Goal: Task Accomplishment & Management: Use online tool/utility

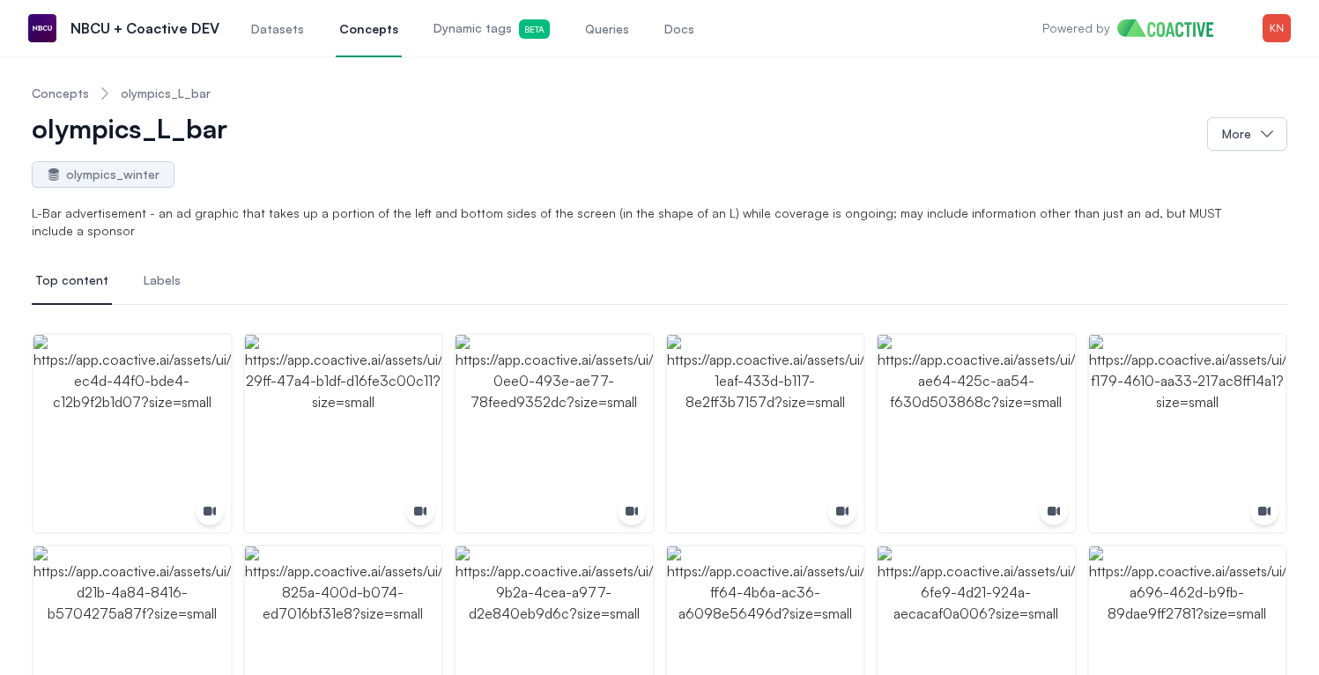
click at [464, 15] on link "Dynamic tags Beta" at bounding box center [491, 28] width 123 height 58
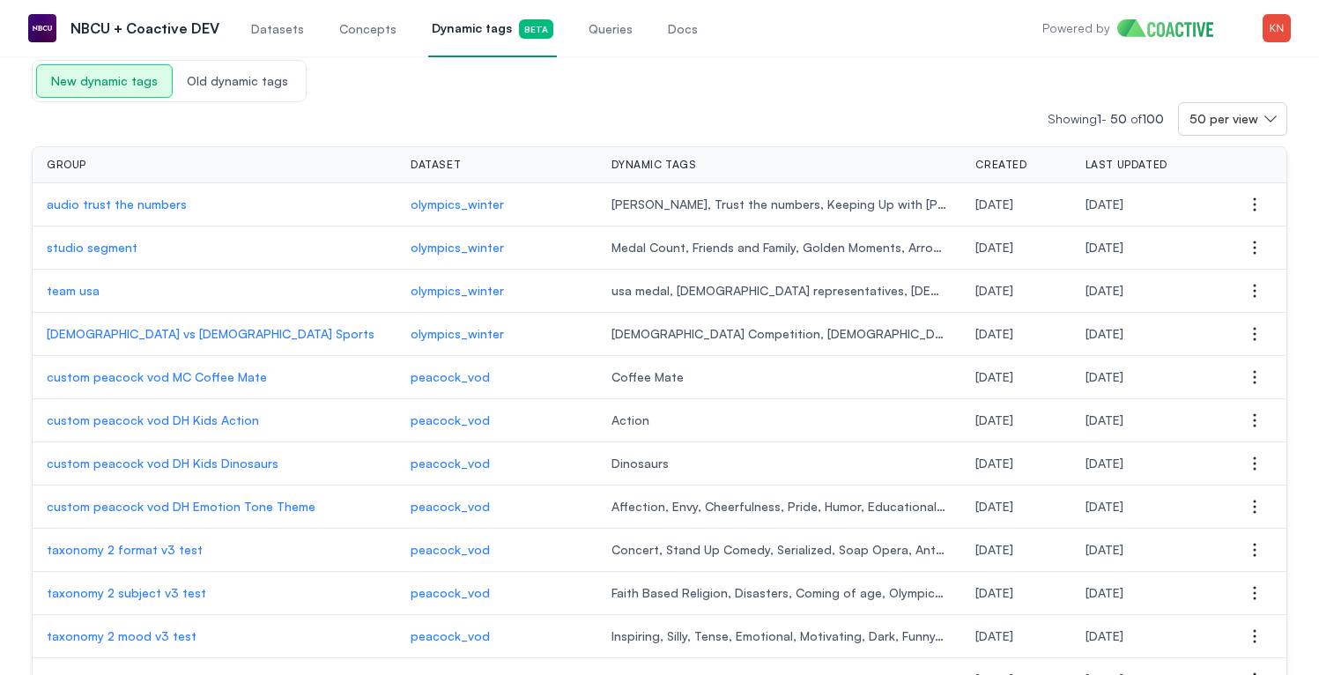
scroll to position [137, 0]
click at [238, 374] on p "custom peacock vod MC Coffee Mate" at bounding box center [215, 376] width 336 height 18
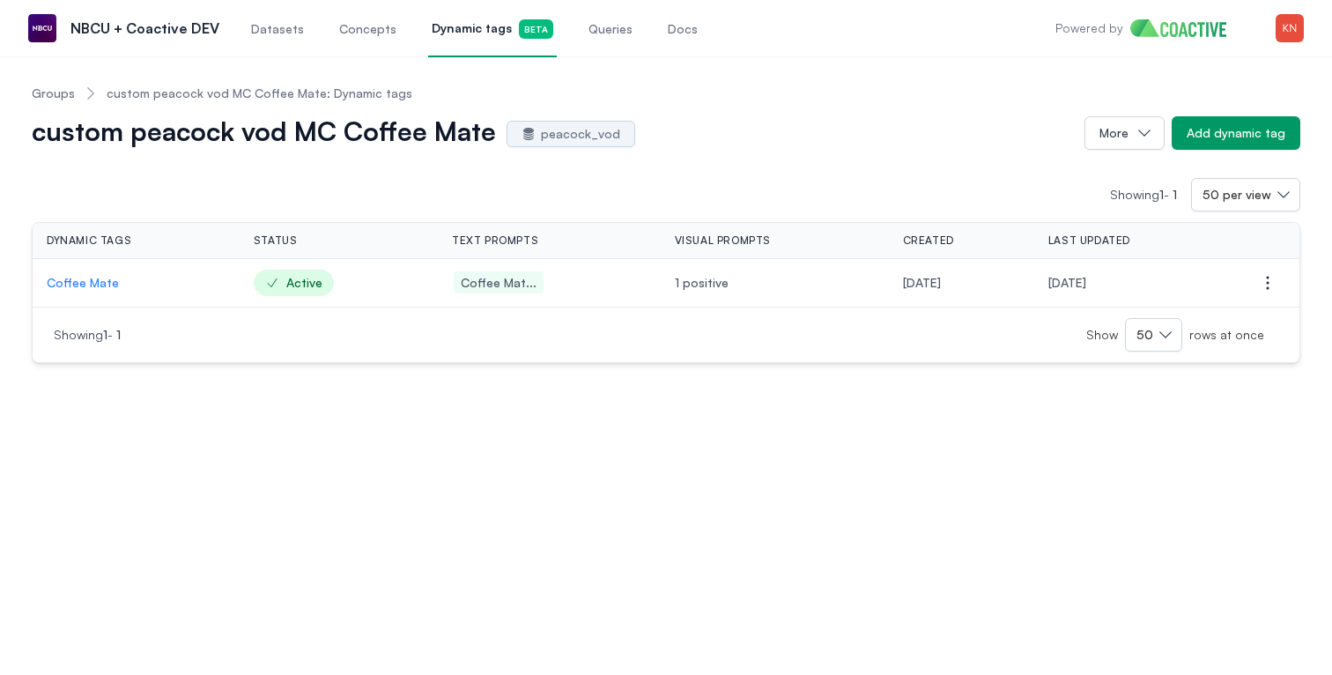
click at [104, 282] on p "Coffee Mate" at bounding box center [136, 283] width 179 height 18
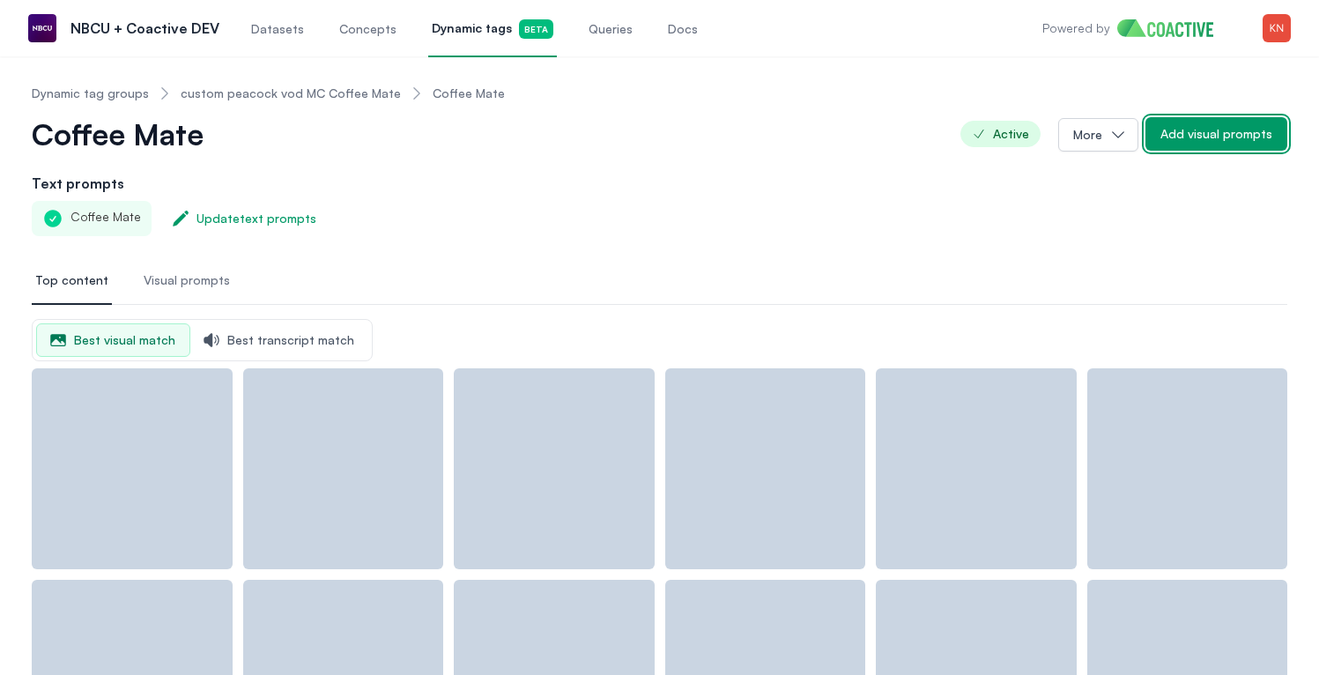
click at [1224, 134] on div "Add visual prompts" at bounding box center [1216, 134] width 112 height 18
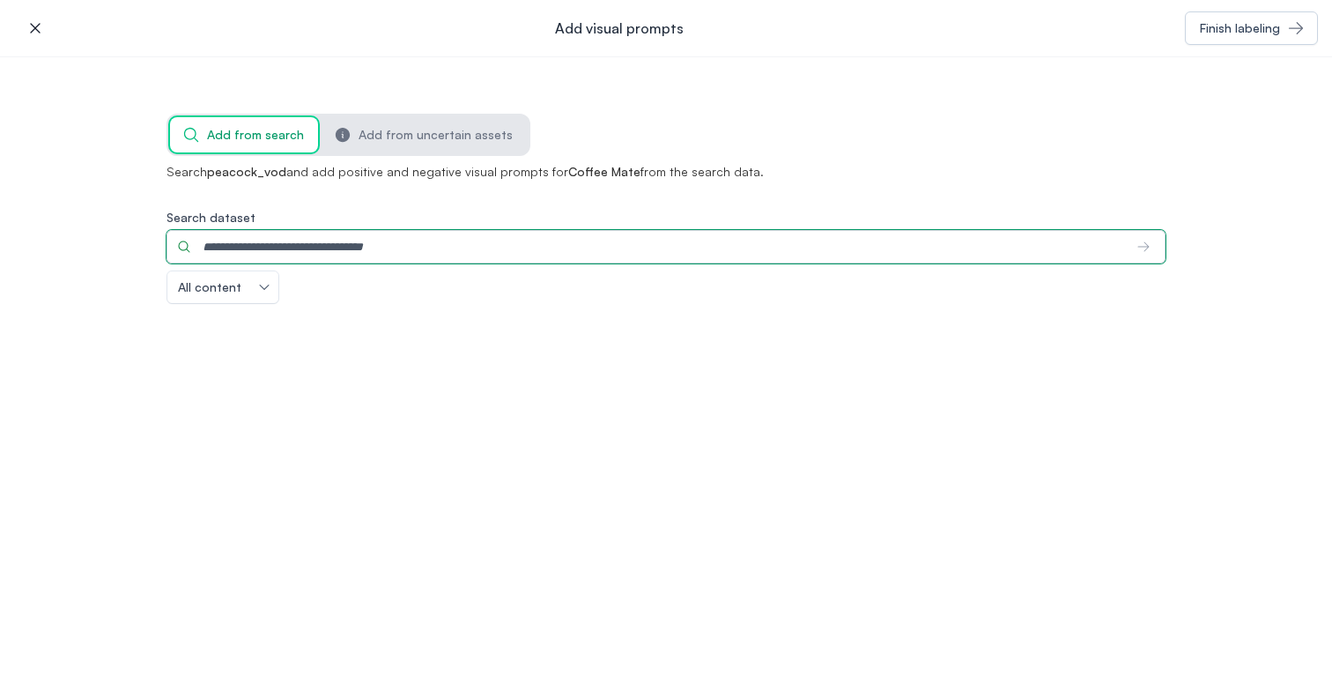
click at [723, 263] on input "Search dataset" at bounding box center [644, 246] width 957 height 33
type input "**********"
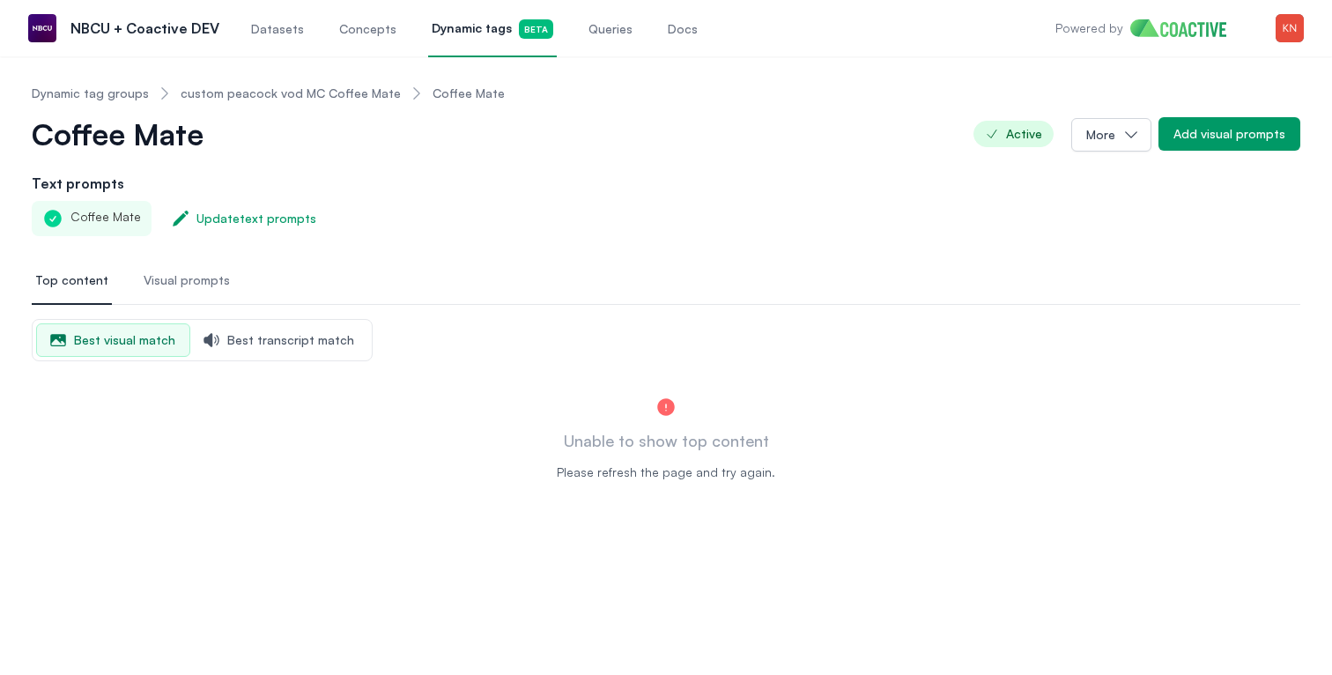
click at [185, 282] on span "Visual prompts" at bounding box center [187, 280] width 86 height 18
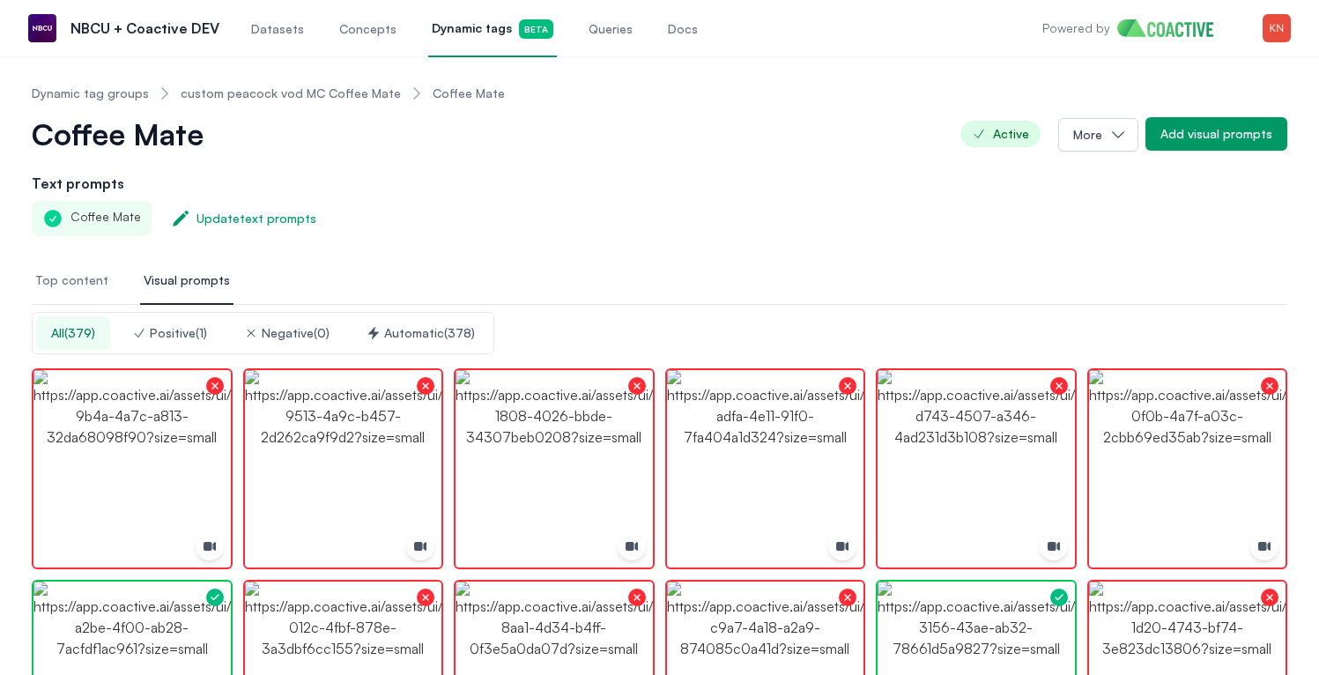
click at [87, 275] on span "Top content" at bounding box center [71, 280] width 73 height 18
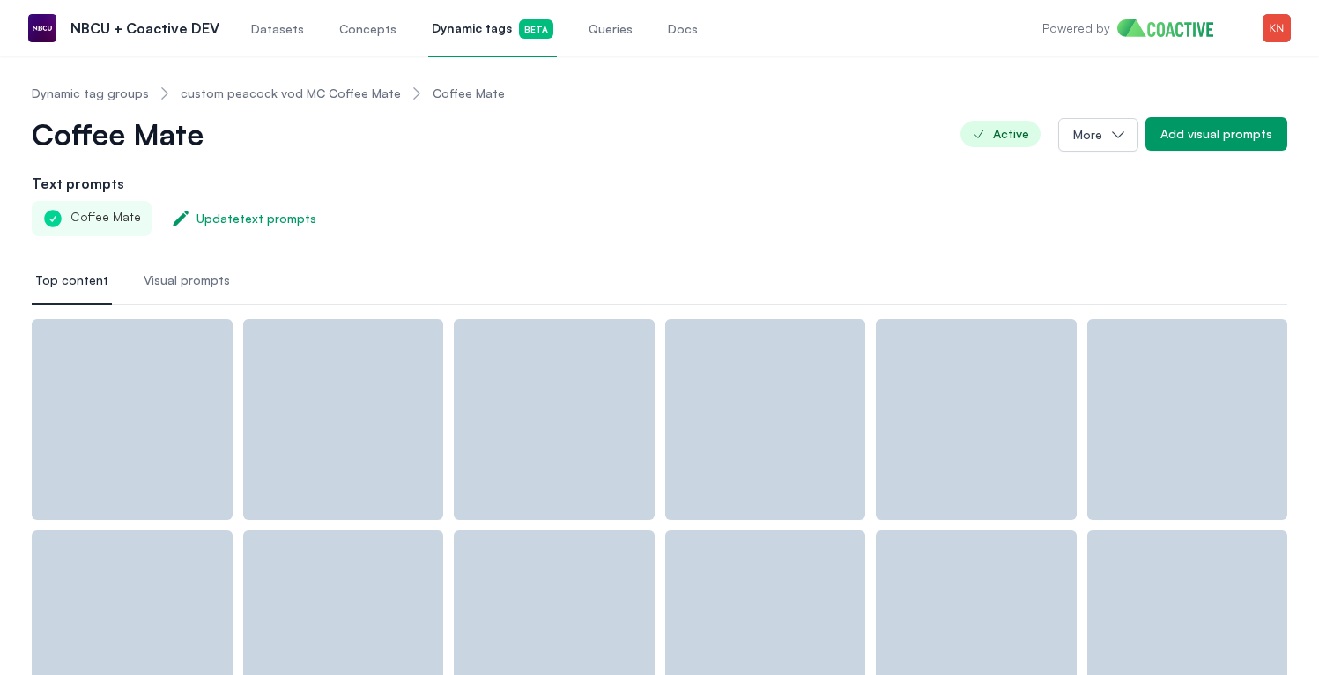
click at [345, 101] on link "custom peacock vod MC Coffee Mate" at bounding box center [291, 94] width 220 height 18
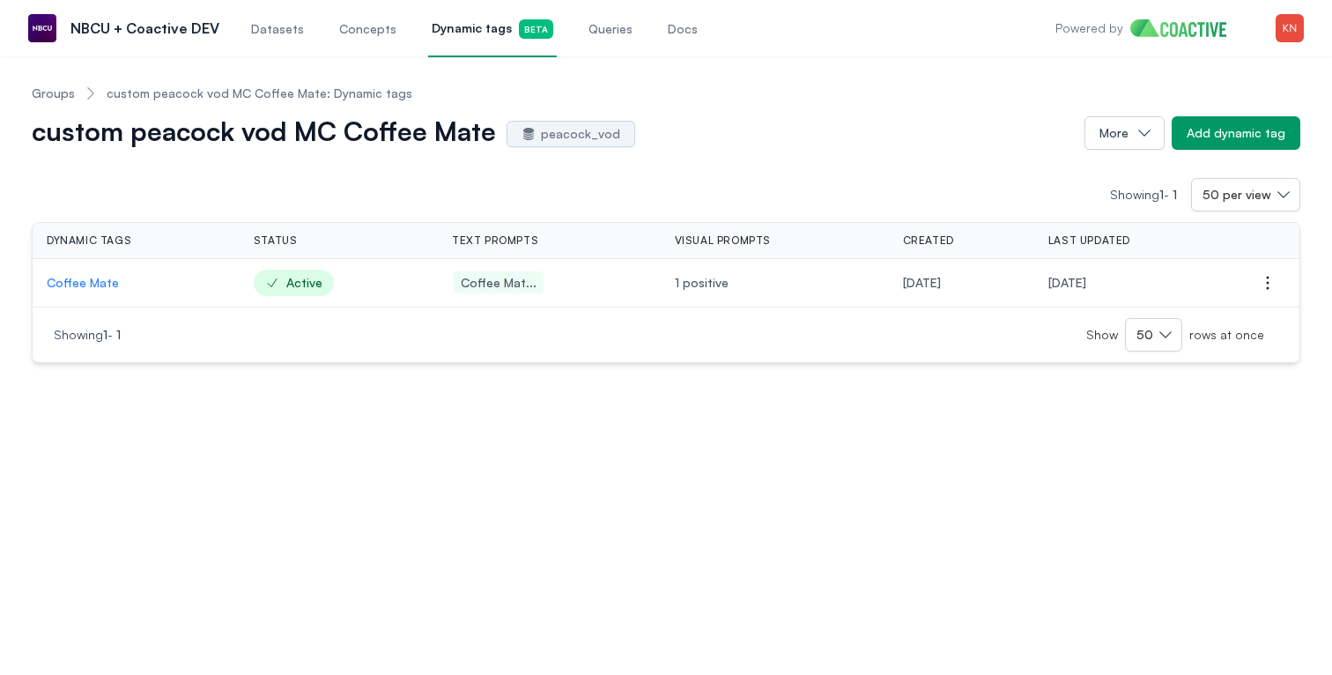
click at [103, 275] on p "Coffee Mate" at bounding box center [136, 283] width 179 height 18
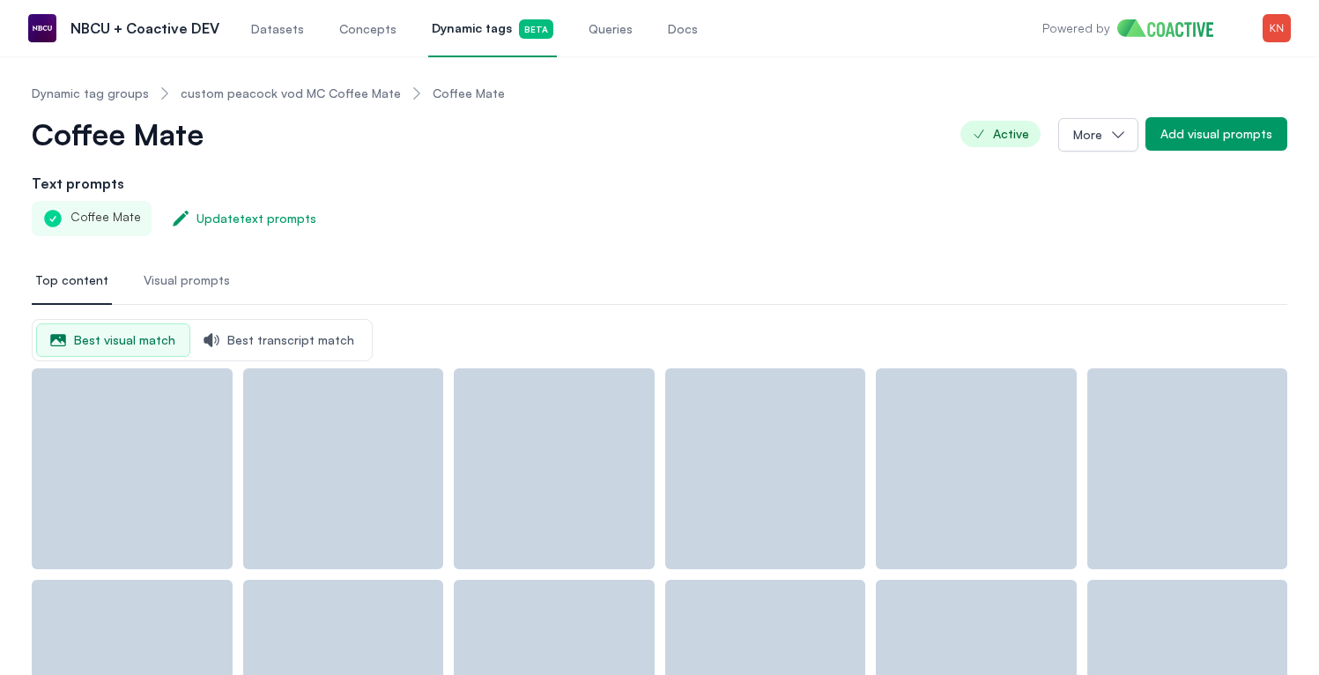
click at [189, 276] on span "Visual prompts" at bounding box center [187, 280] width 86 height 18
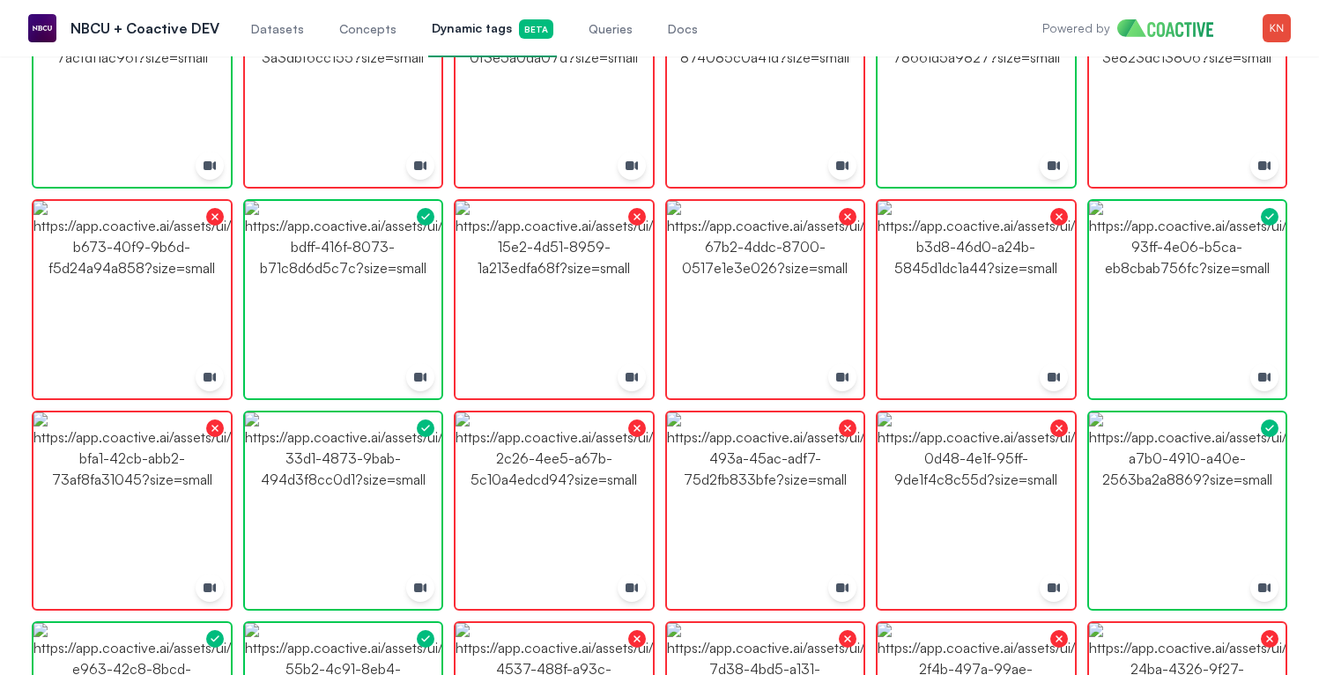
scroll to position [595, 0]
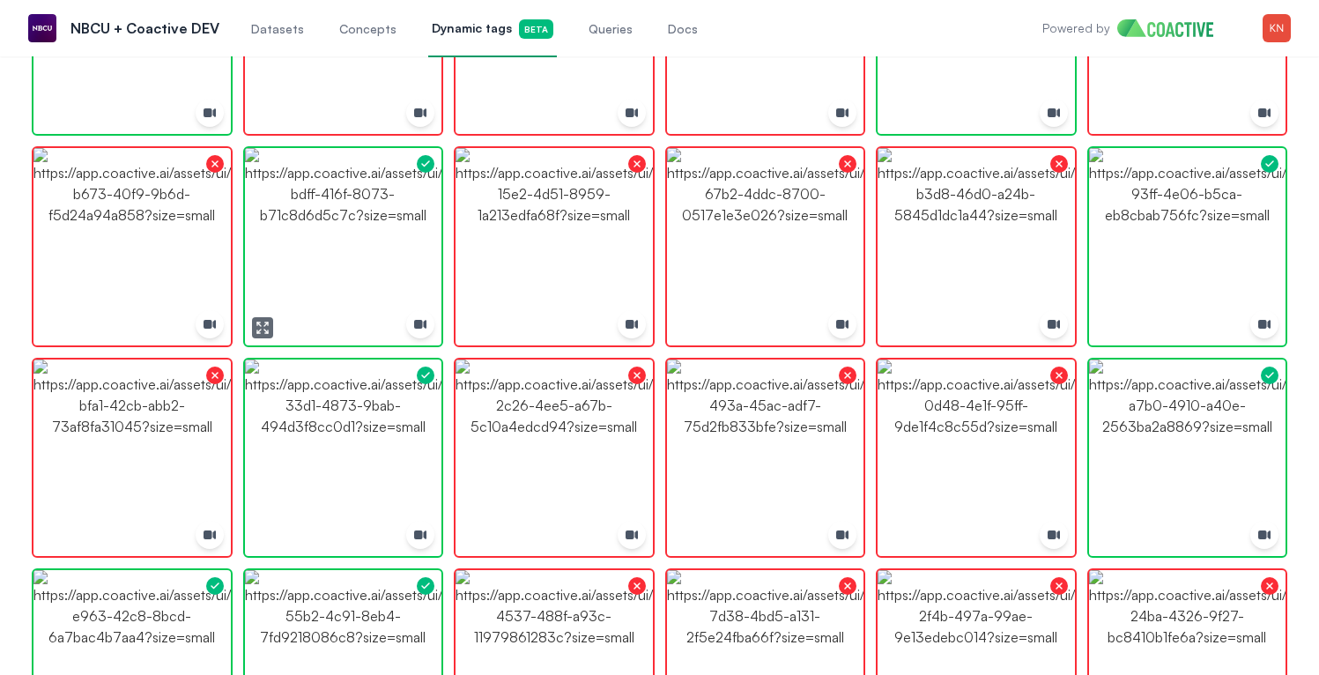
click at [370, 217] on img "button" at bounding box center [343, 246] width 197 height 197
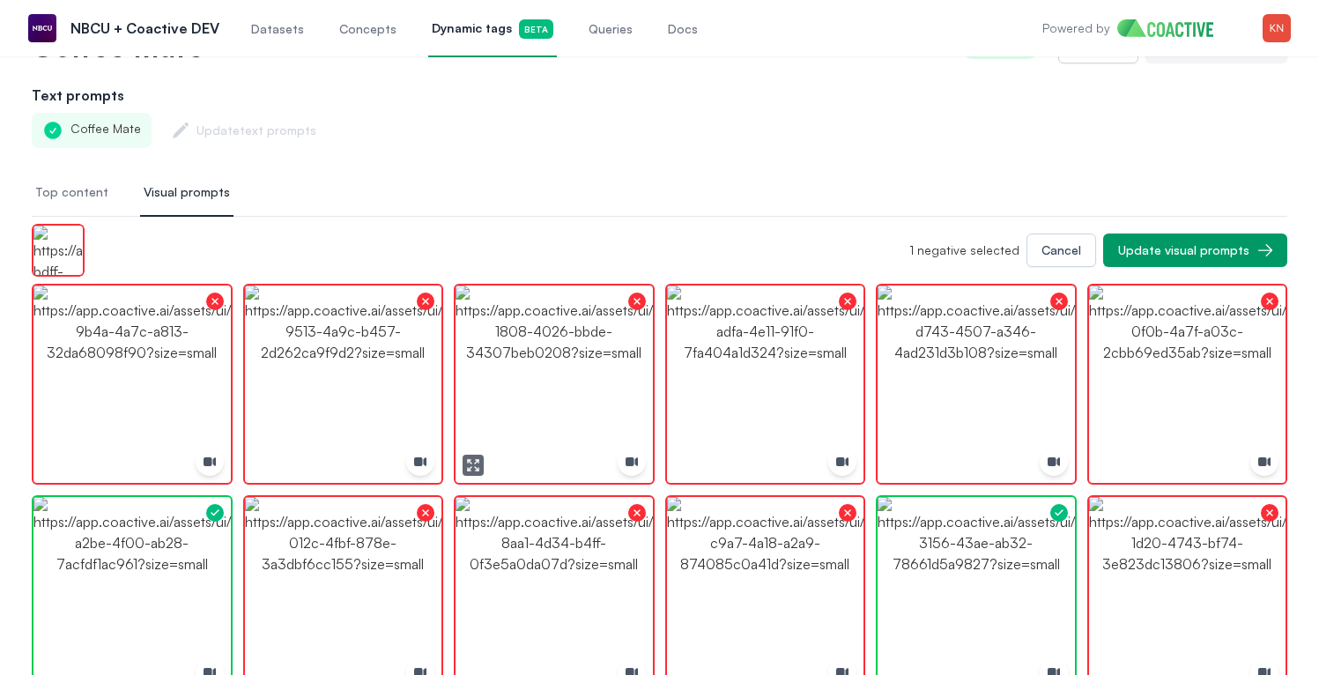
scroll to position [87, 0]
click at [1138, 251] on div "Update visual prompts" at bounding box center [1183, 251] width 131 height 18
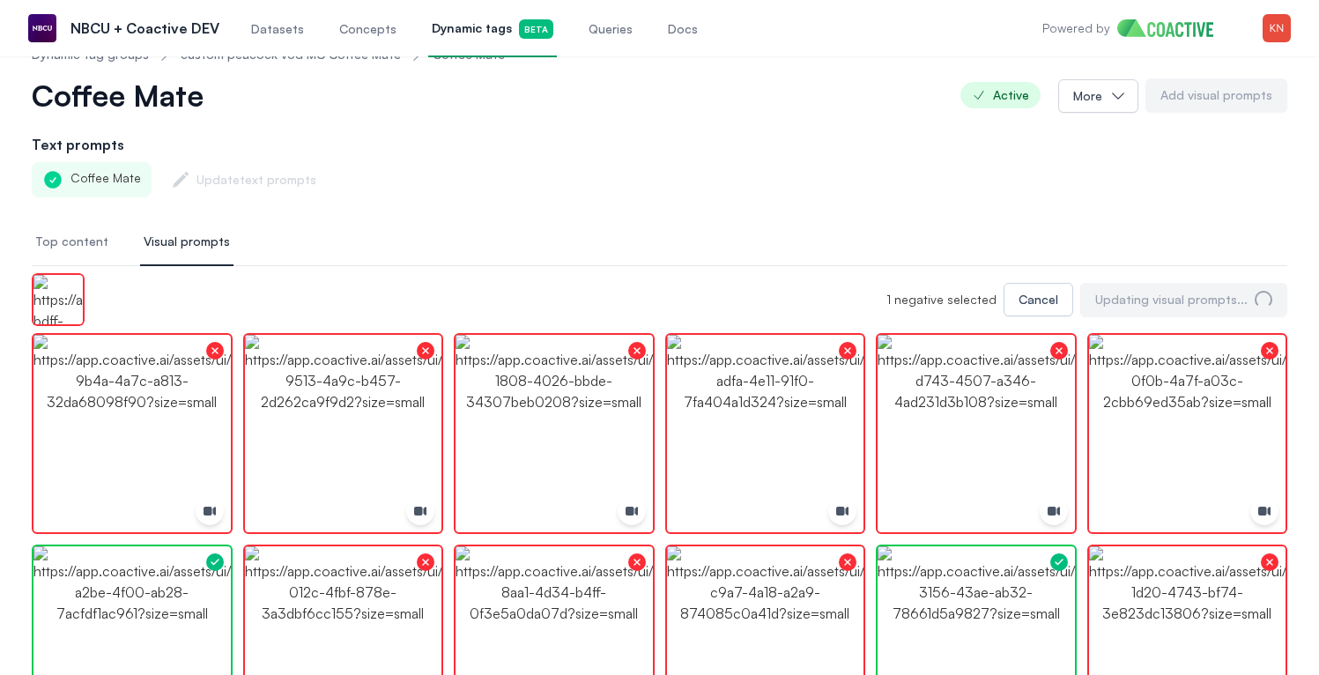
scroll to position [0, 0]
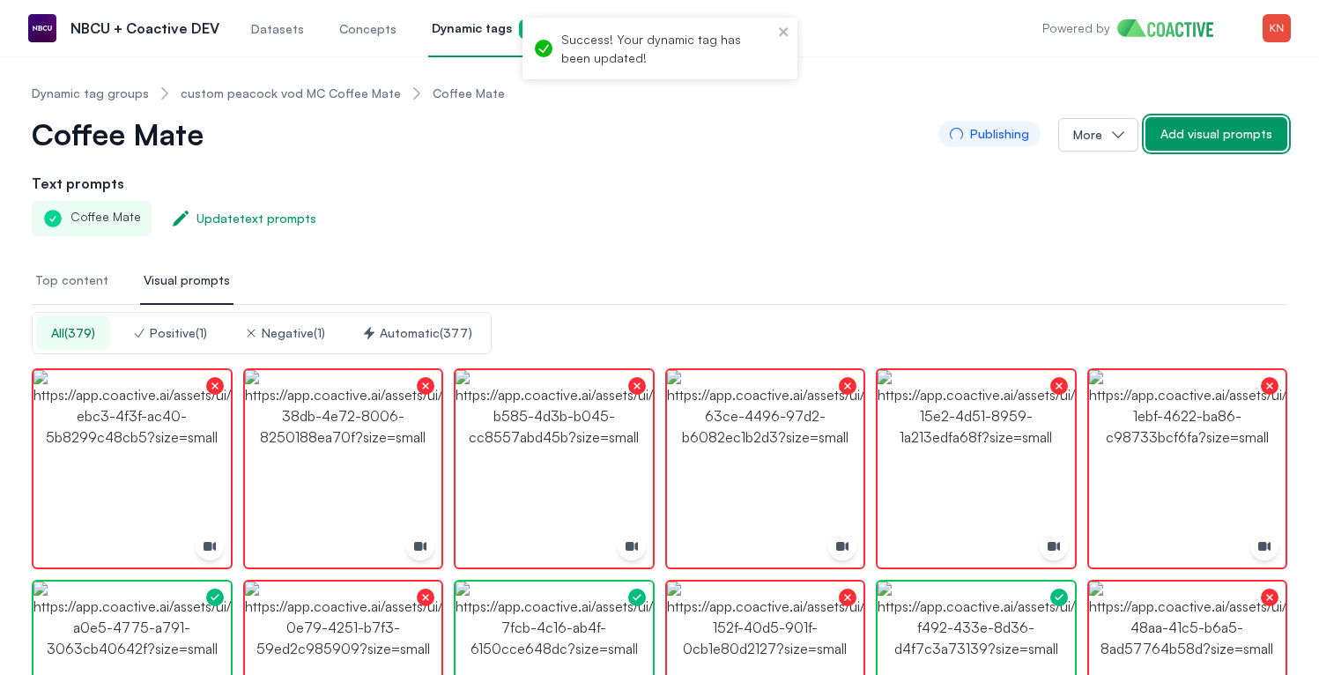
click at [1191, 139] on div "Add visual prompts" at bounding box center [1216, 134] width 112 height 18
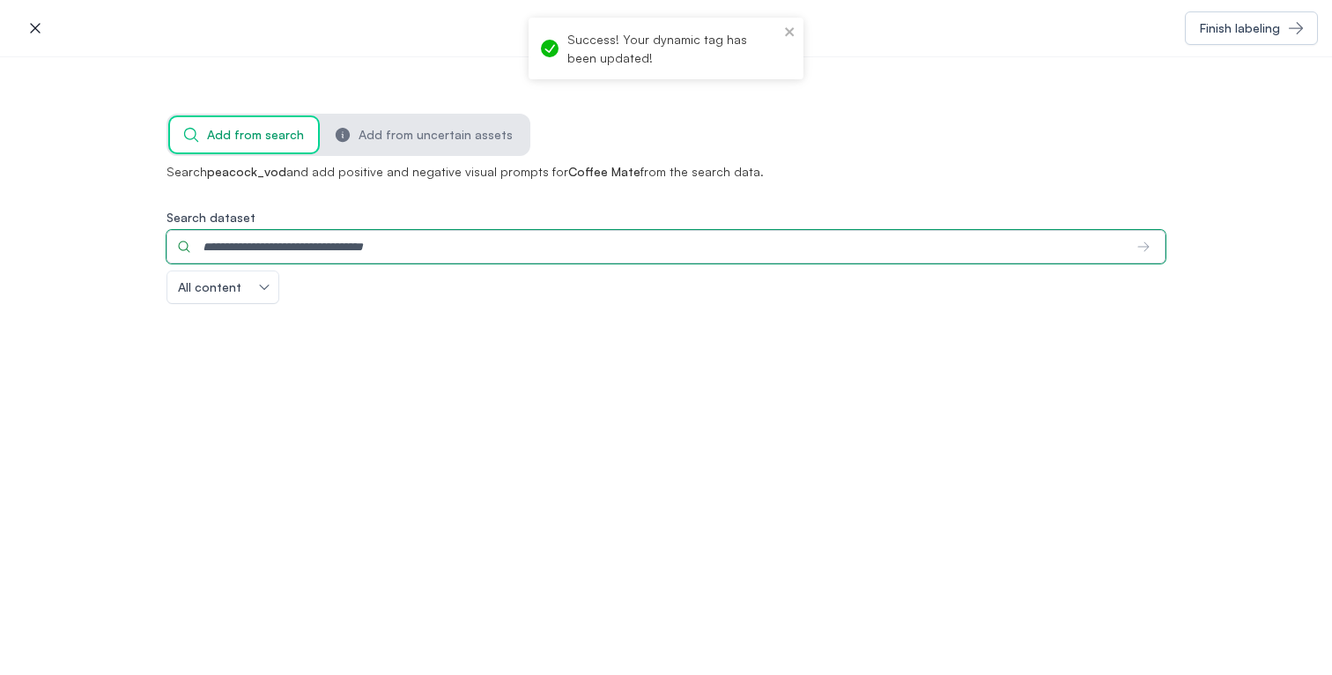
click at [523, 251] on input "Search dataset" at bounding box center [644, 246] width 957 height 33
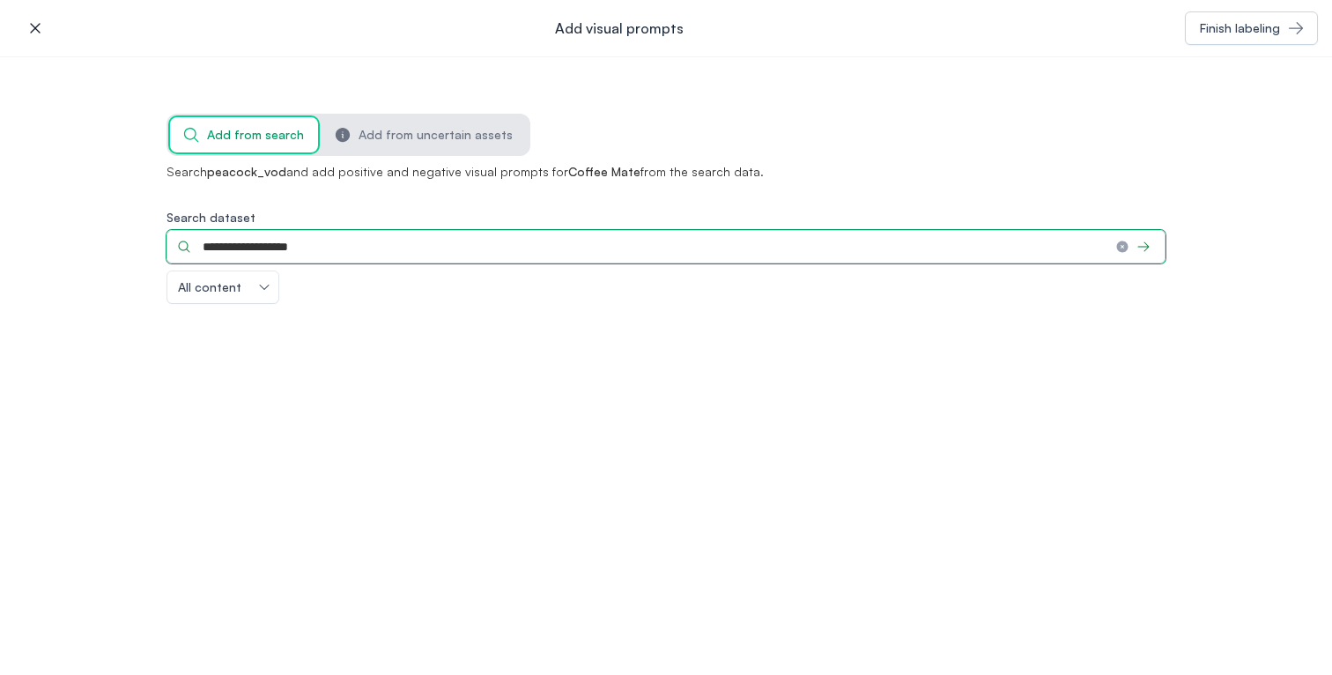
type input "**********"
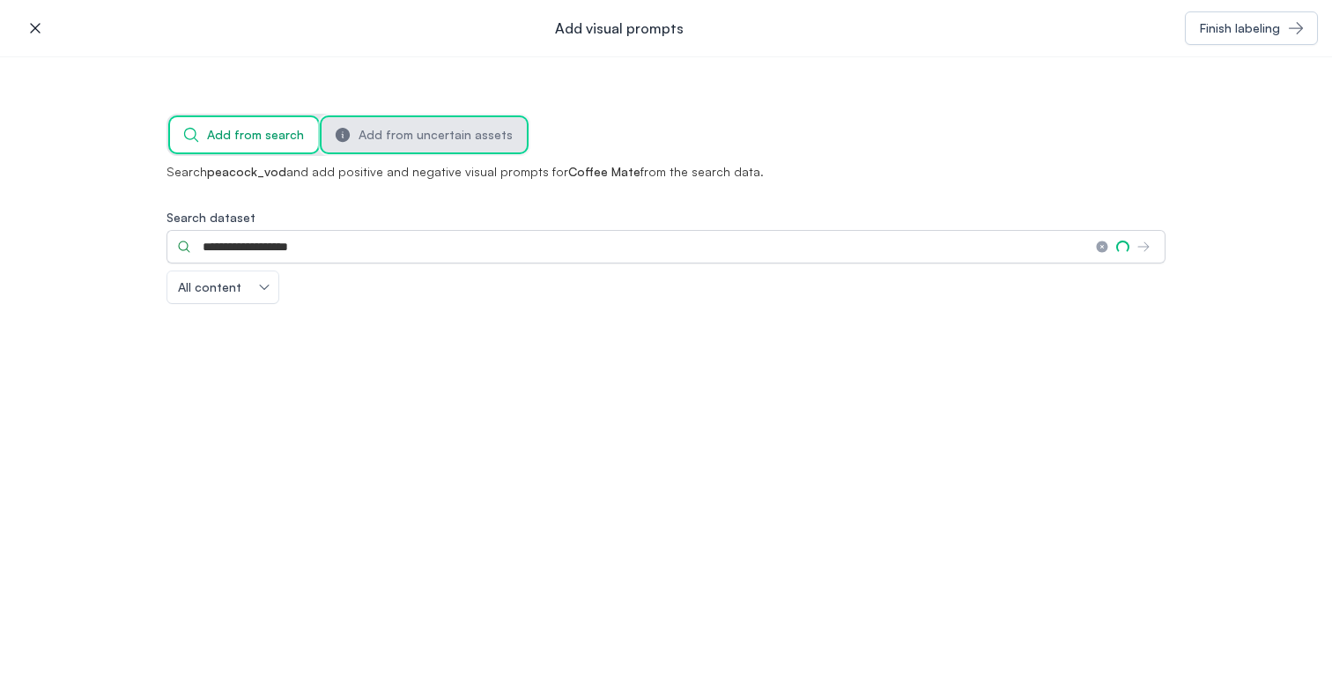
click at [443, 141] on span "Add from uncertain assets" at bounding box center [436, 135] width 154 height 18
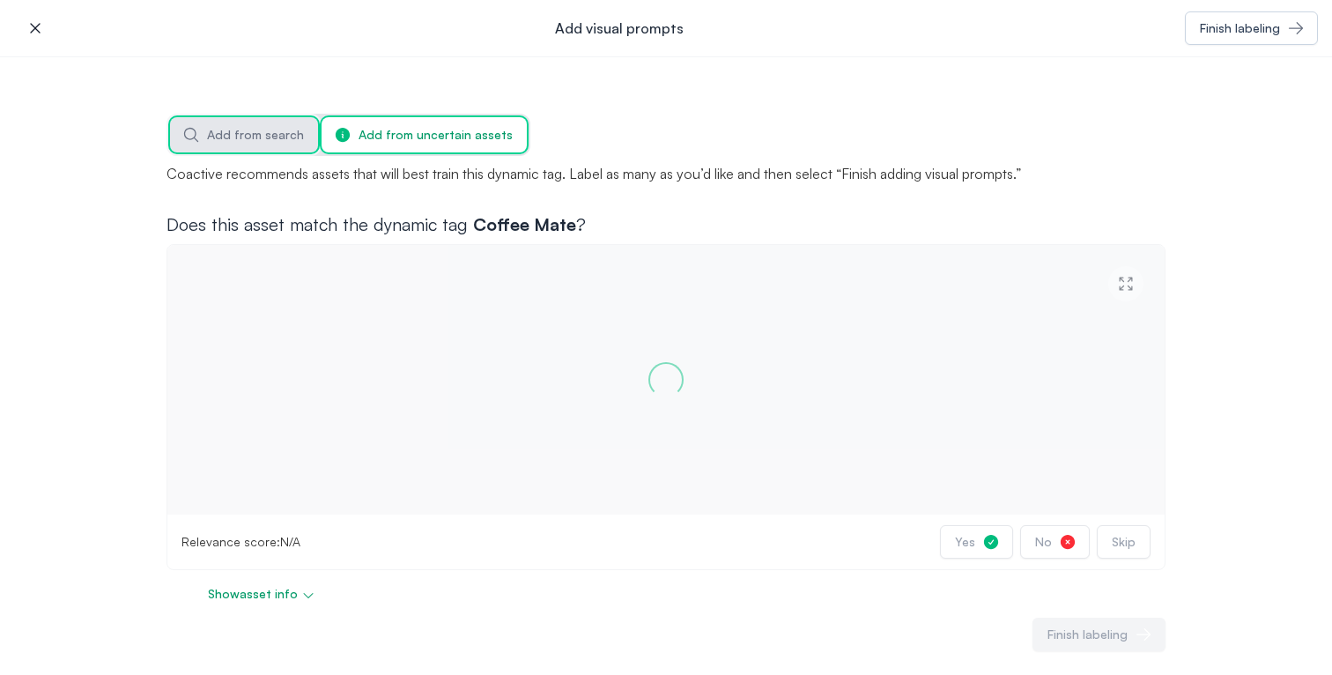
click at [292, 133] on button "Add from search" at bounding box center [244, 134] width 148 height 35
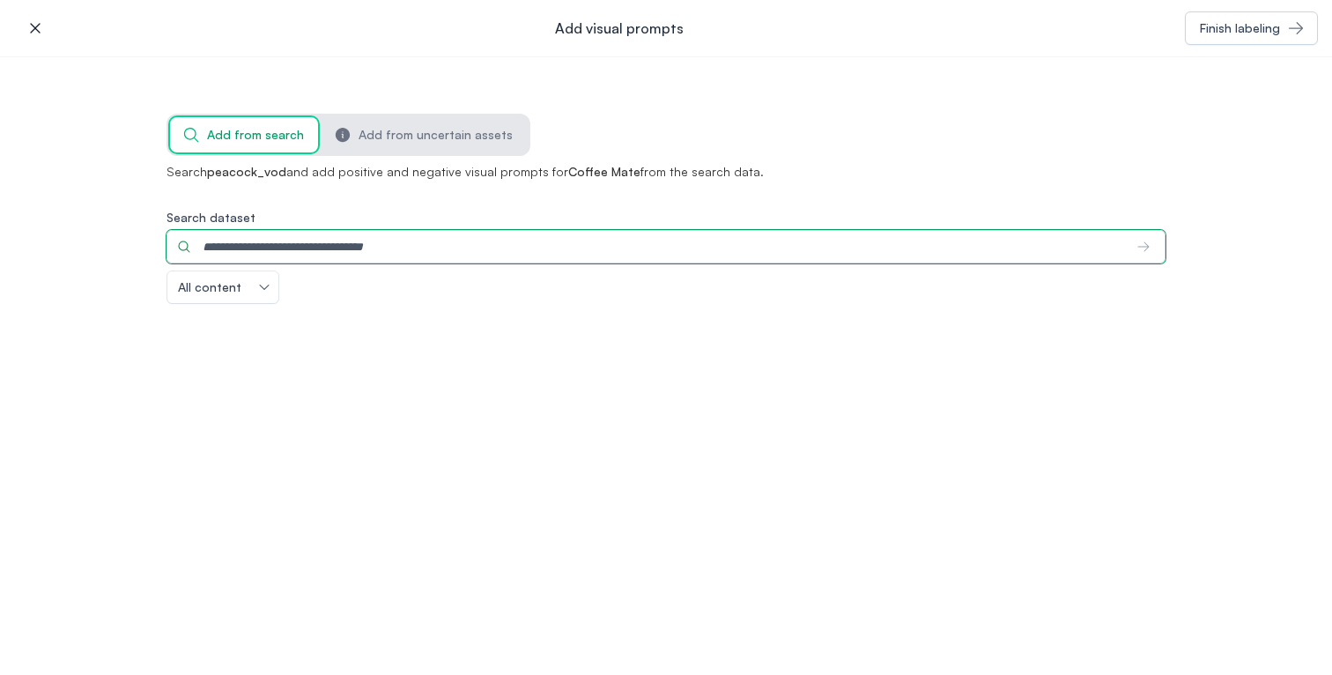
click at [359, 239] on input "Search dataset" at bounding box center [644, 246] width 957 height 33
type input "**********"
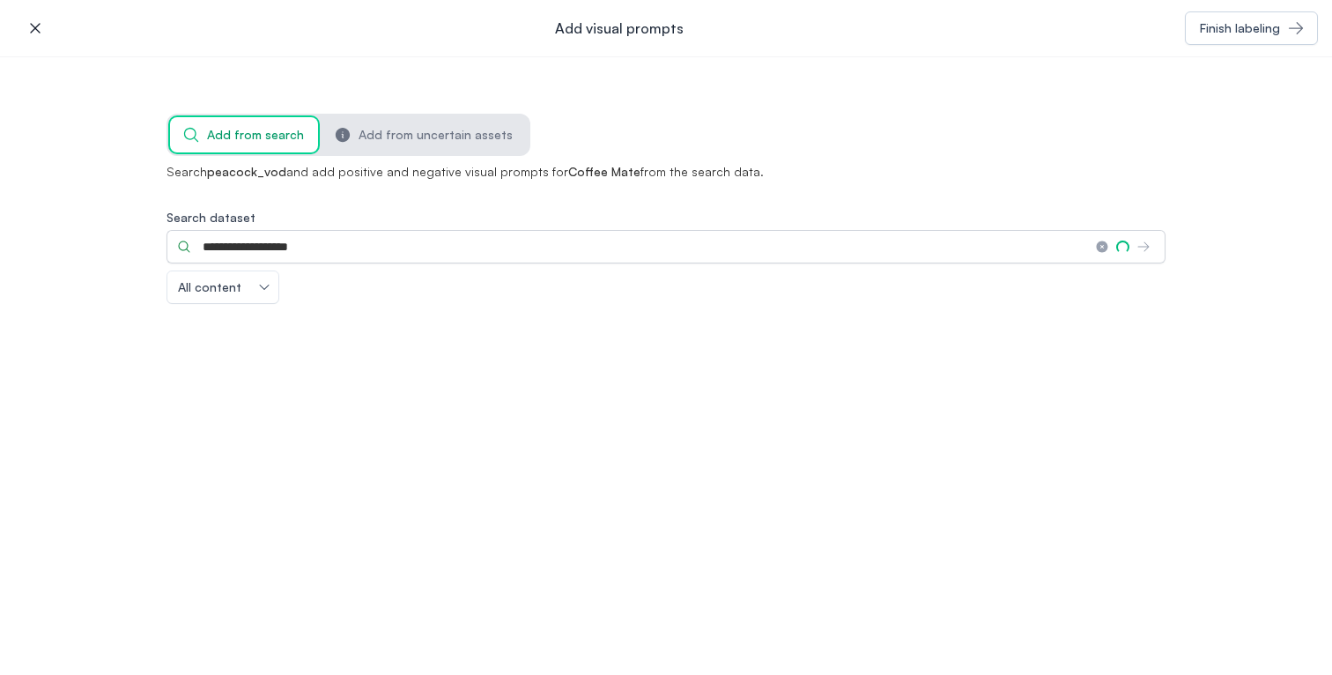
click at [49, 31] on button "icon-button" at bounding box center [35, 28] width 35 height 35
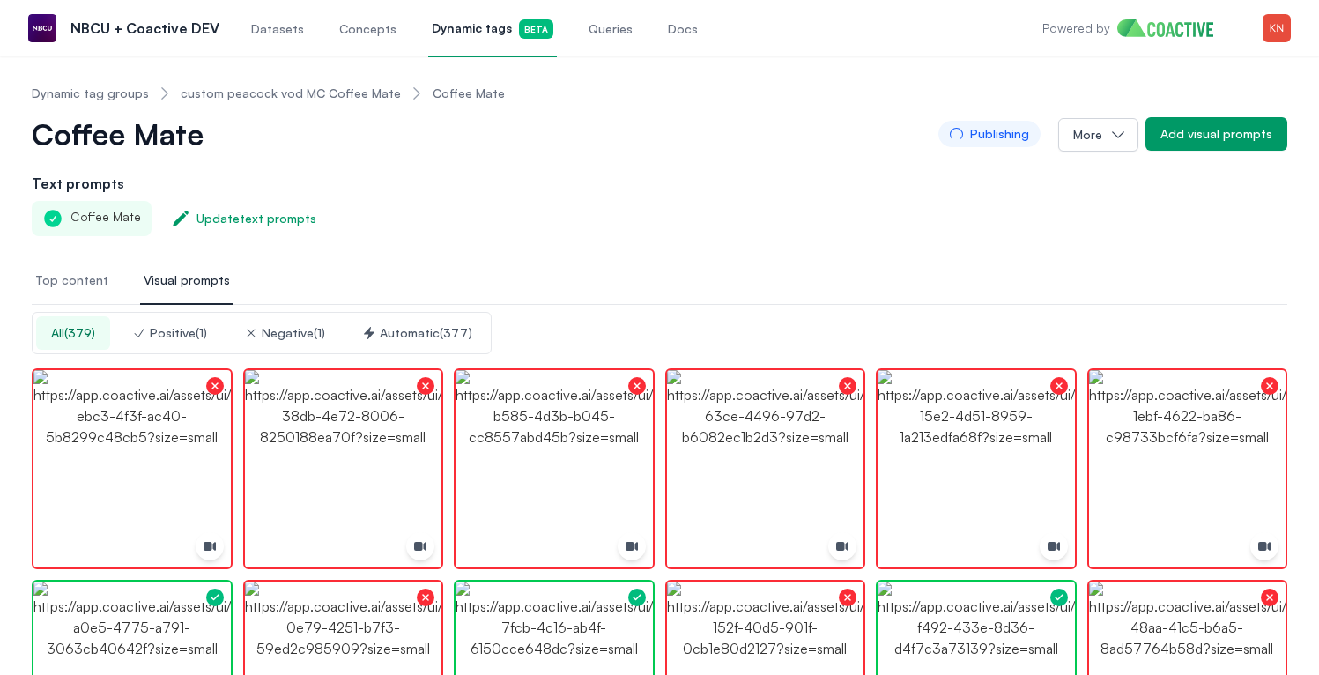
click at [75, 283] on span "Top content" at bounding box center [71, 280] width 73 height 18
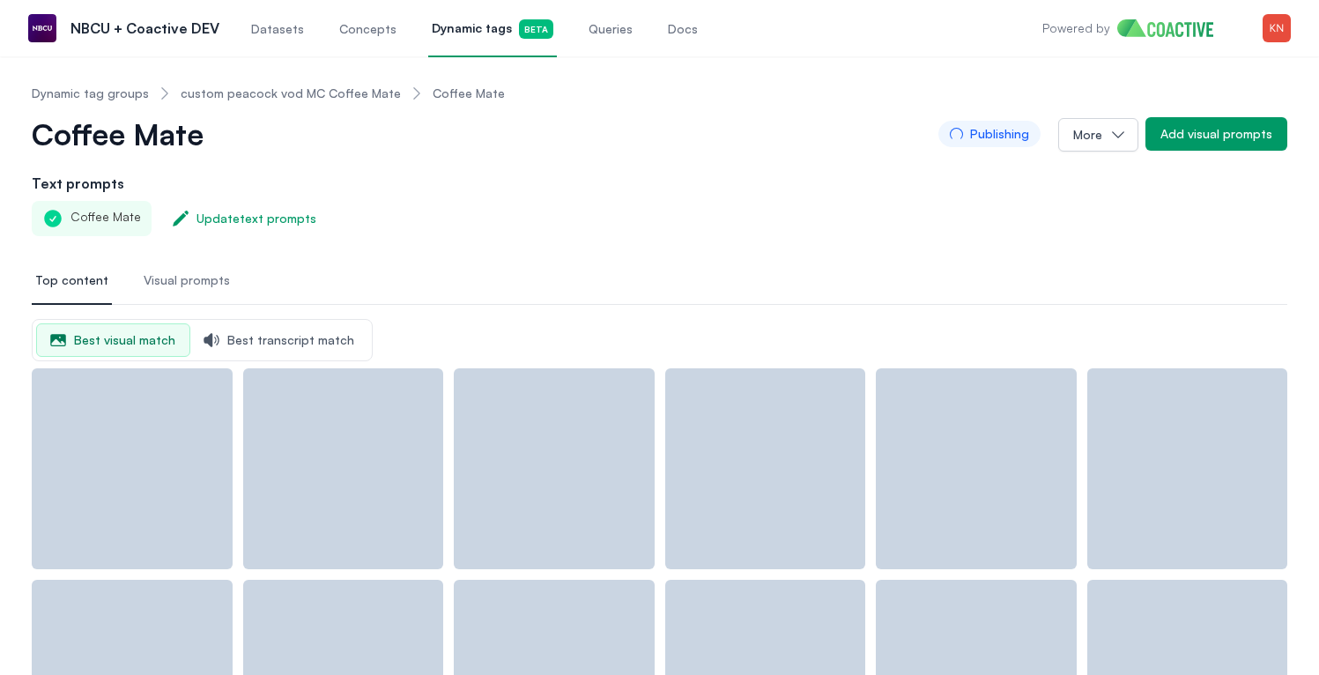
drag, startPoint x: 977, startPoint y: 133, endPoint x: 1035, endPoint y: 135, distance: 58.2
click at [1035, 135] on span "Publishing" at bounding box center [989, 134] width 102 height 26
click at [970, 184] on h2 "Text prompts" at bounding box center [659, 183] width 1255 height 21
click at [328, 89] on link "custom peacock vod MC Coffee Mate" at bounding box center [291, 94] width 220 height 18
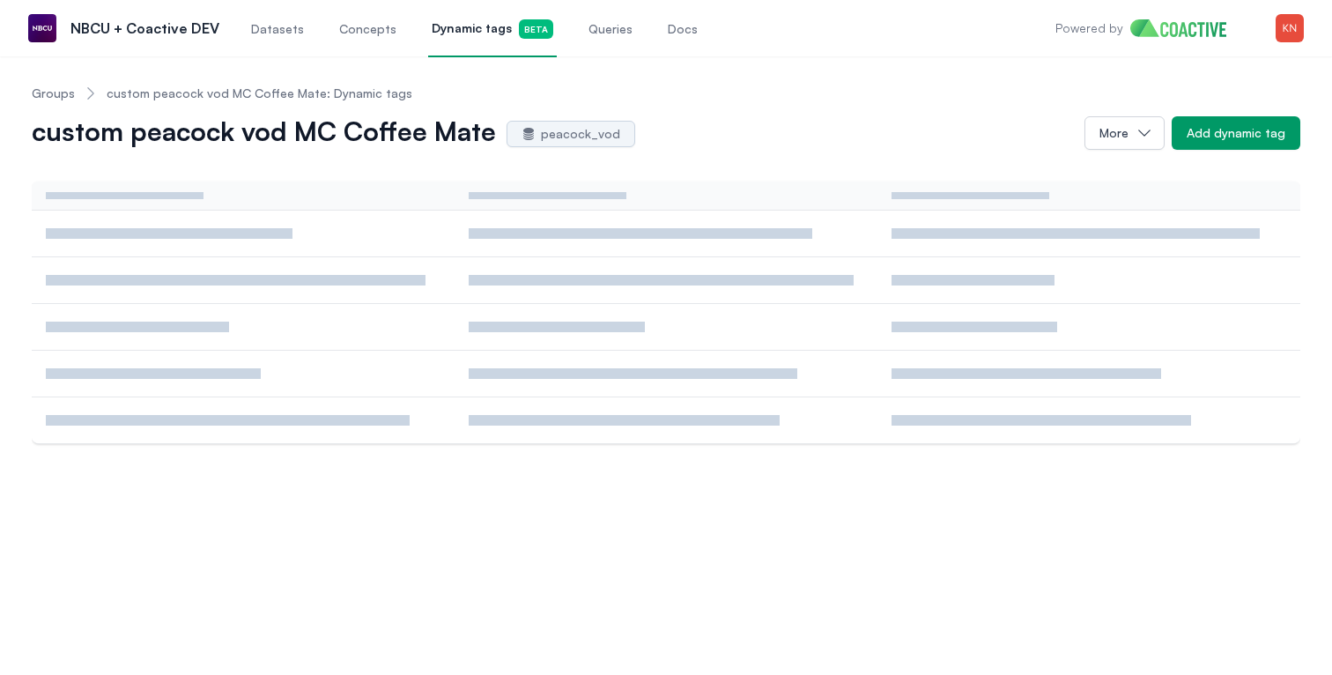
click at [62, 88] on link "Groups" at bounding box center [53, 94] width 43 height 18
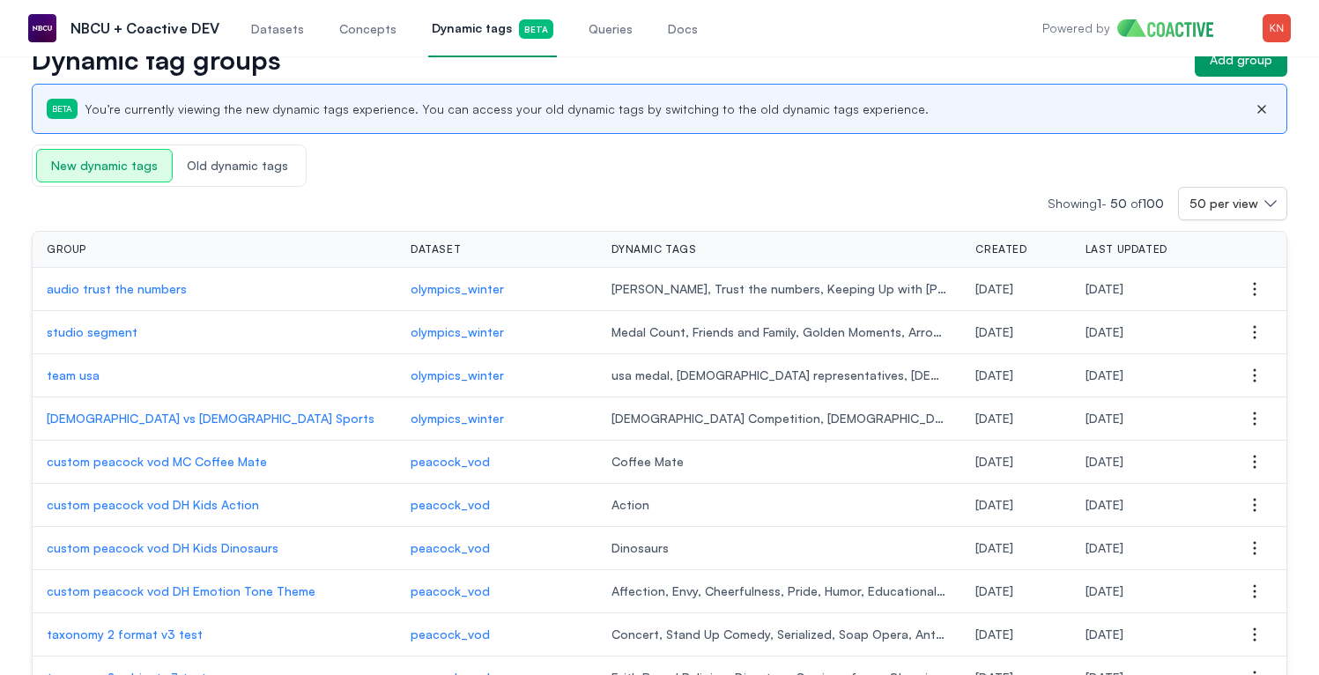
scroll to position [55, 0]
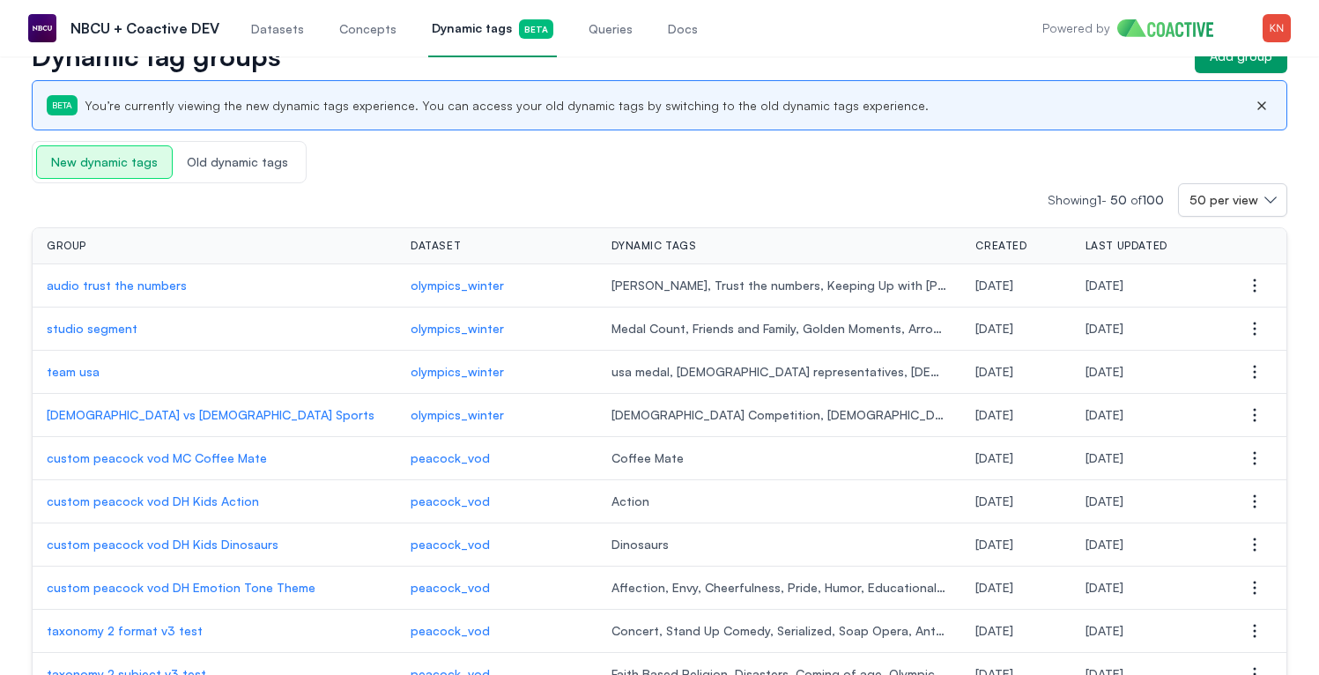
click at [211, 456] on p "custom peacock vod MC Coffee Mate" at bounding box center [215, 458] width 336 height 18
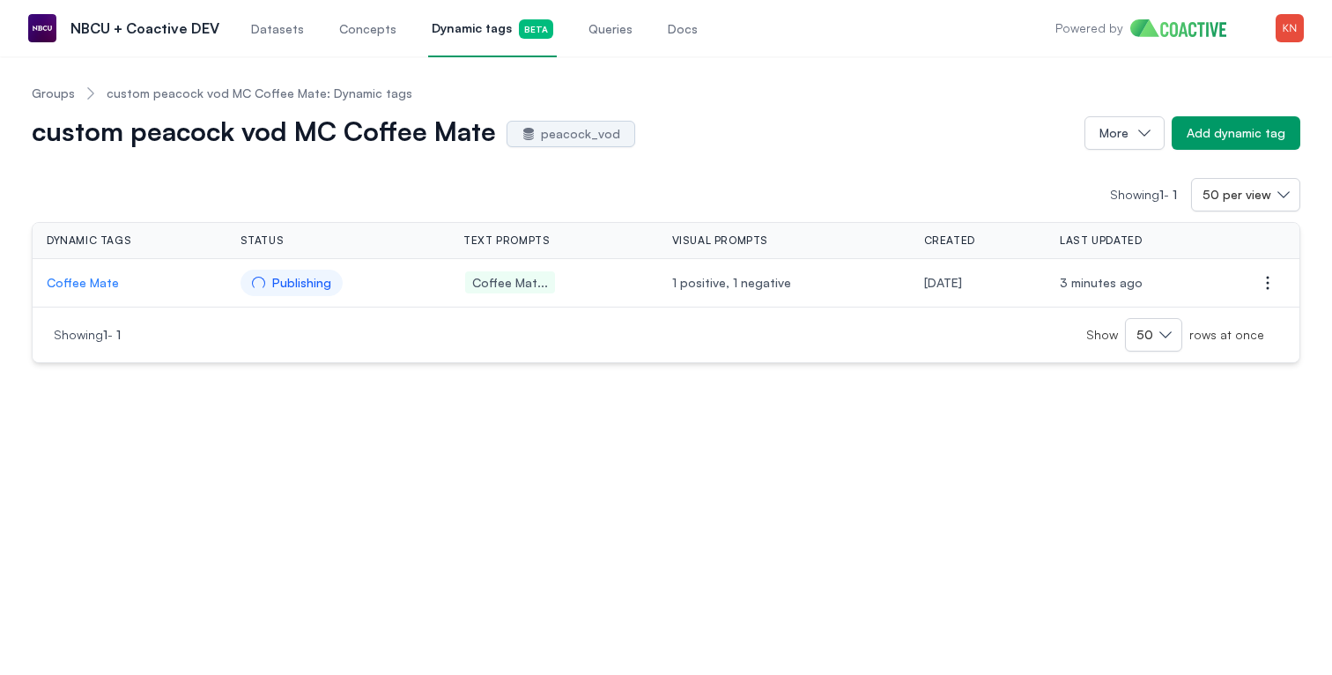
click at [89, 279] on p "Coffee Mate" at bounding box center [130, 283] width 166 height 18
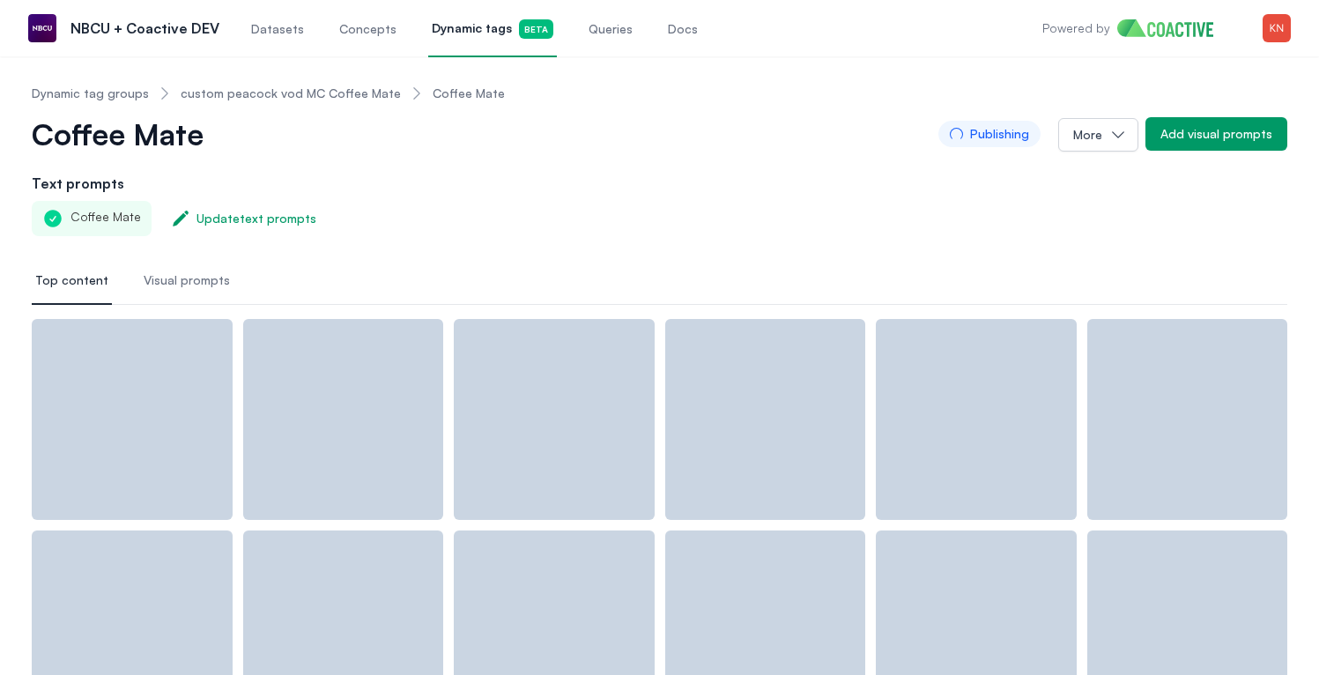
click at [193, 290] on button "Visual prompts" at bounding box center [186, 281] width 93 height 48
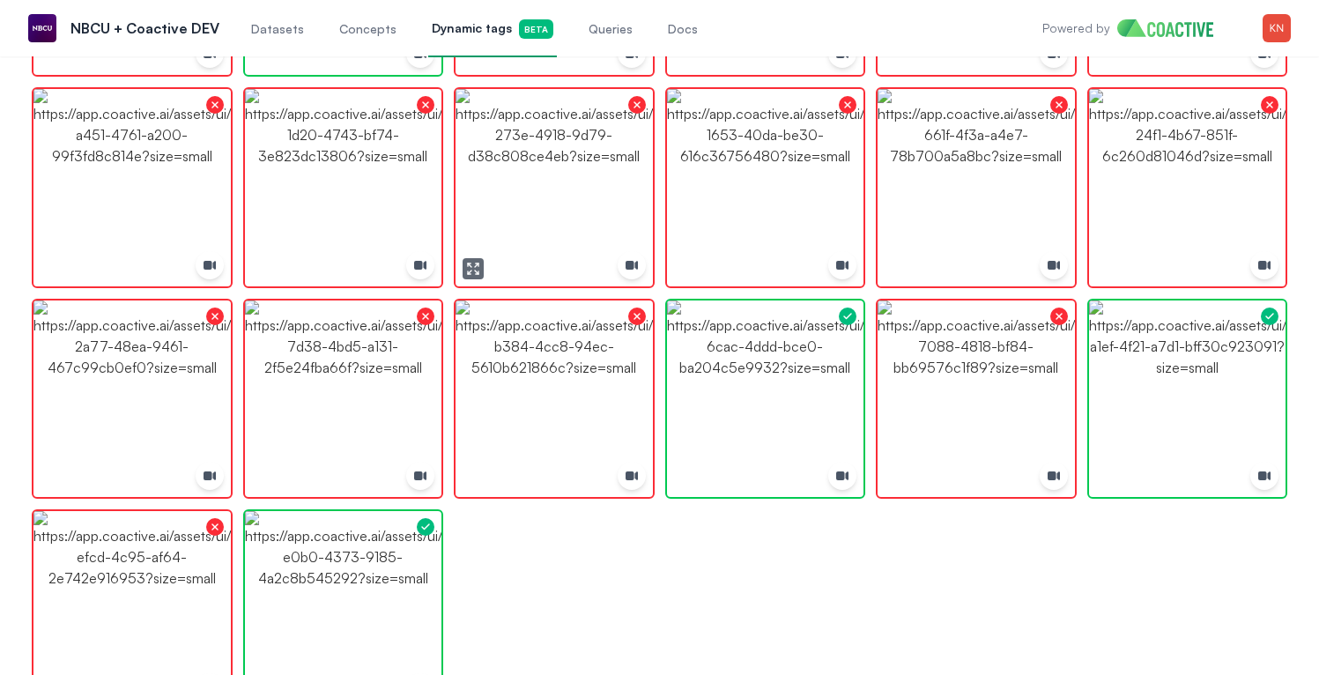
scroll to position [1650, 0]
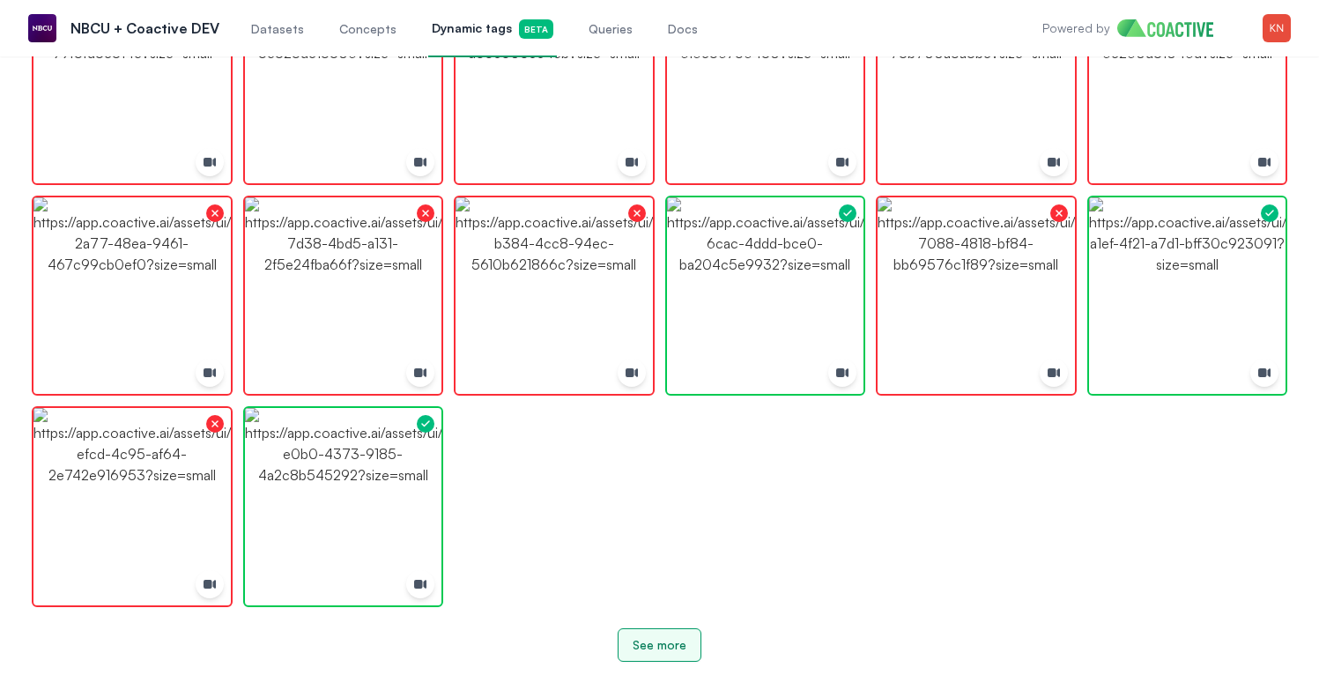
click at [642, 628] on button "See more" at bounding box center [660, 644] width 84 height 33
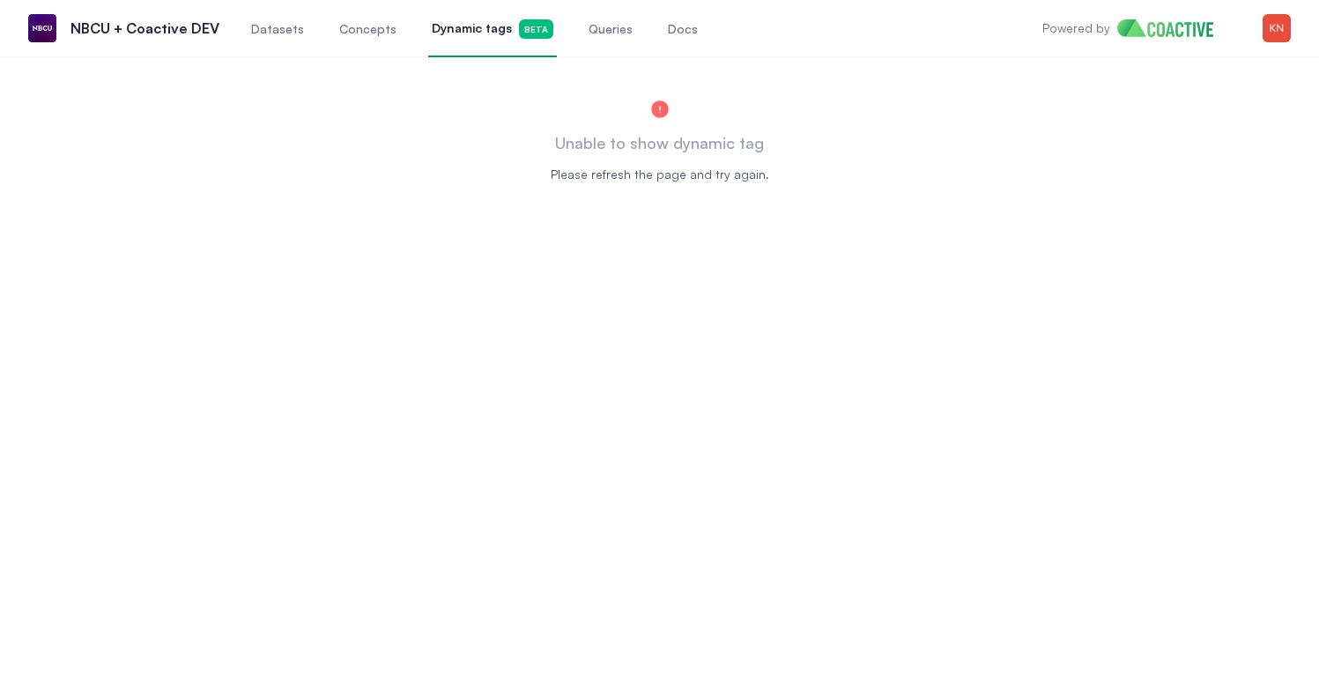
scroll to position [0, 0]
click at [418, 29] on div "Datasets Concepts Dynamic tags Beta Queries Docs" at bounding box center [475, 28] width 454 height 58
click at [477, 34] on span "Dynamic tags Beta" at bounding box center [493, 28] width 122 height 19
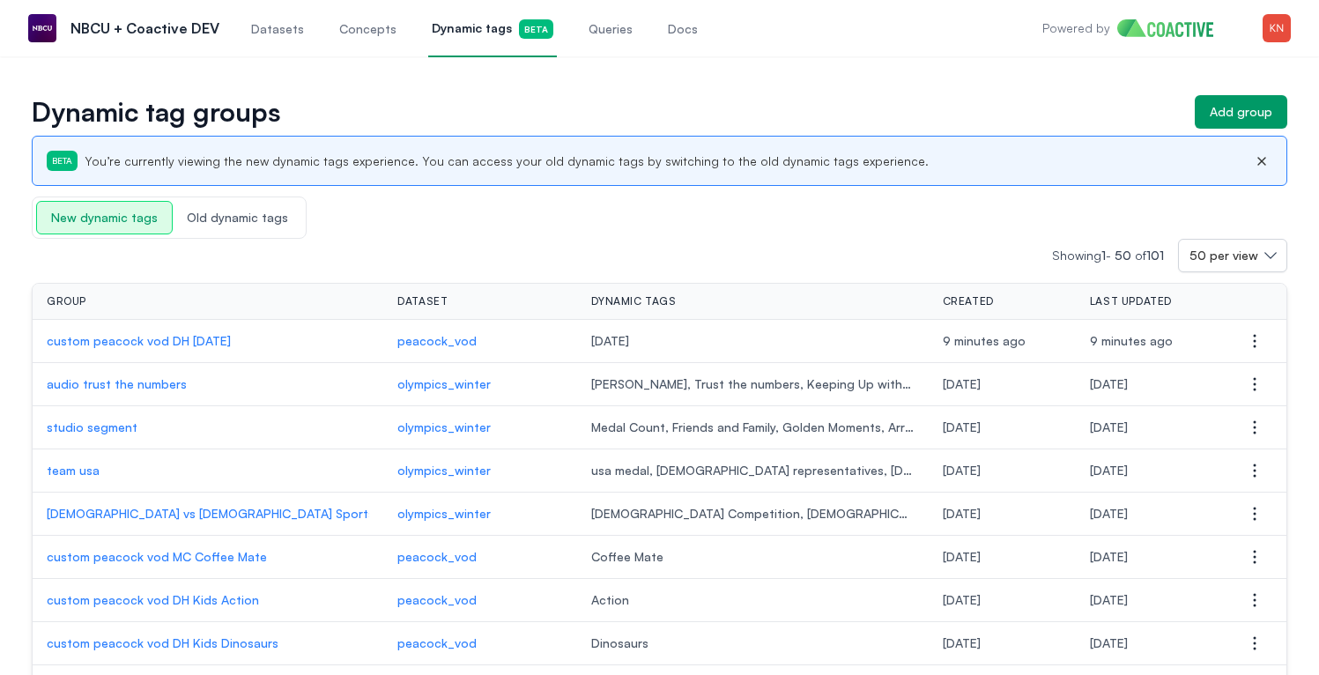
click at [208, 553] on p "custom peacock vod MC Coffee Mate" at bounding box center [208, 557] width 322 height 18
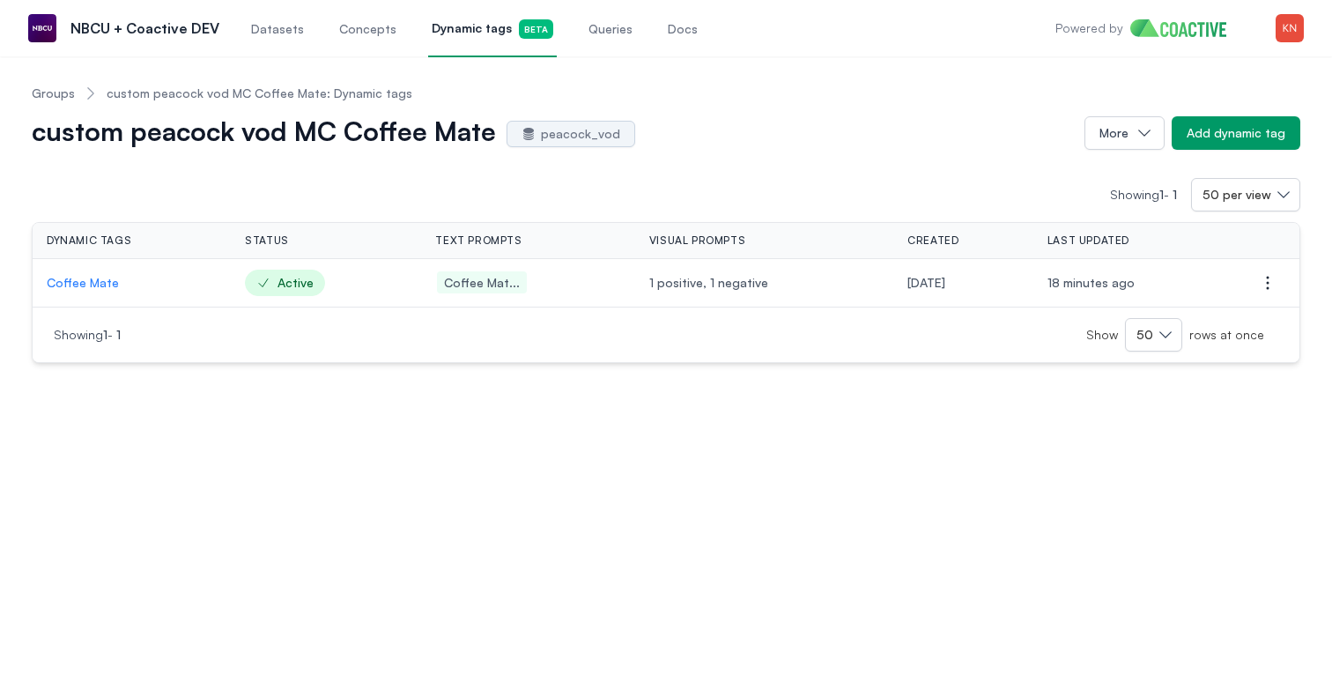
click at [104, 281] on p "Coffee Mate" at bounding box center [132, 283] width 170 height 18
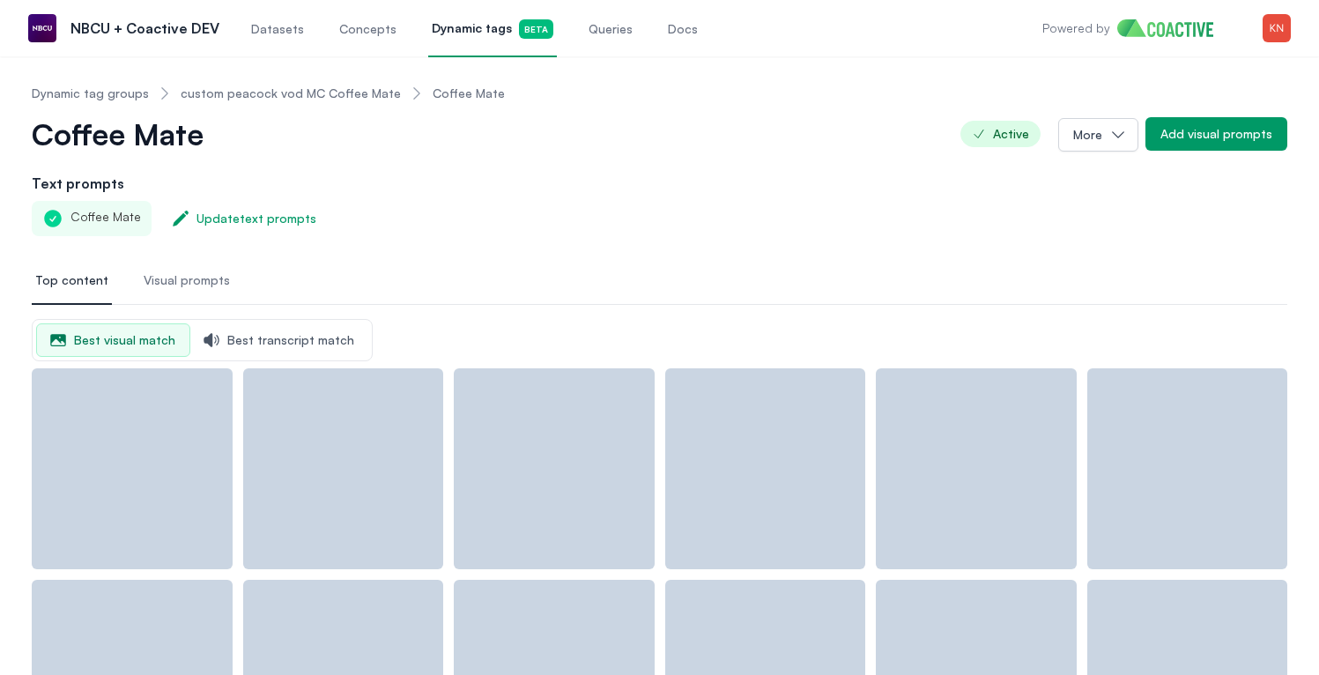
click at [175, 285] on span "Visual prompts" at bounding box center [187, 280] width 86 height 18
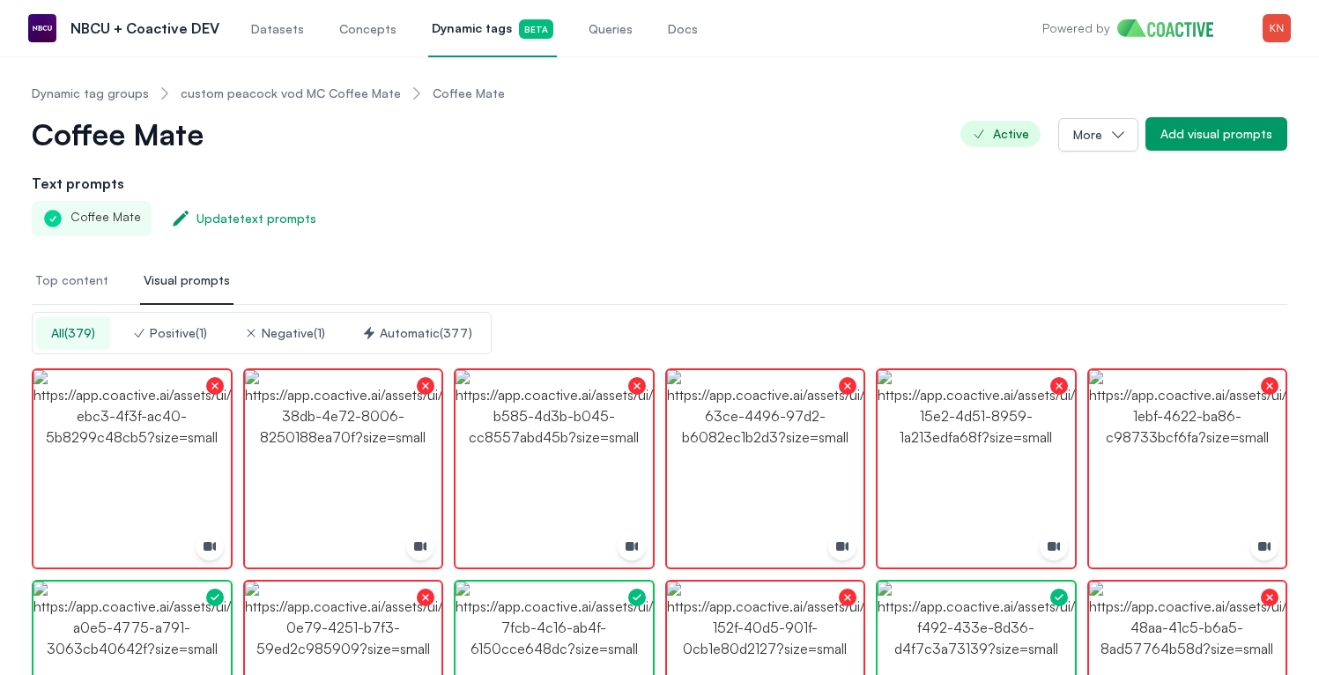
click at [66, 285] on span "Top content" at bounding box center [71, 280] width 73 height 18
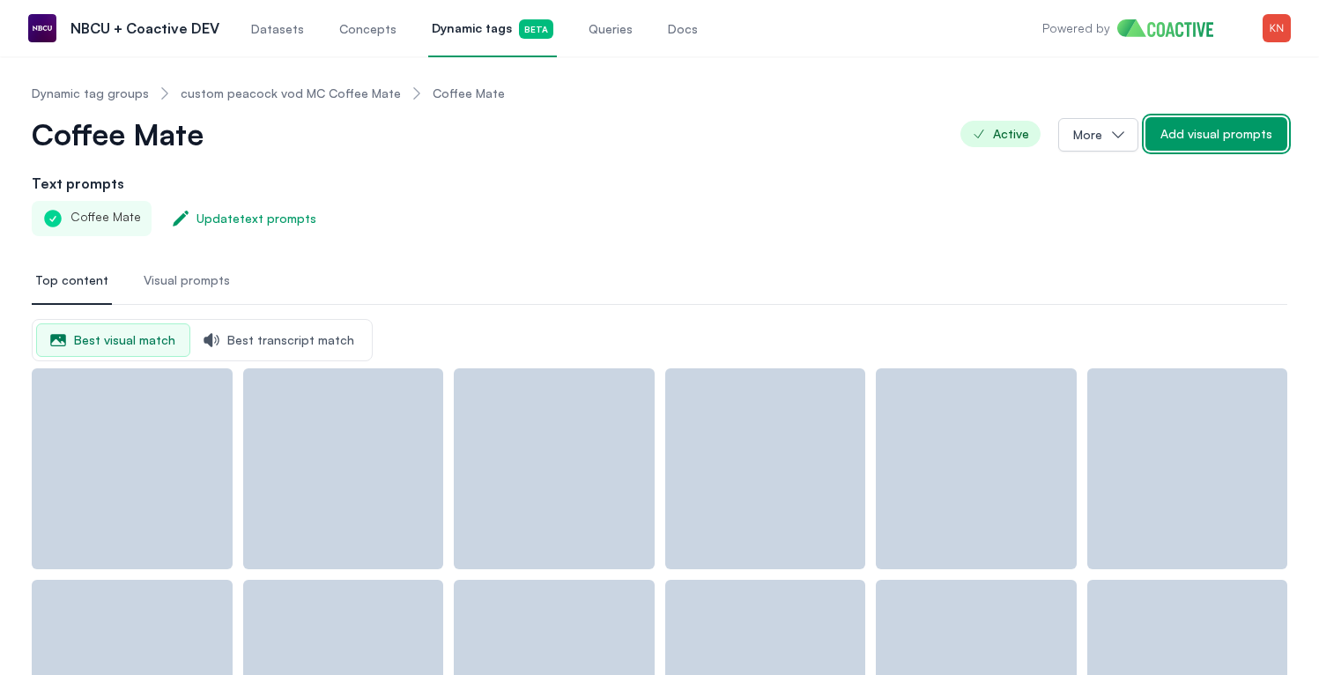
click at [1252, 142] on div "Add visual prompts" at bounding box center [1216, 134] width 112 height 18
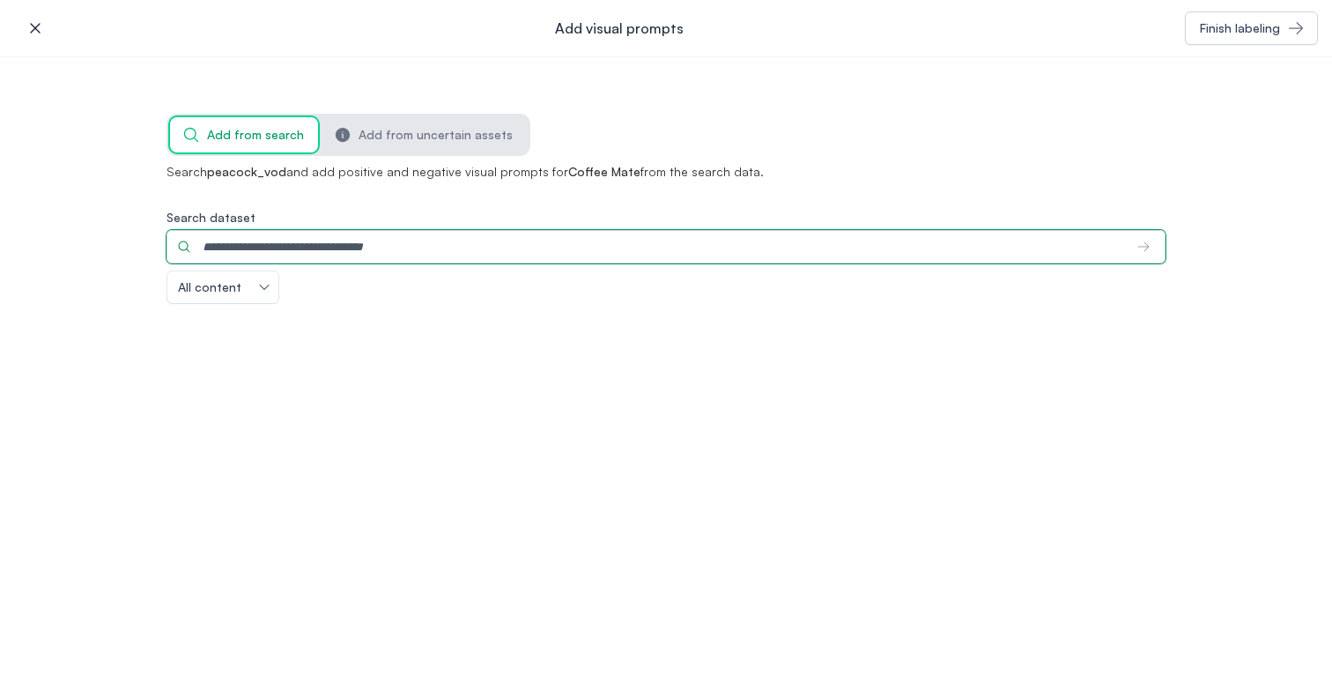
click at [919, 248] on input "Search dataset" at bounding box center [644, 246] width 957 height 33
type input "**********"
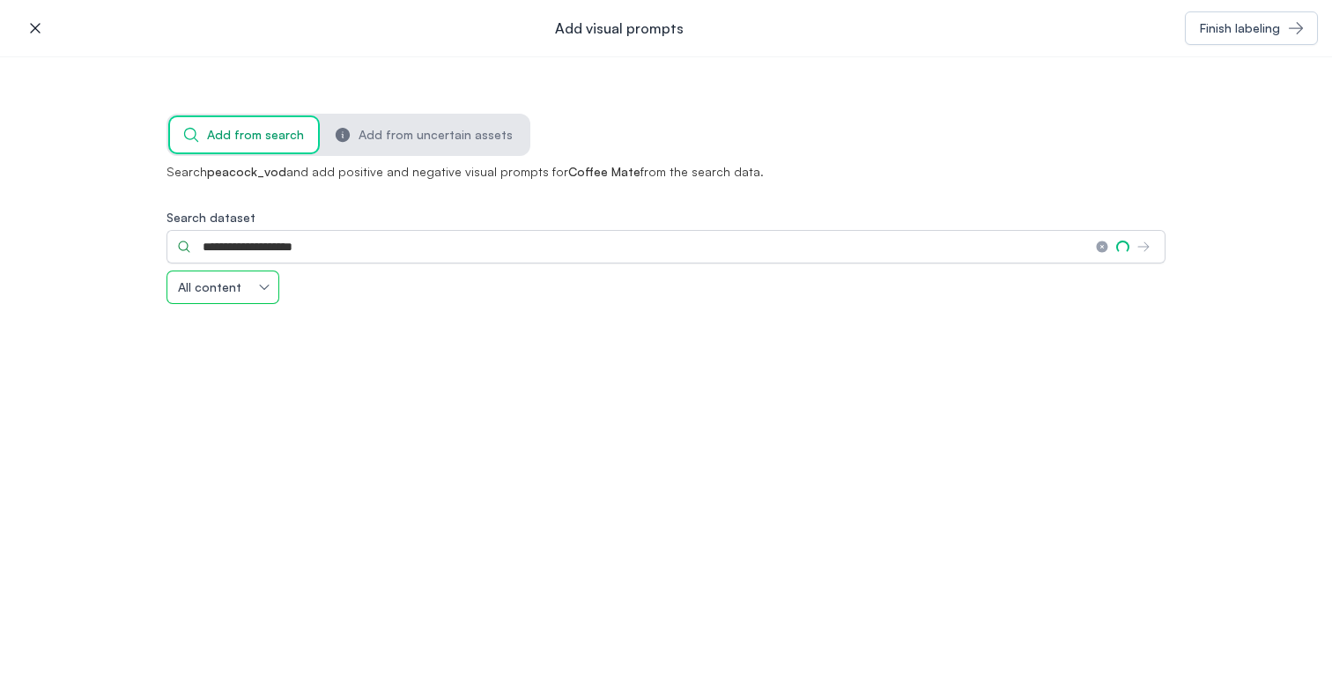
click at [273, 299] on button "All content" at bounding box center [222, 287] width 111 height 32
click at [342, 295] on div "**********" at bounding box center [665, 256] width 999 height 95
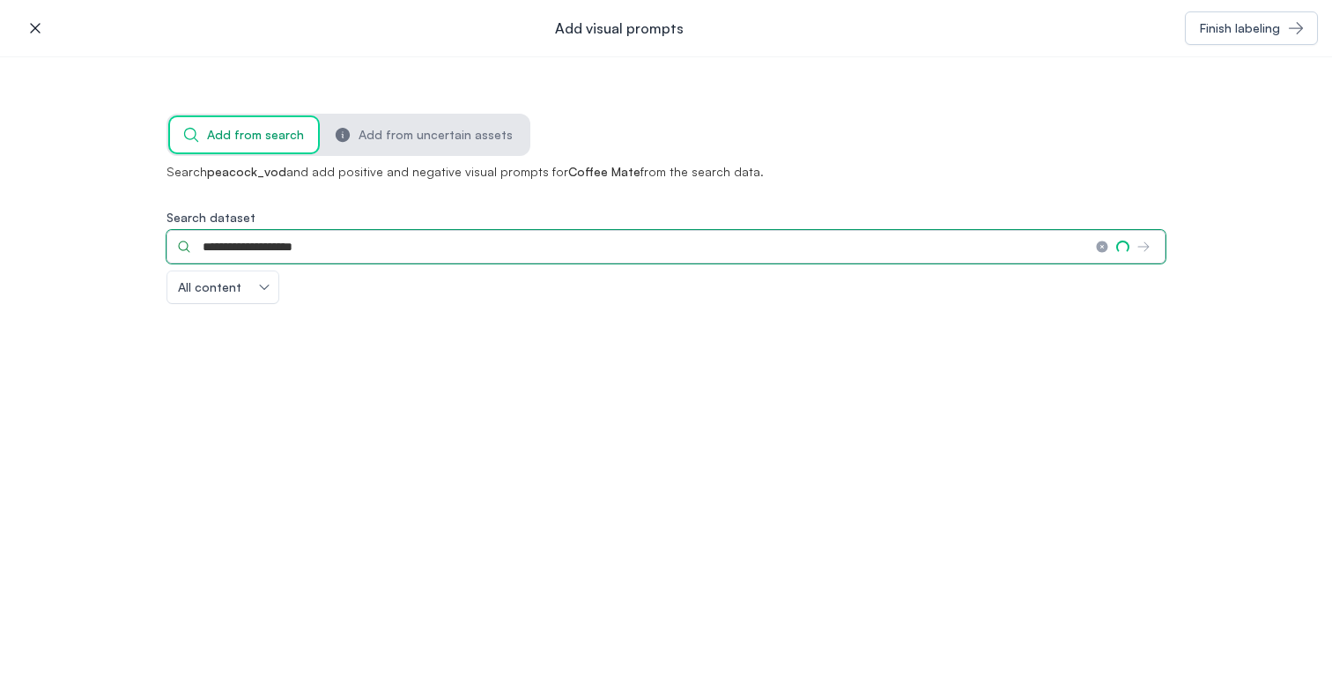
click at [443, 247] on input "**********" at bounding box center [623, 246] width 915 height 33
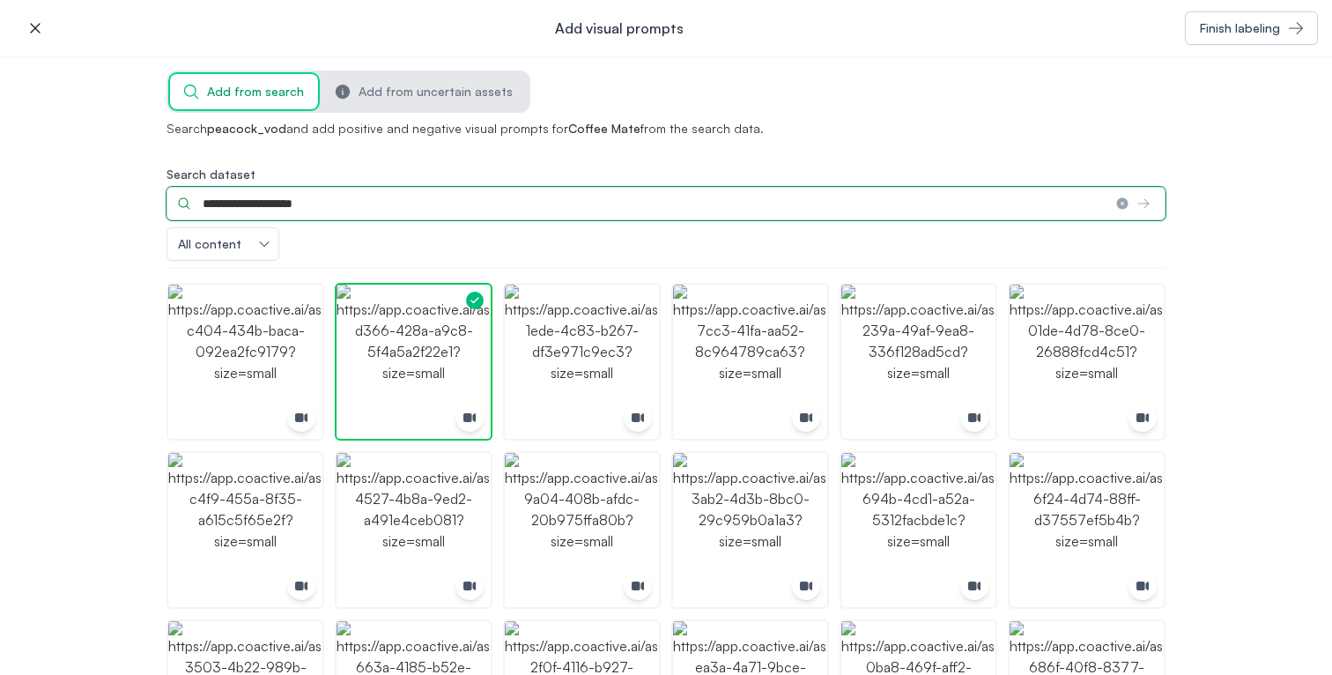
scroll to position [74, 0]
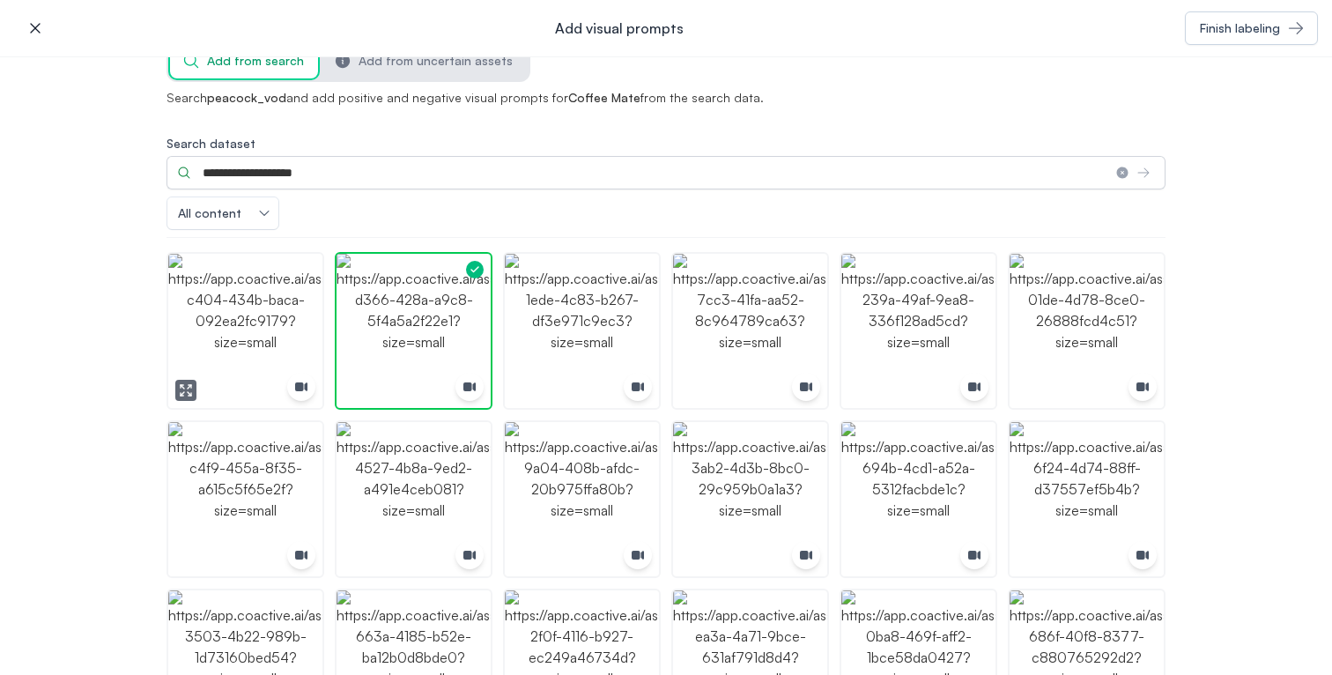
click at [229, 307] on img "button" at bounding box center [245, 331] width 154 height 154
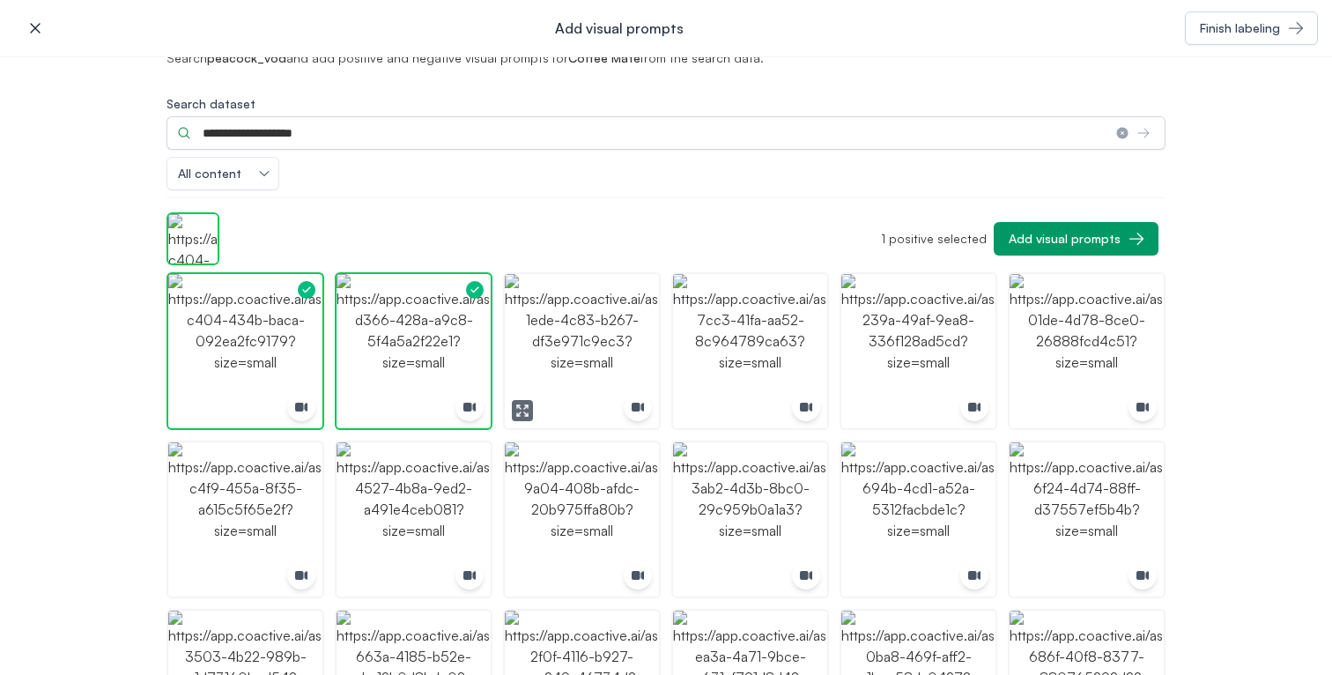
scroll to position [115, 0]
click at [692, 412] on icon "button" at bounding box center [694, 413] width 4 height 4
click at [753, 189] on video at bounding box center [666, 366] width 1276 height 562
click at [882, 319] on video at bounding box center [666, 366] width 1276 height 562
click at [41, 24] on div "close-modal" at bounding box center [666, 337] width 1332 height 675
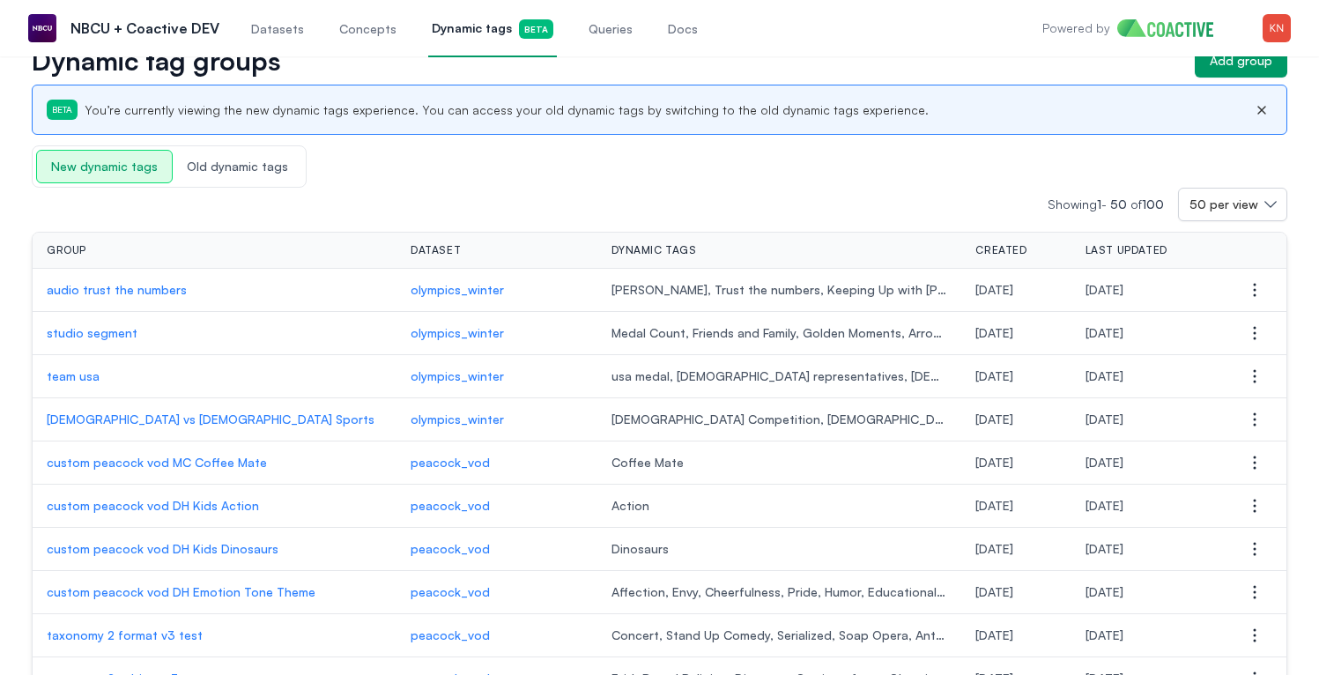
scroll to position [48, 0]
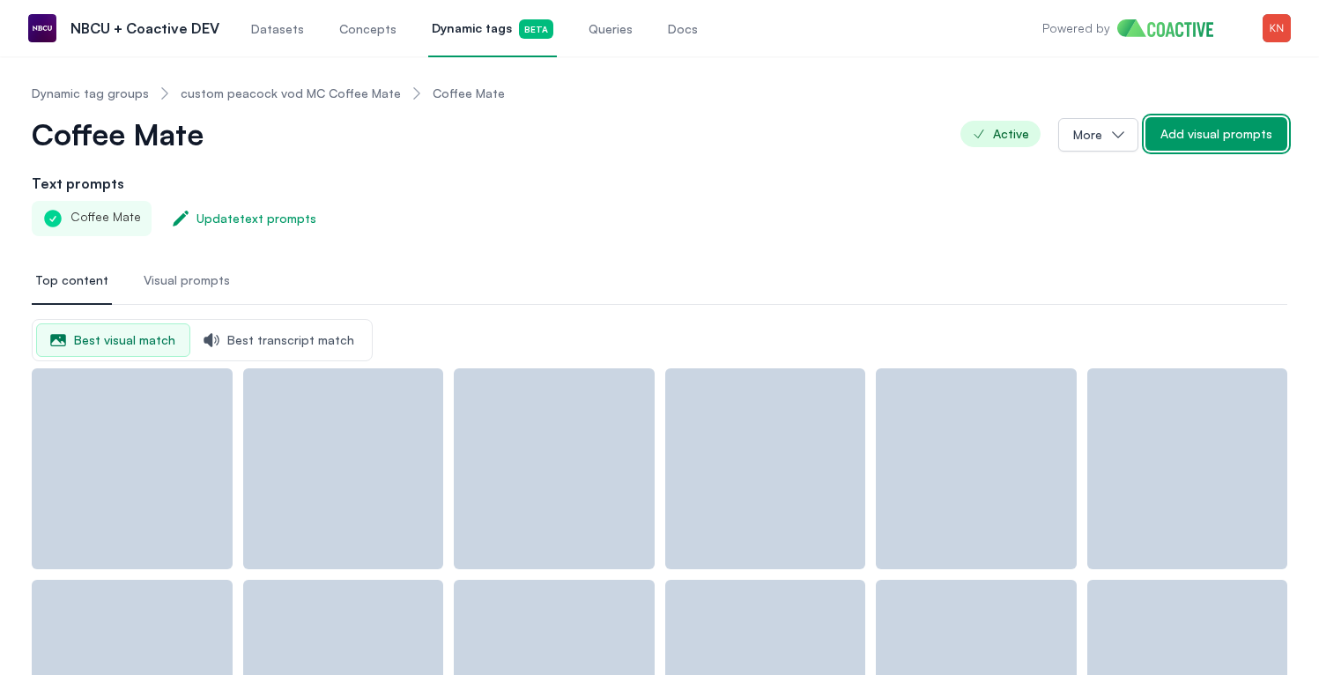
click at [1180, 131] on div "Add visual prompts" at bounding box center [1216, 134] width 112 height 18
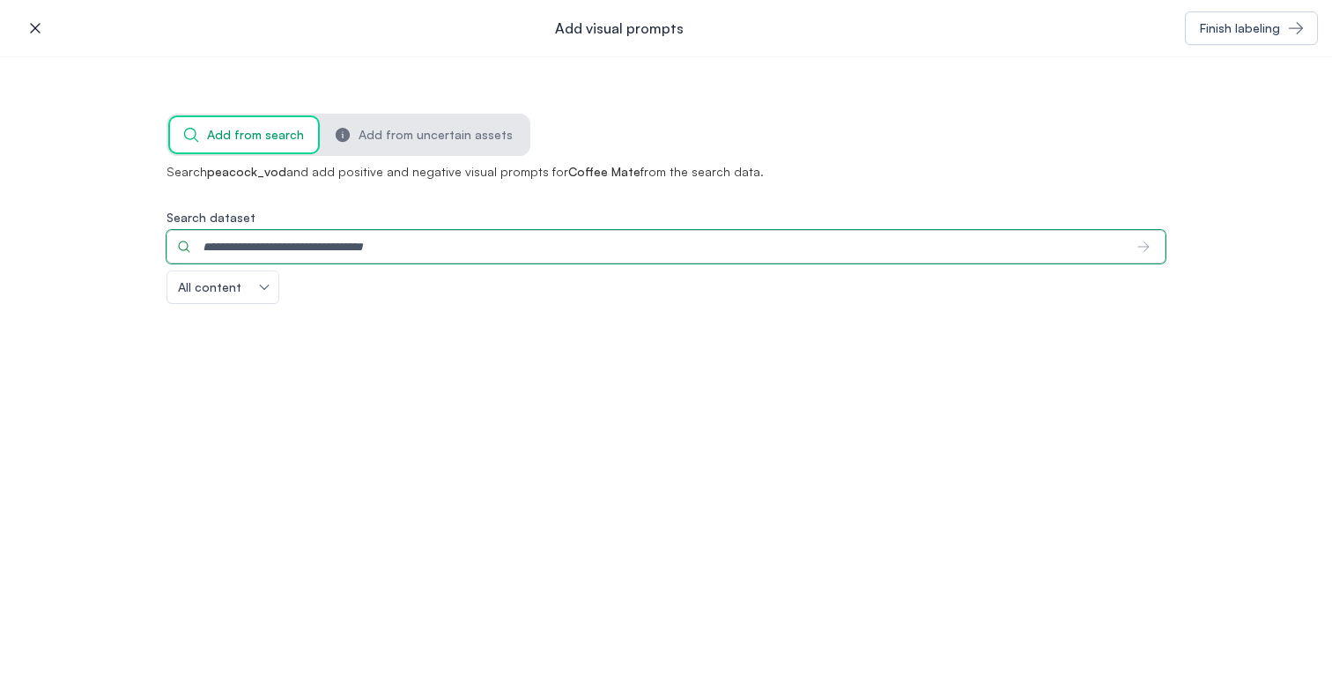
click at [637, 245] on input "Search dataset" at bounding box center [644, 246] width 957 height 33
type input "**********"
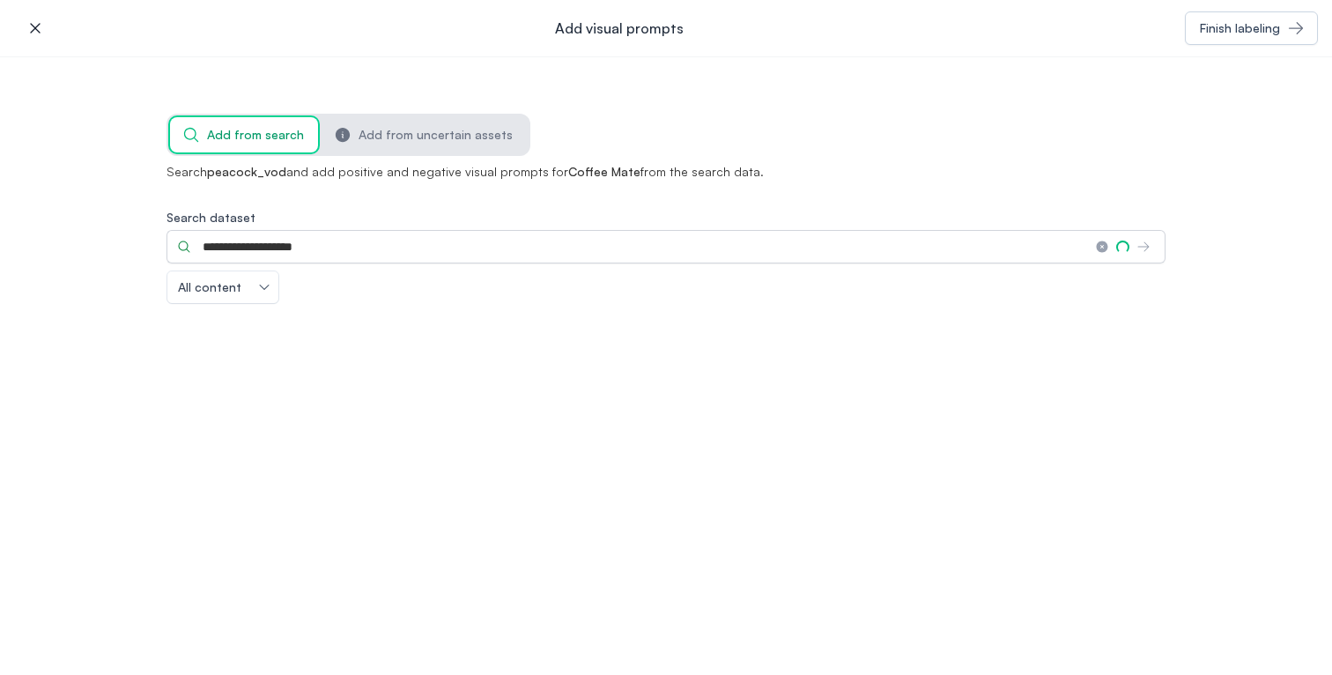
click at [919, 159] on div "**********" at bounding box center [665, 271] width 999 height 314
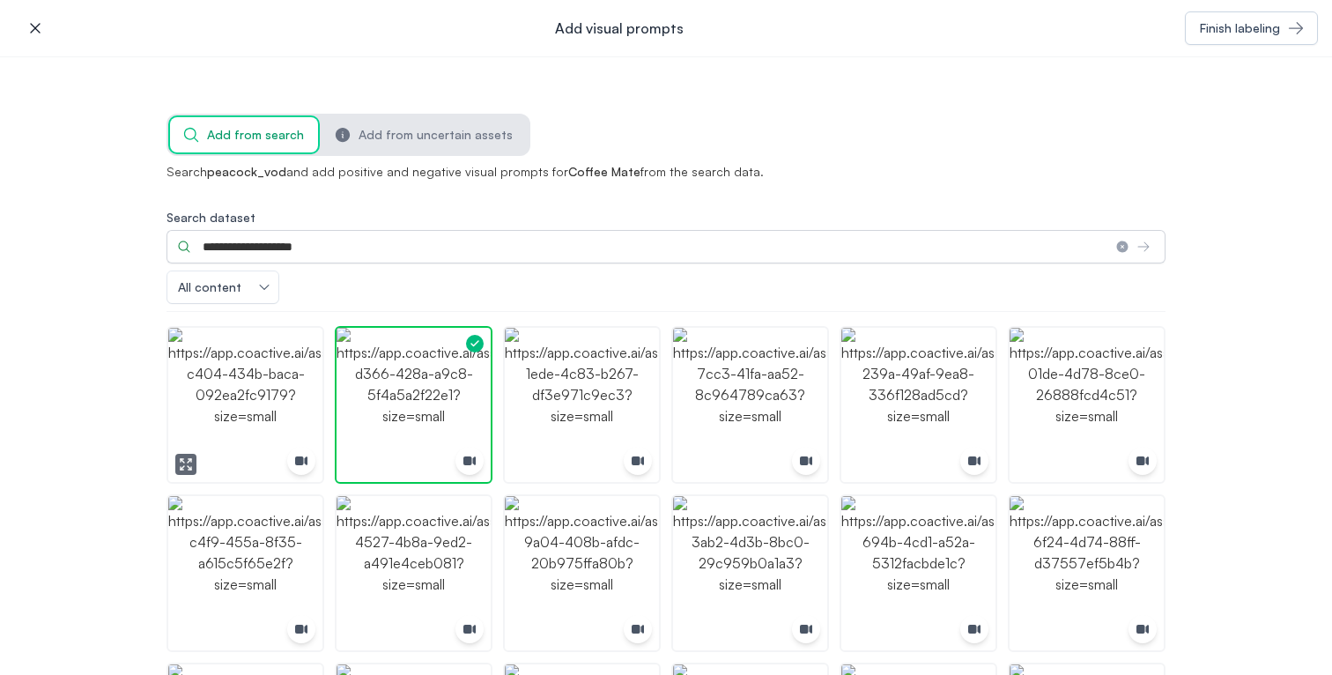
click at [272, 420] on img "button" at bounding box center [245, 405] width 154 height 154
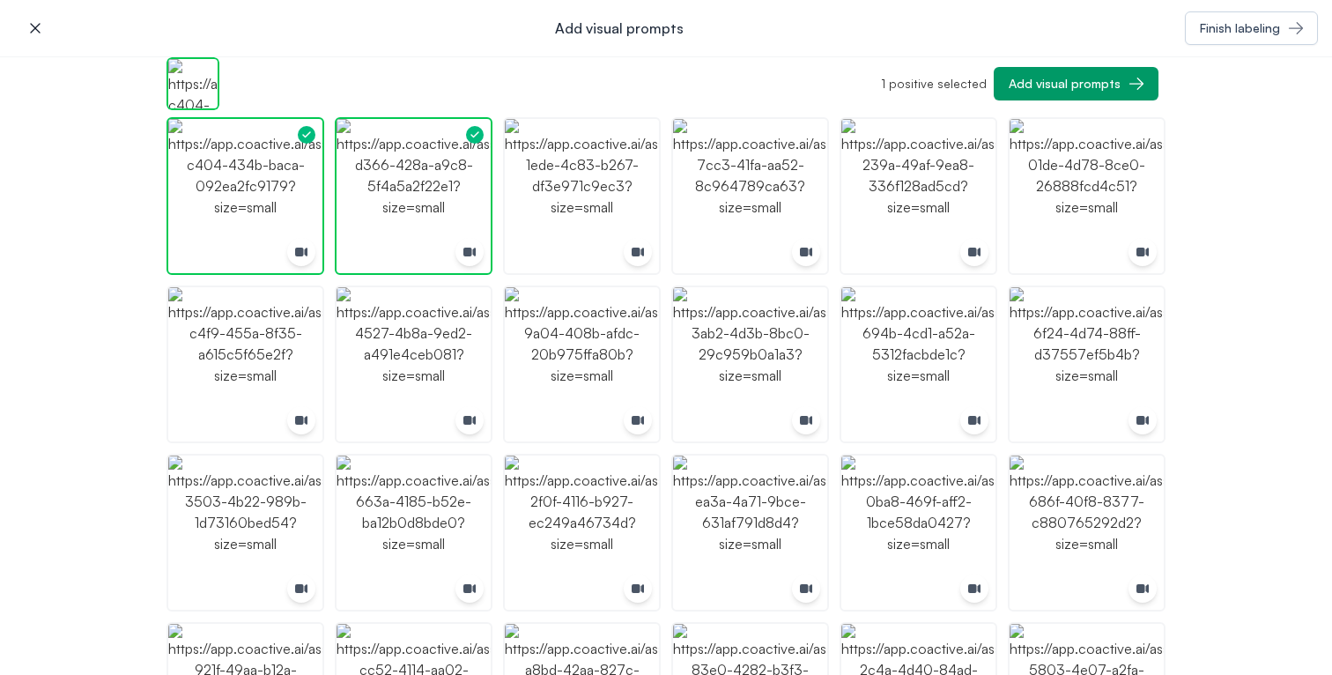
scroll to position [292, 0]
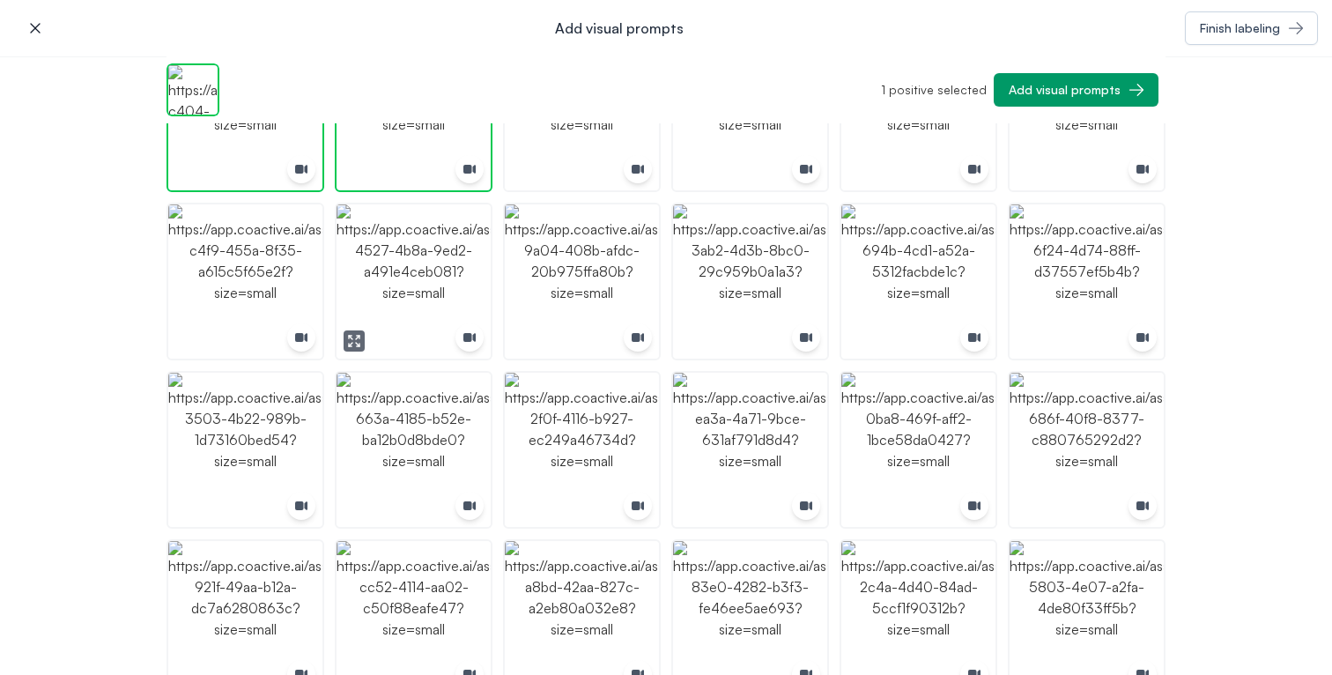
click at [440, 257] on img "button" at bounding box center [414, 281] width 154 height 154
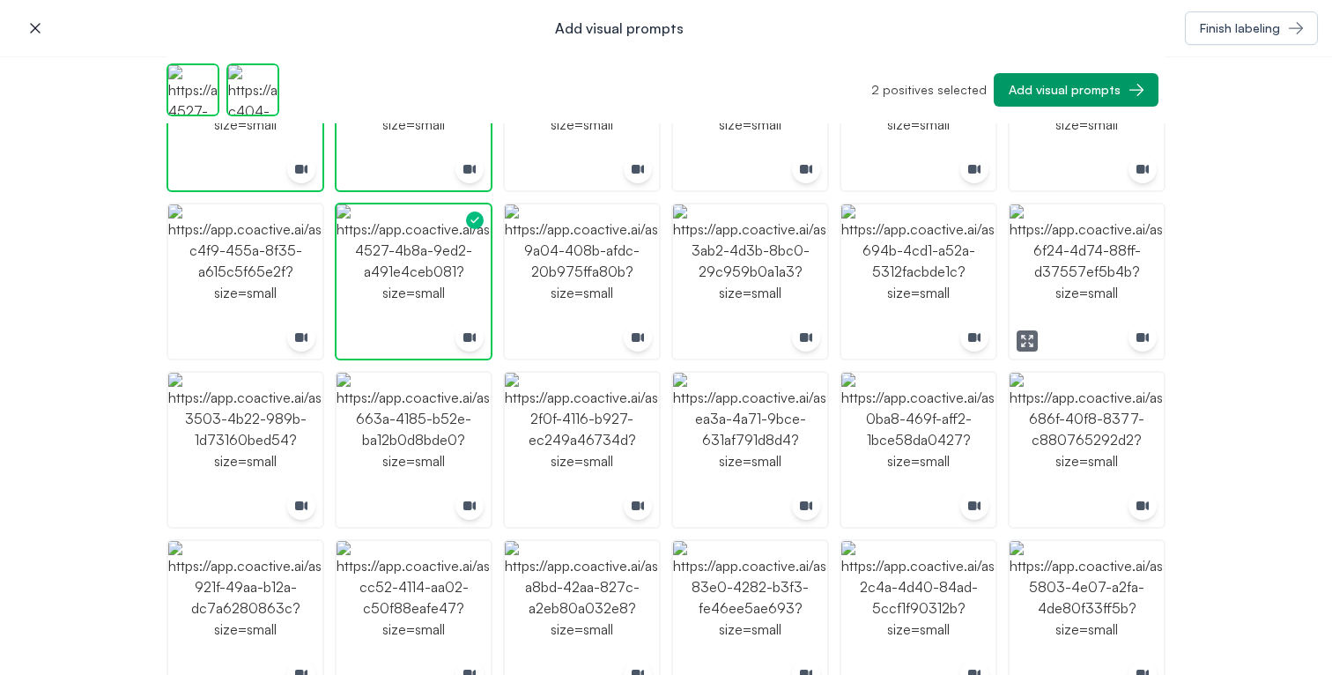
click at [1103, 280] on img "button" at bounding box center [1087, 281] width 154 height 154
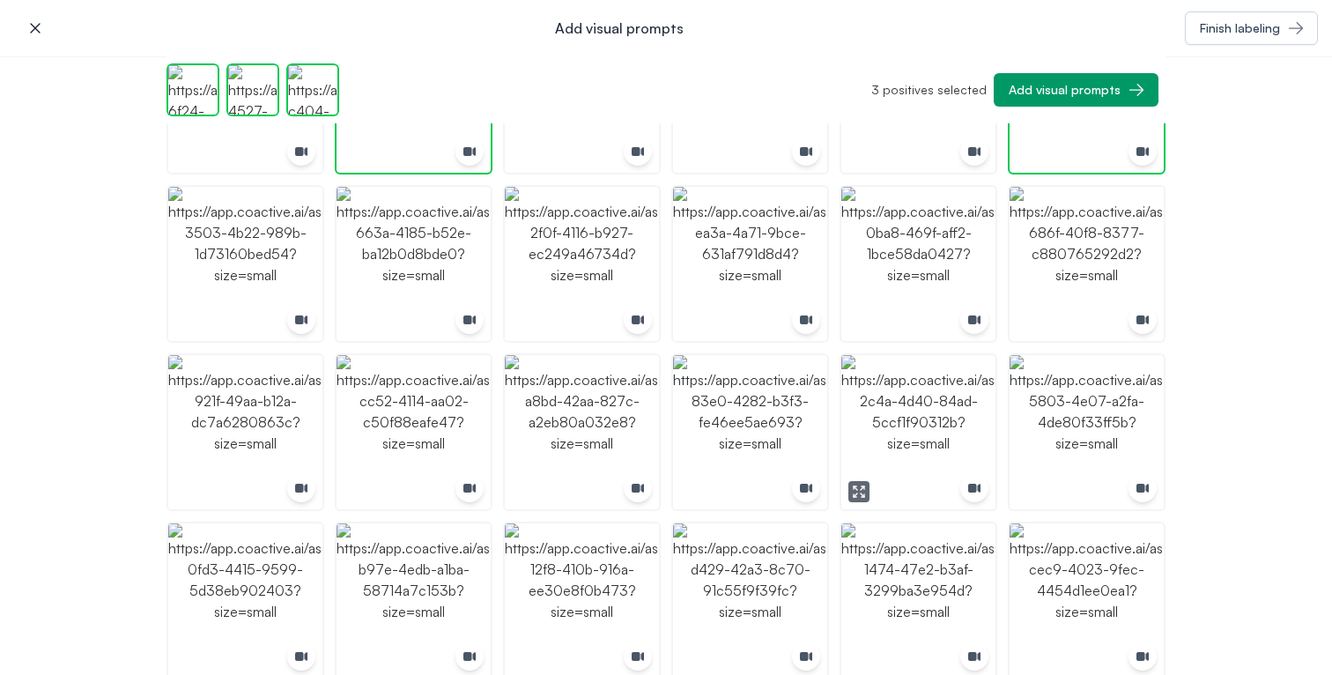
click at [946, 415] on img "button" at bounding box center [918, 432] width 154 height 154
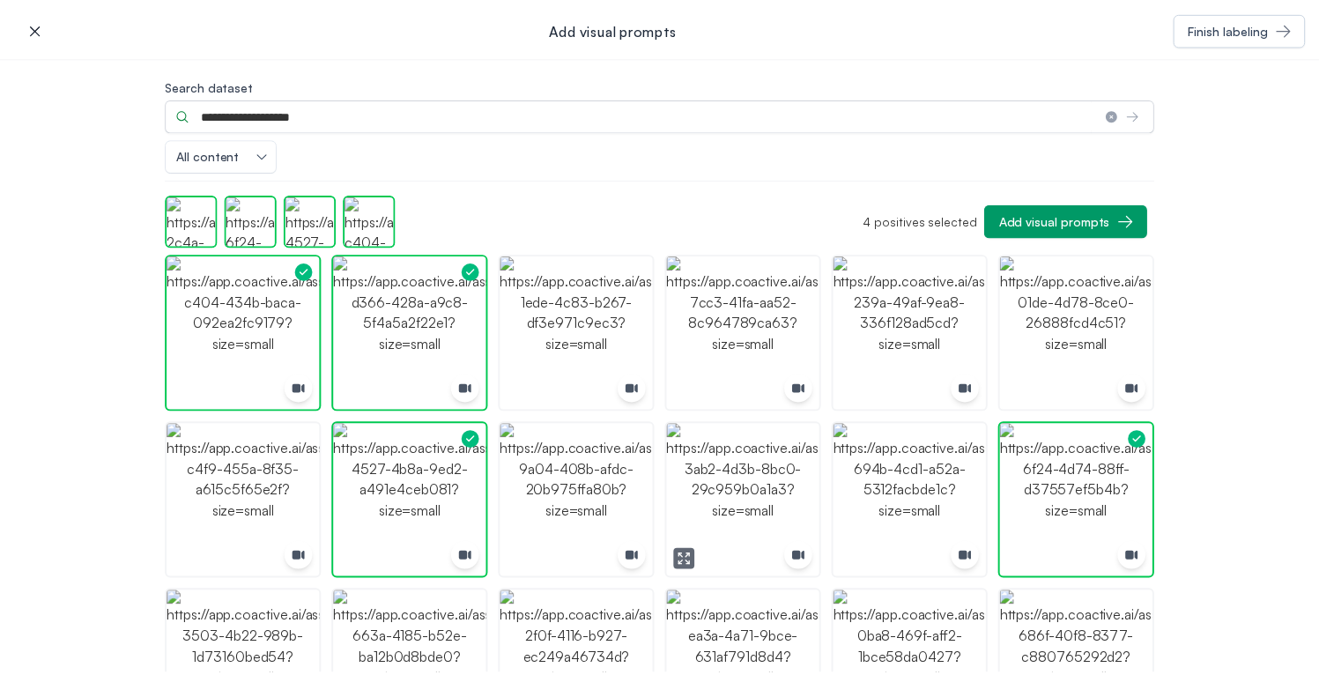
scroll to position [0, 0]
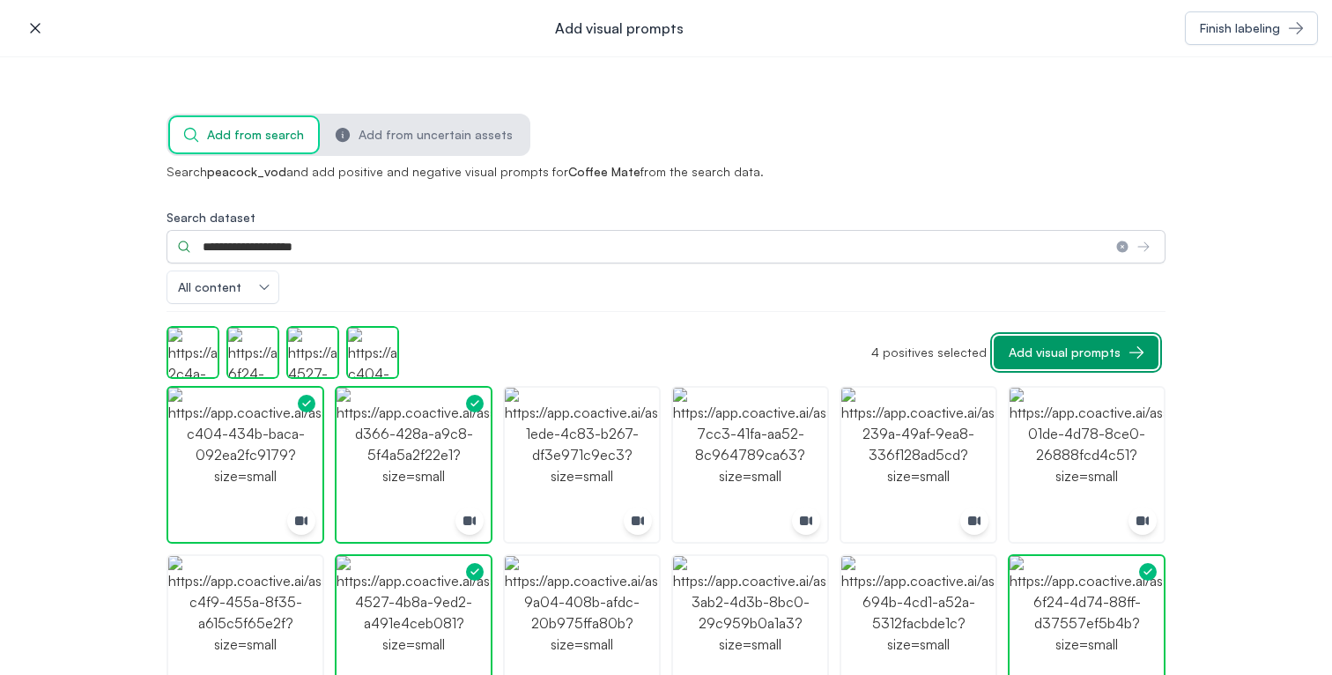
click at [1065, 353] on div "Add visual prompts" at bounding box center [1065, 353] width 112 height 18
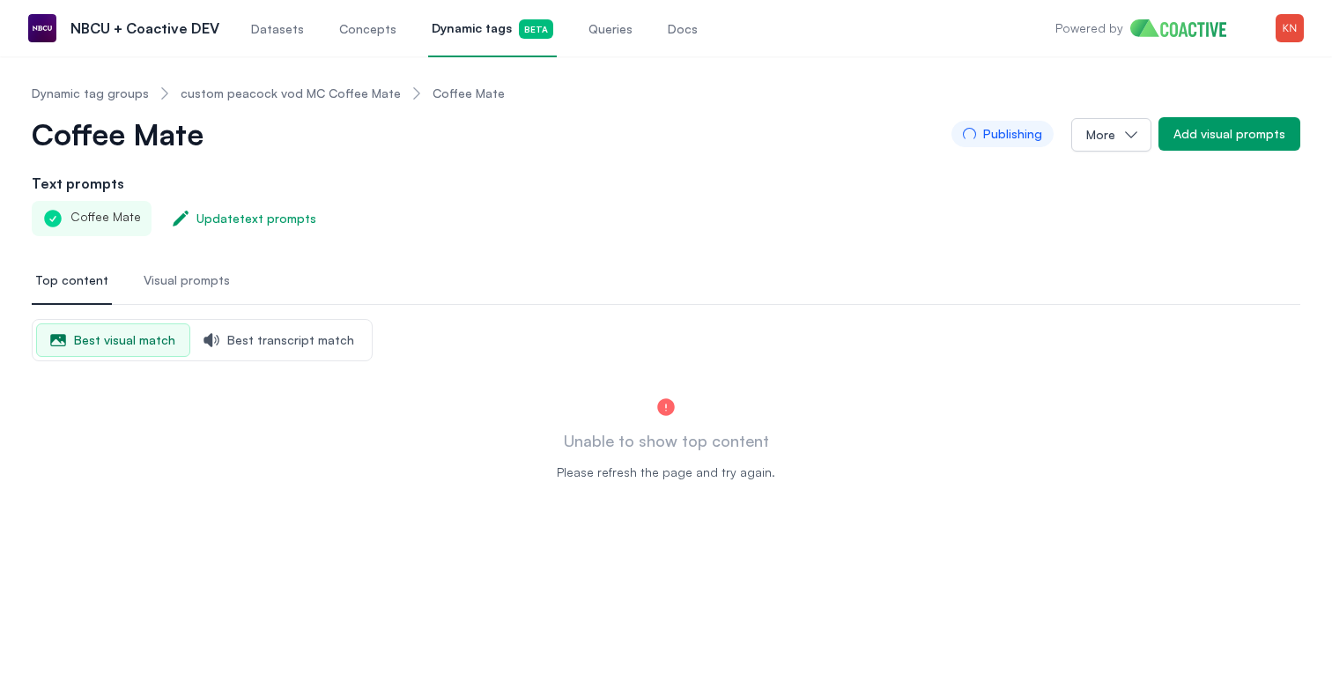
click at [203, 282] on span "Visual prompts" at bounding box center [187, 280] width 86 height 18
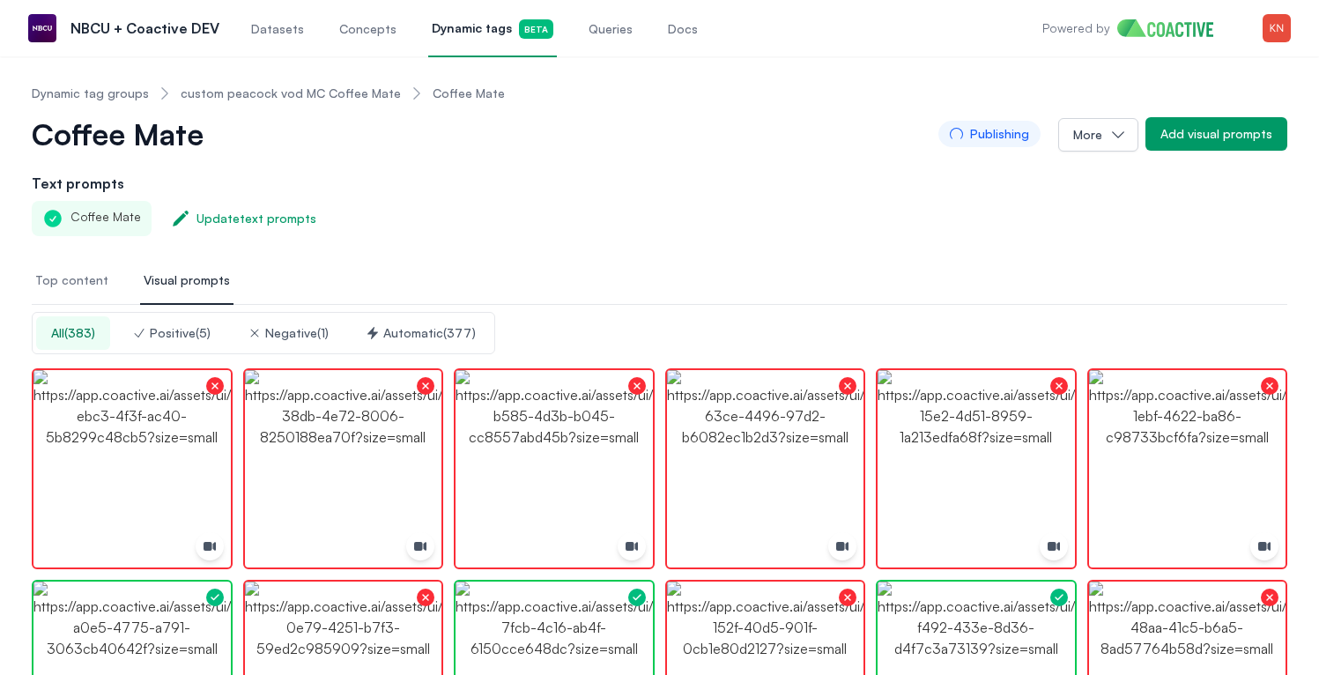
click at [93, 288] on span "Top content" at bounding box center [71, 280] width 73 height 18
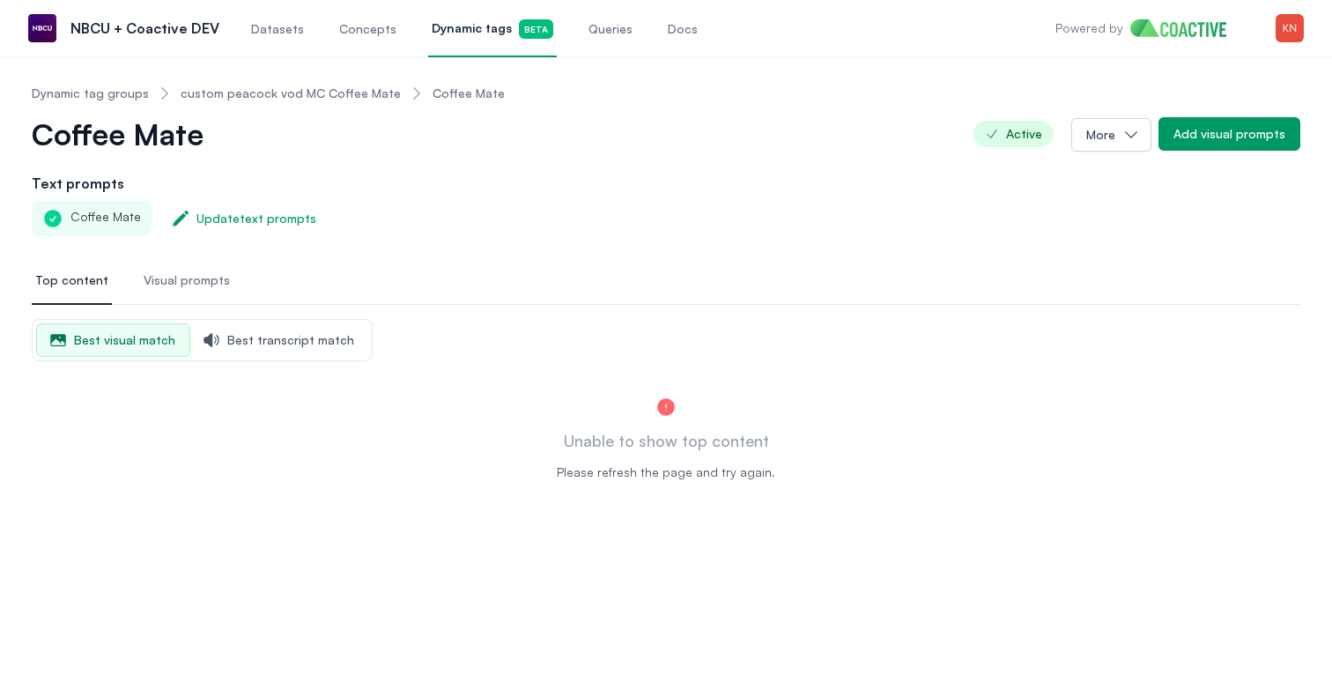
click at [270, 89] on link "custom peacock vod MC Coffee Mate" at bounding box center [291, 94] width 220 height 18
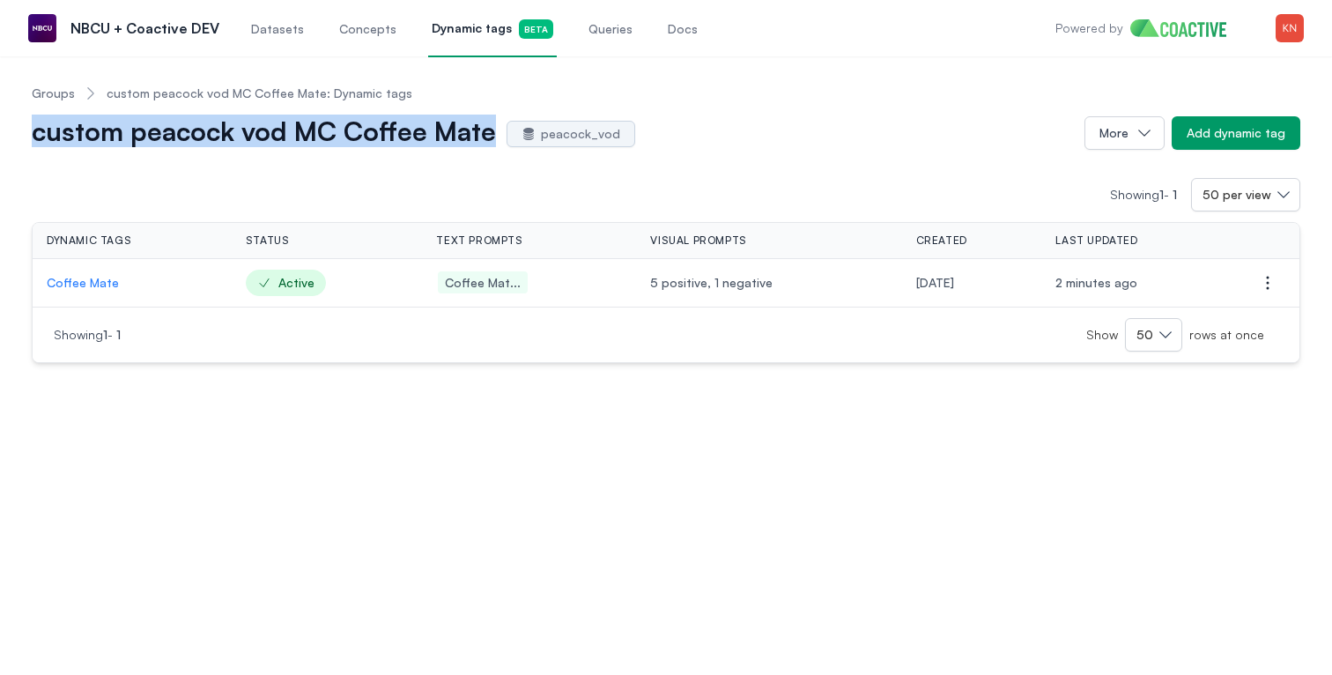
drag, startPoint x: 35, startPoint y: 138, endPoint x: 487, endPoint y: 144, distance: 452.0
click at [490, 143] on h1 "custom peacock vod MC Coffee Mate" at bounding box center [264, 133] width 464 height 28
copy h1 "custom peacock vod MC Coffee Mate"
click at [450, 28] on span "Dynamic tags Beta" at bounding box center [493, 28] width 122 height 19
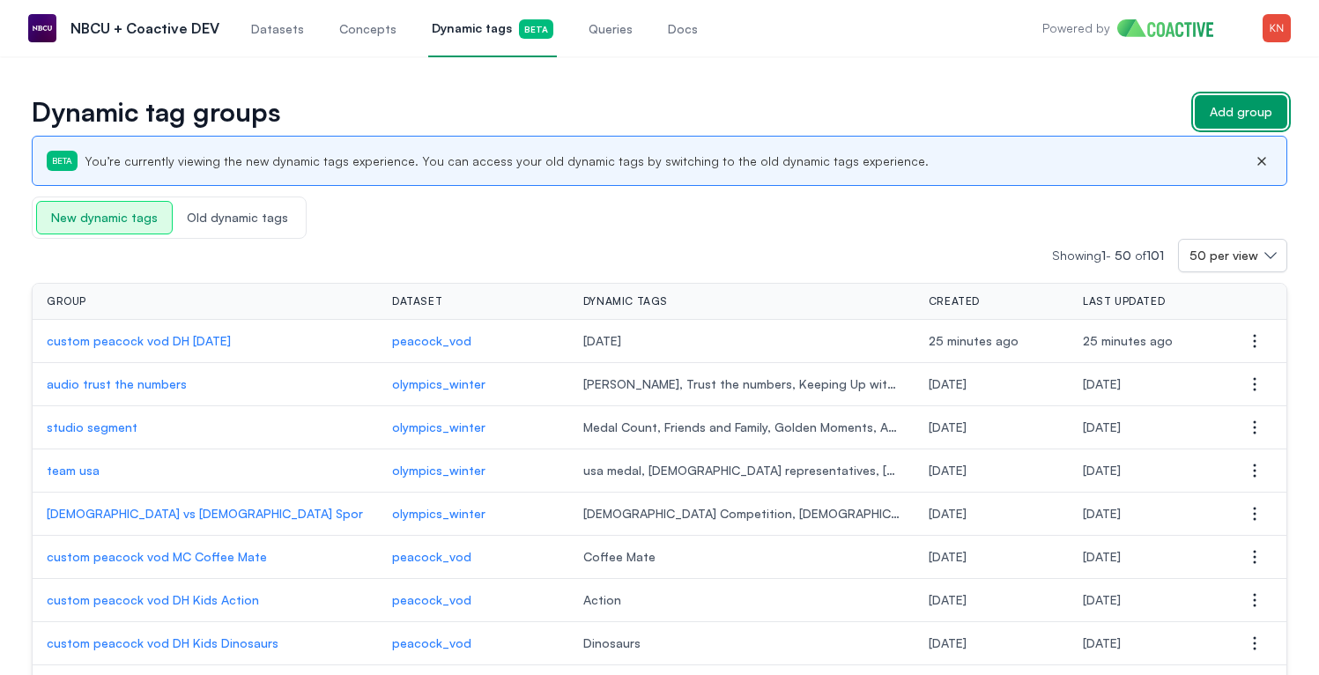
click at [1277, 96] on button "Add group" at bounding box center [1241, 111] width 92 height 33
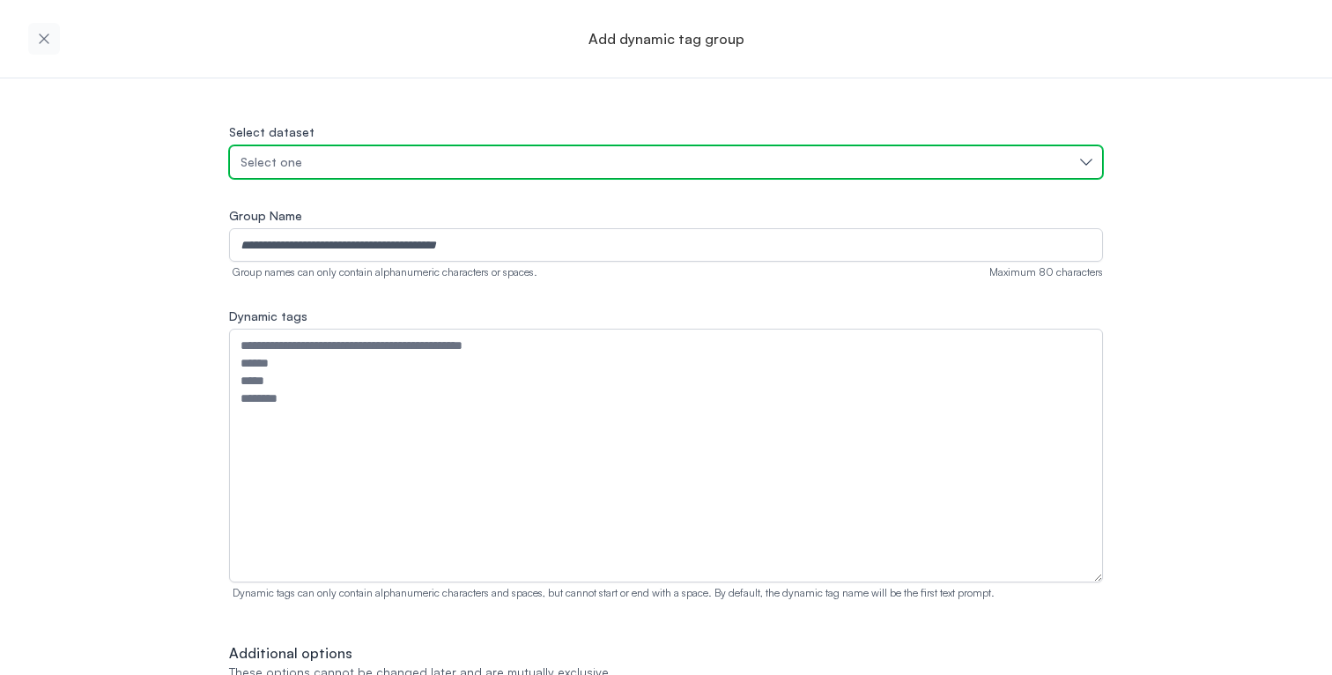
click at [553, 175] on button "Select one" at bounding box center [666, 161] width 874 height 33
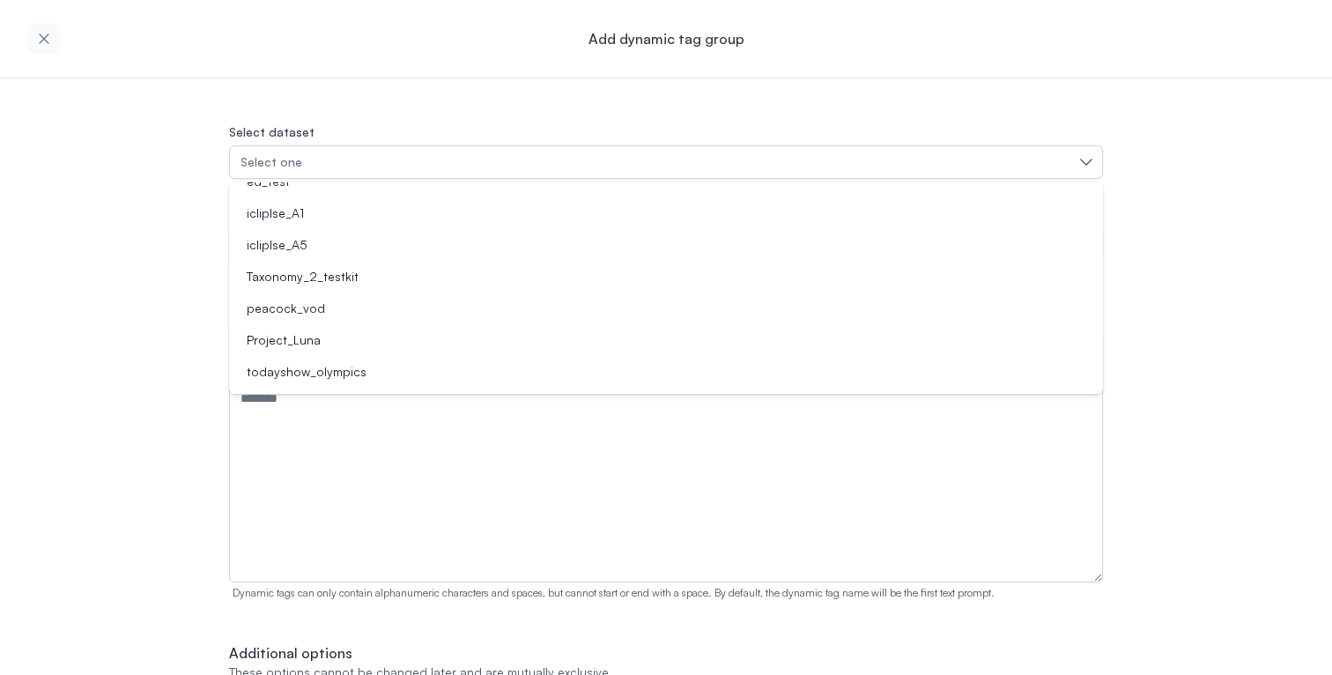
scroll to position [266, 0]
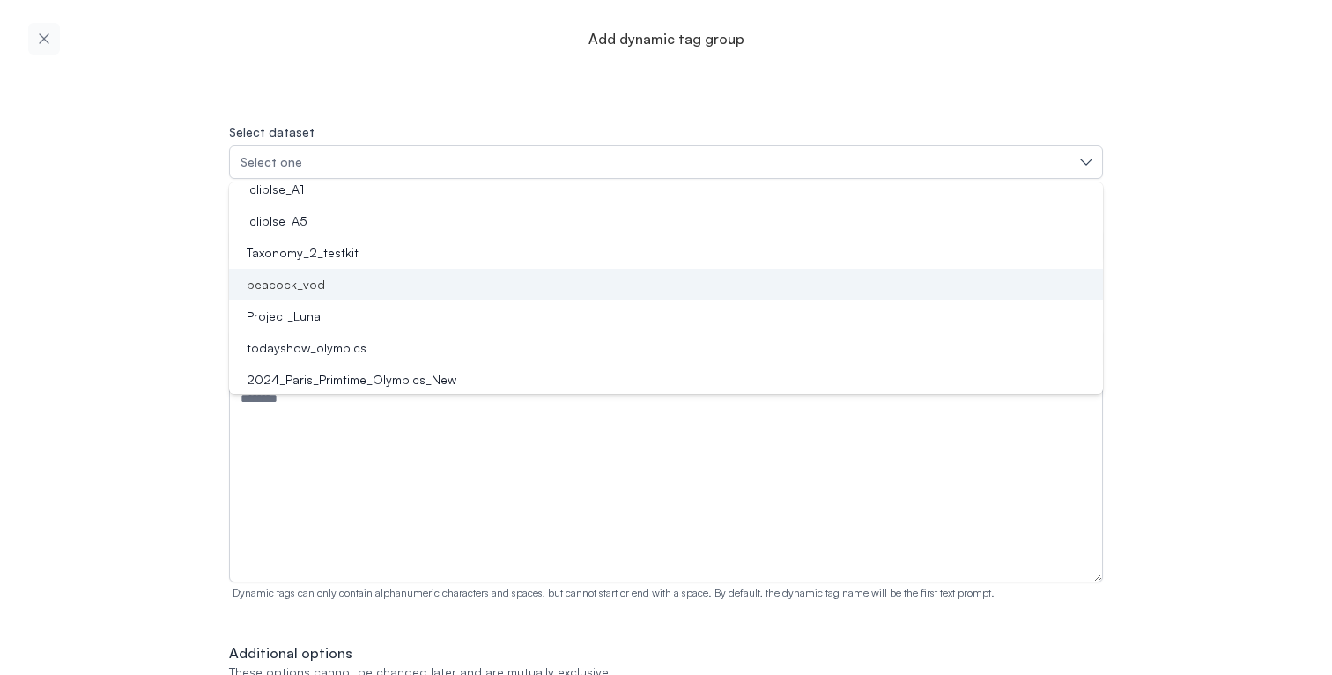
click at [429, 281] on div "peacock_vod" at bounding box center [656, 285] width 832 height 18
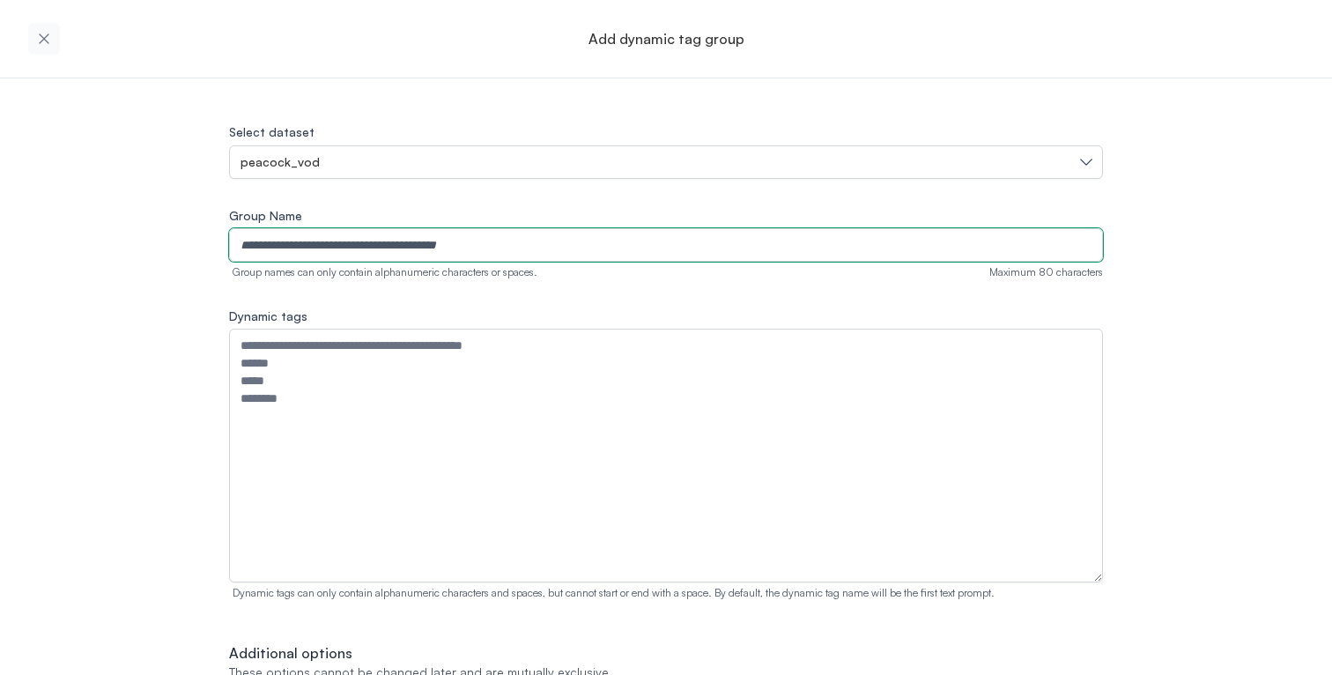
click at [424, 240] on input "Group Name" at bounding box center [666, 244] width 874 height 33
paste input "**********"
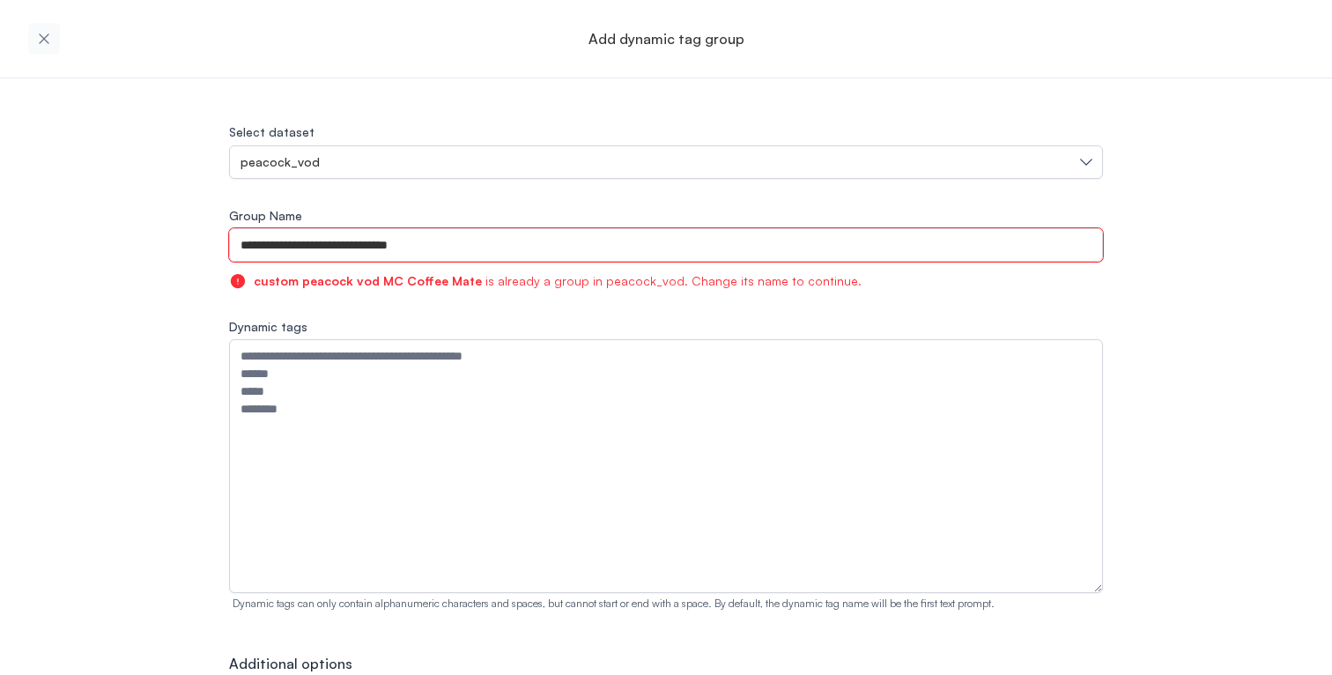
click at [365, 240] on input "**********" at bounding box center [666, 244] width 874 height 33
click at [360, 241] on input "**********" at bounding box center [666, 244] width 874 height 33
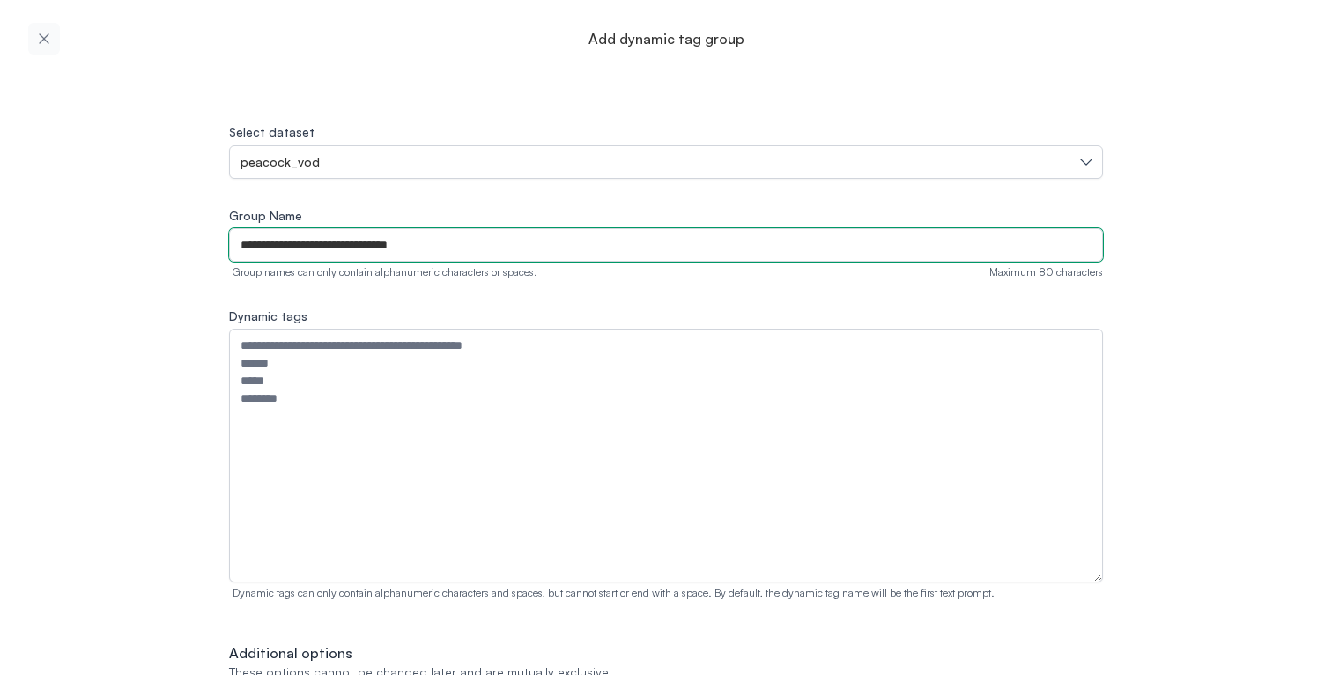
type input "**********"
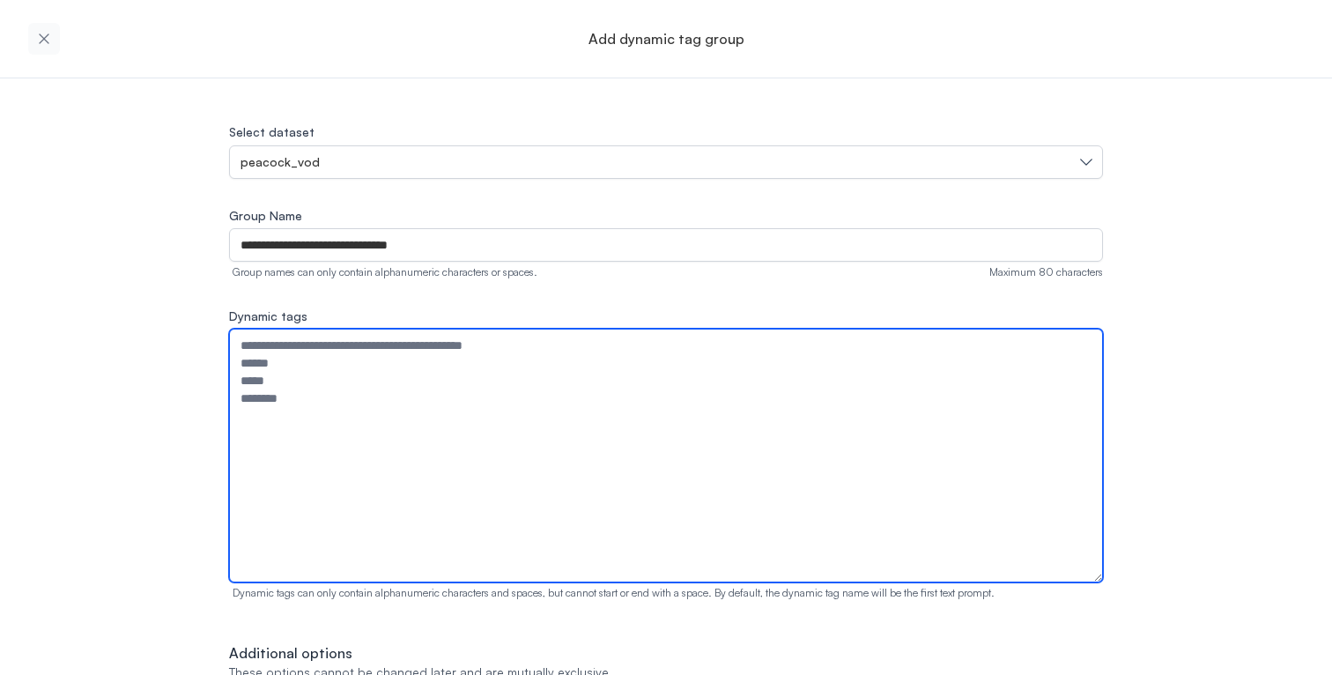
click at [392, 436] on textarea "Dynamic tags" at bounding box center [666, 456] width 874 height 254
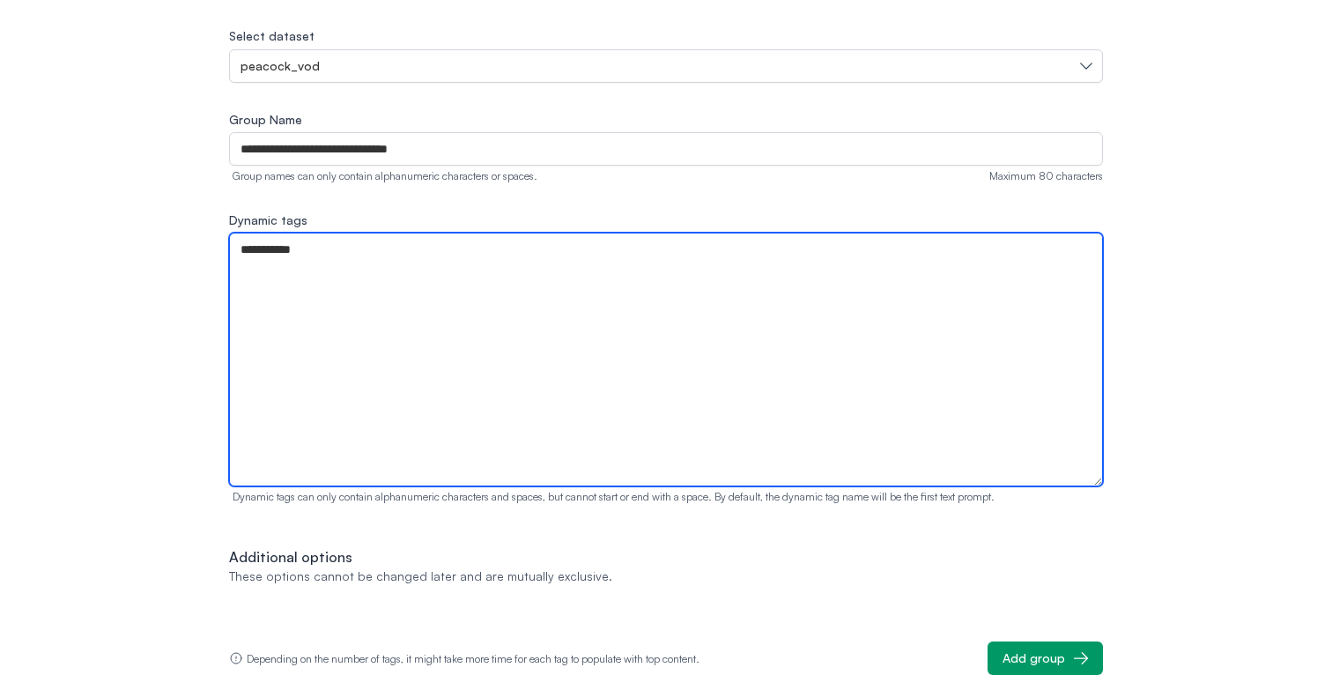
type textarea "**********"
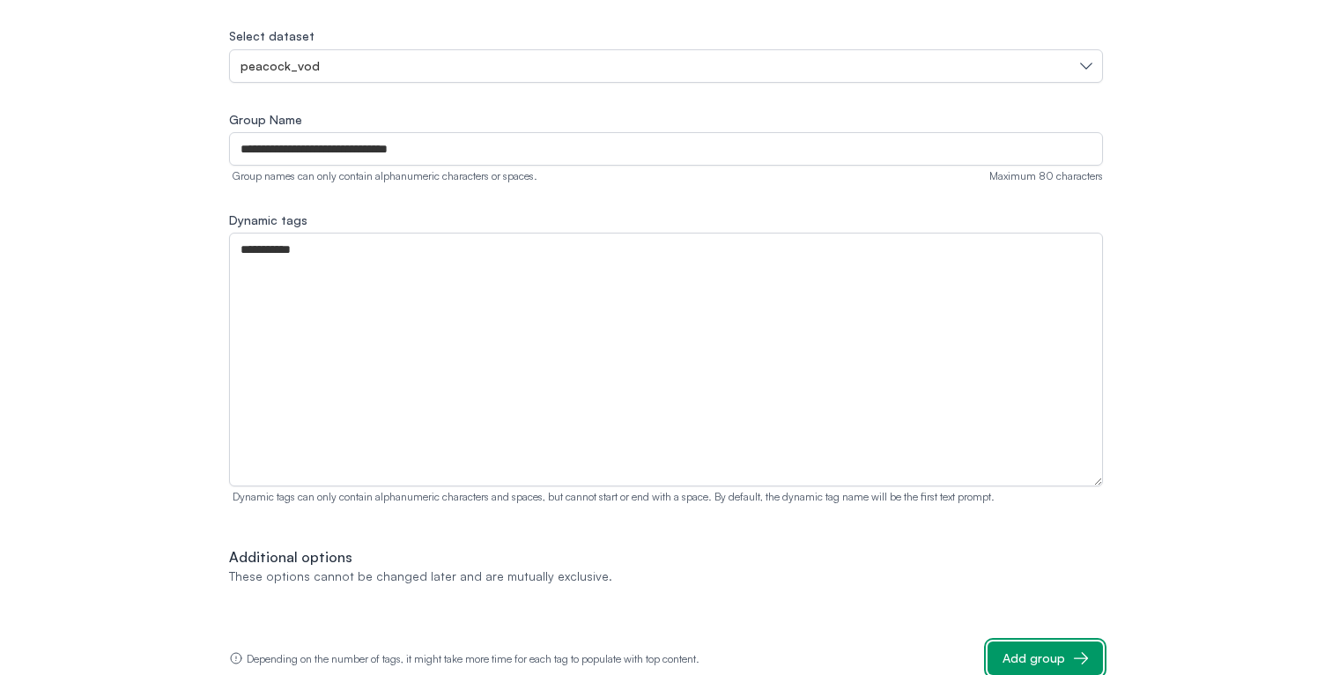
click at [1049, 660] on div "Add group" at bounding box center [1033, 658] width 63 height 18
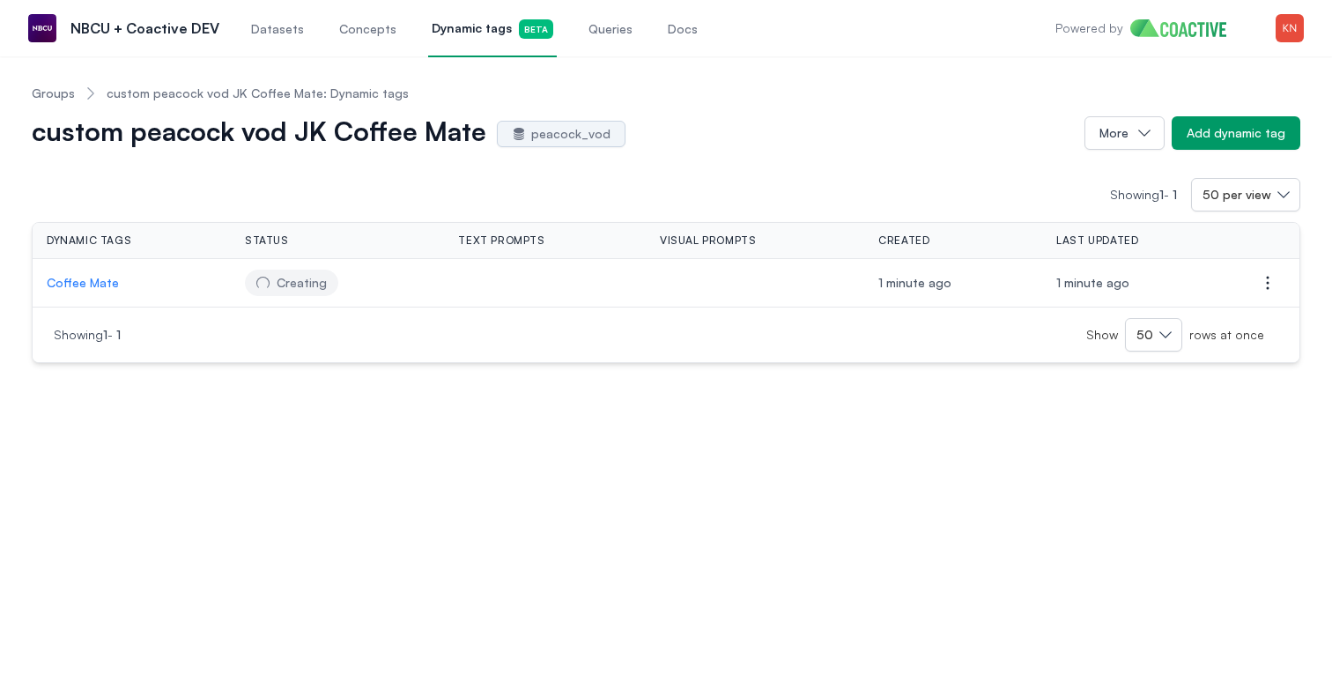
click at [63, 92] on link "Groups" at bounding box center [53, 94] width 43 height 18
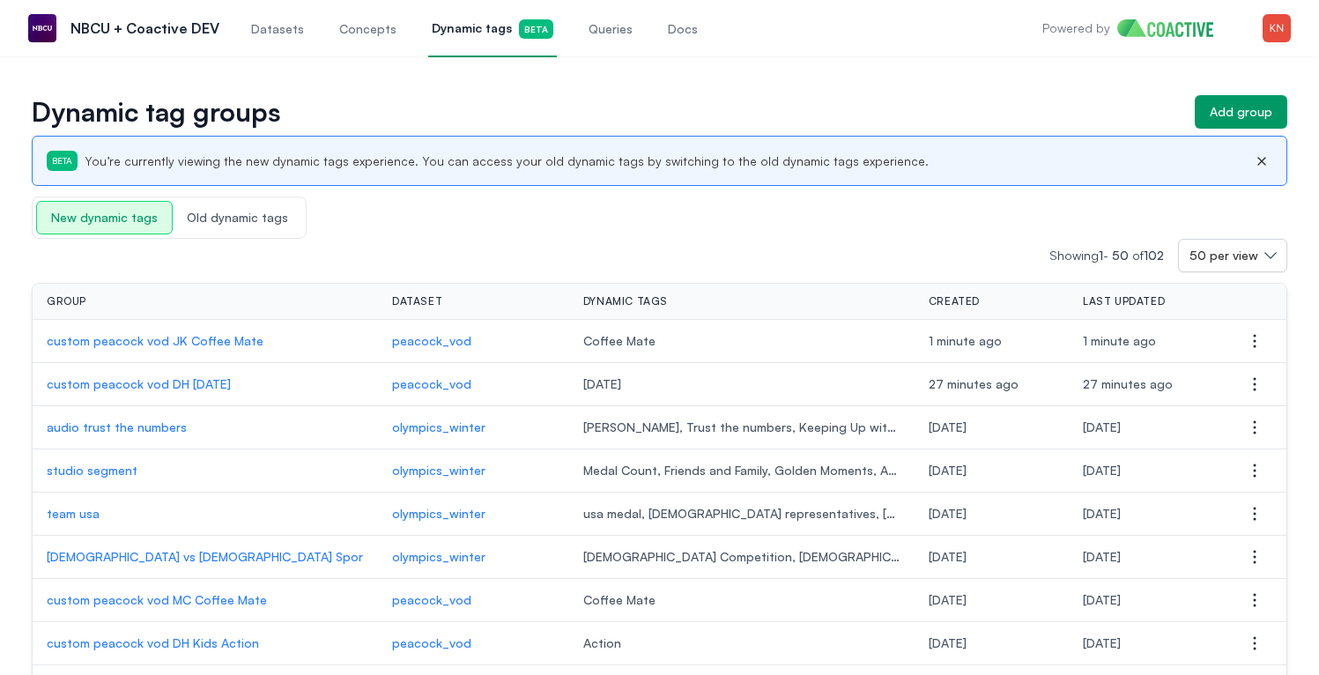
click at [185, 347] on p "custom peacock vod JK Coffee Mate" at bounding box center [205, 341] width 317 height 18
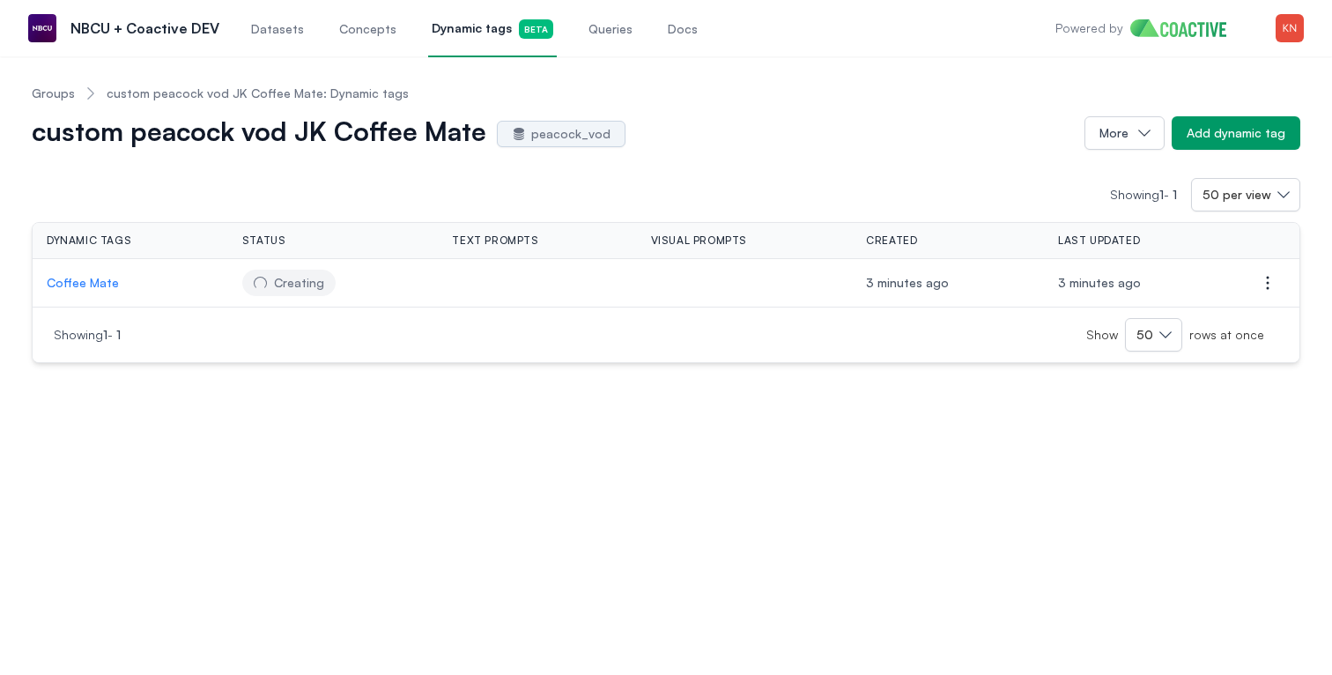
click at [97, 284] on p "Coffee Mate" at bounding box center [130, 283] width 167 height 18
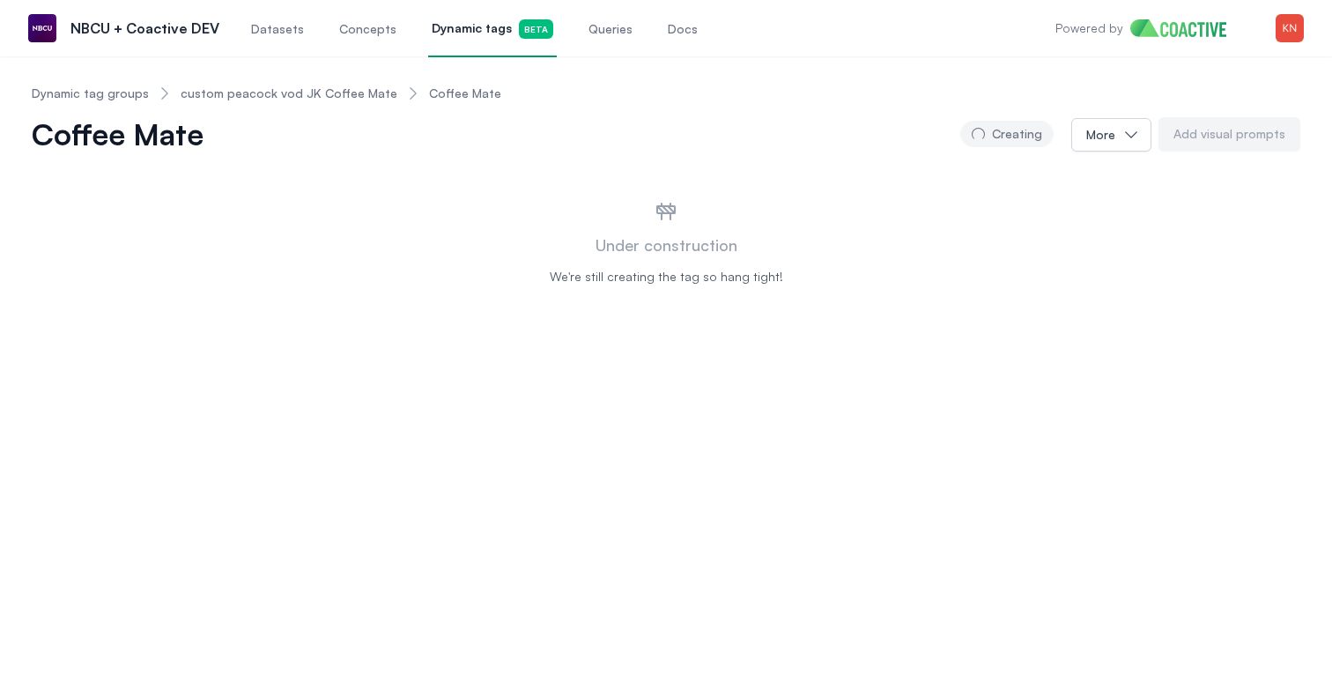
click at [331, 98] on link "custom peacock vod JK Coffee Mate" at bounding box center [289, 94] width 217 height 18
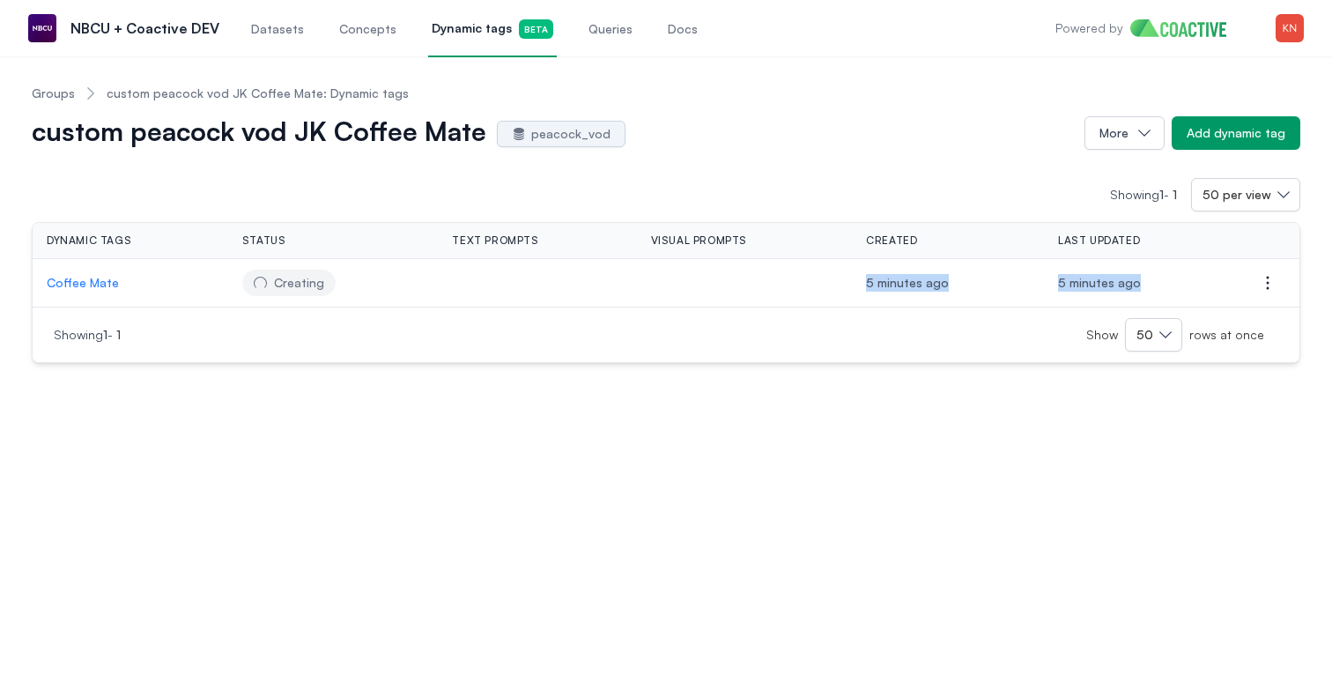
drag, startPoint x: 866, startPoint y: 283, endPoint x: 1133, endPoint y: 280, distance: 266.9
click at [1133, 280] on tr "Coffee Mate Creating 5 minutes ago 5 minutes ago Open options" at bounding box center [666, 283] width 1267 height 48
click at [1133, 280] on span "5 minutes ago" at bounding box center [1099, 282] width 83 height 15
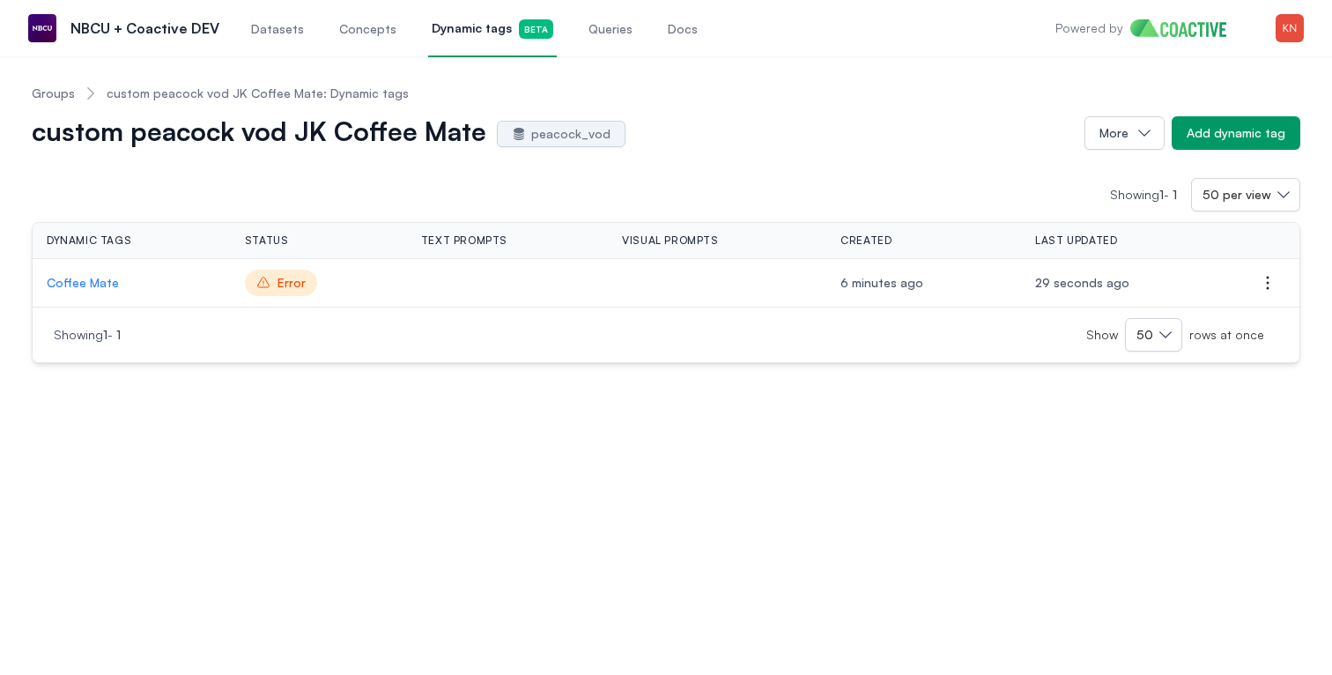
click at [92, 285] on p "Coffee Mate" at bounding box center [132, 283] width 170 height 18
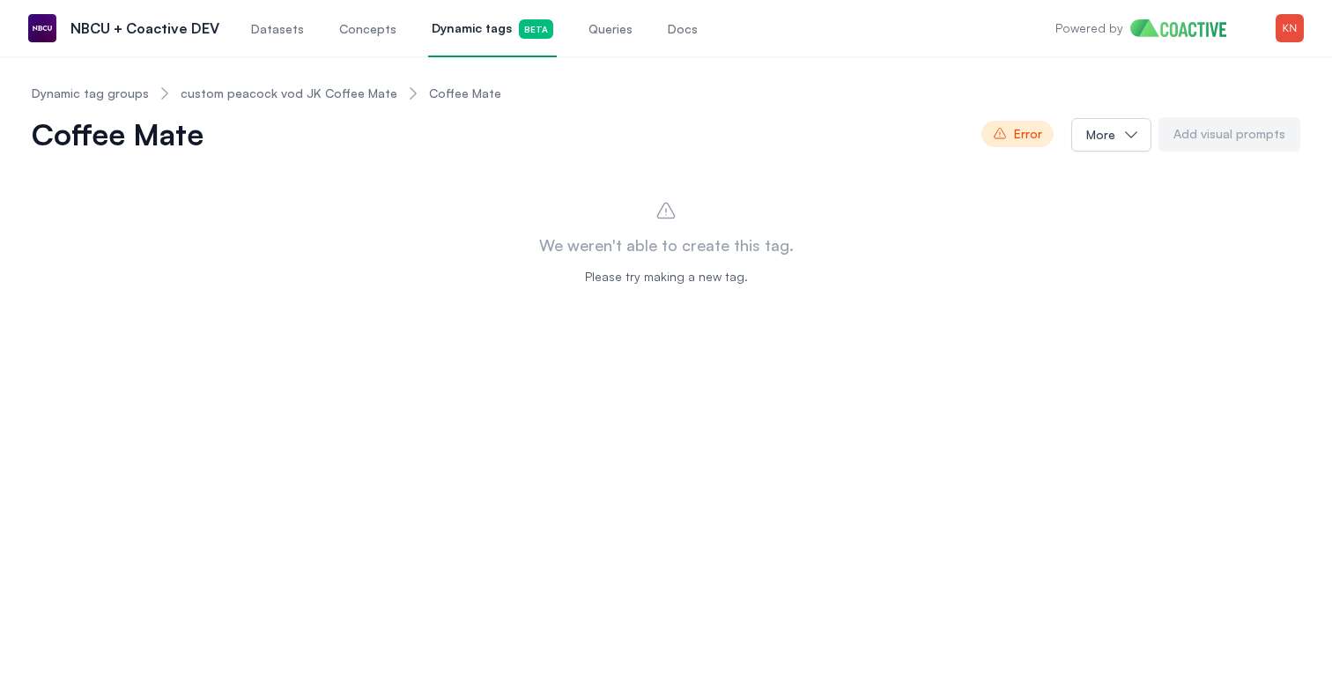
click at [1032, 124] on span "Error" at bounding box center [1017, 134] width 72 height 26
click at [276, 92] on link "custom peacock vod JK Coffee Mate" at bounding box center [289, 94] width 217 height 18
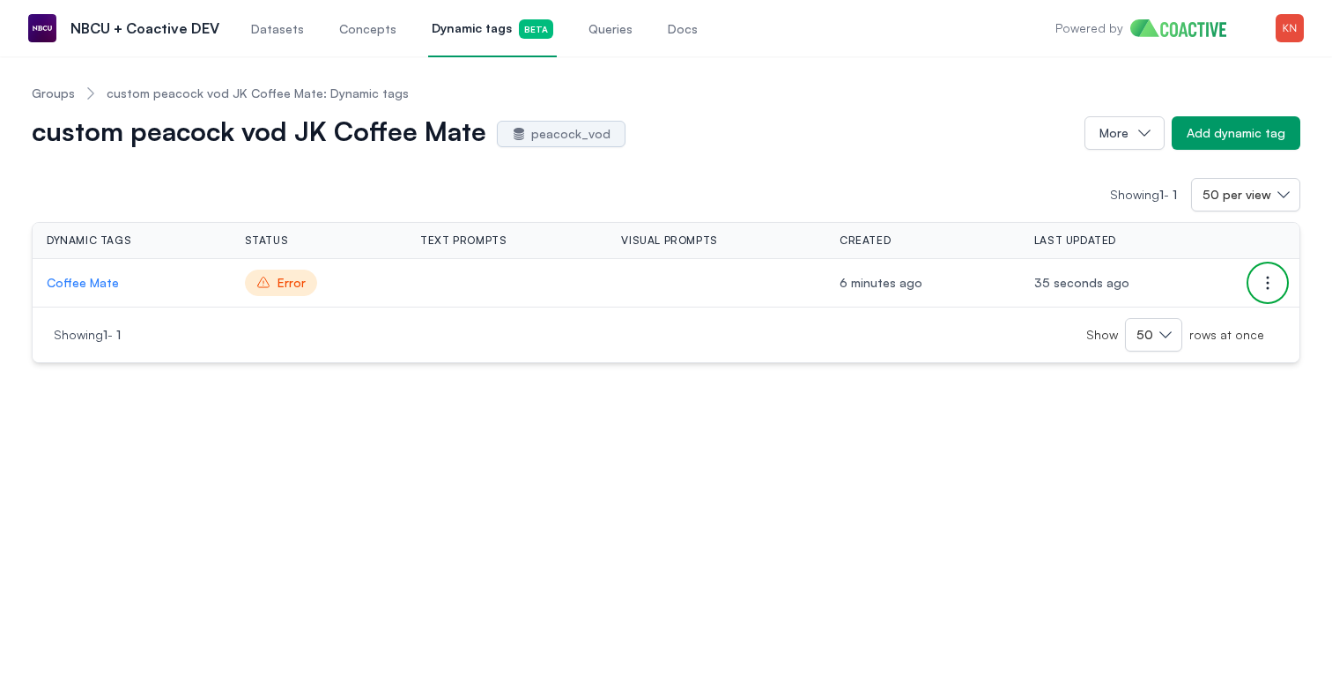
click at [1275, 276] on icon "button" at bounding box center [1267, 282] width 21 height 21
click at [1013, 167] on div "Showing 1 - 1 50 per view Dynamic tags Status Text prompts Visual prompts Creat…" at bounding box center [666, 256] width 1269 height 213
click at [92, 280] on p "Coffee Mate" at bounding box center [132, 283] width 170 height 18
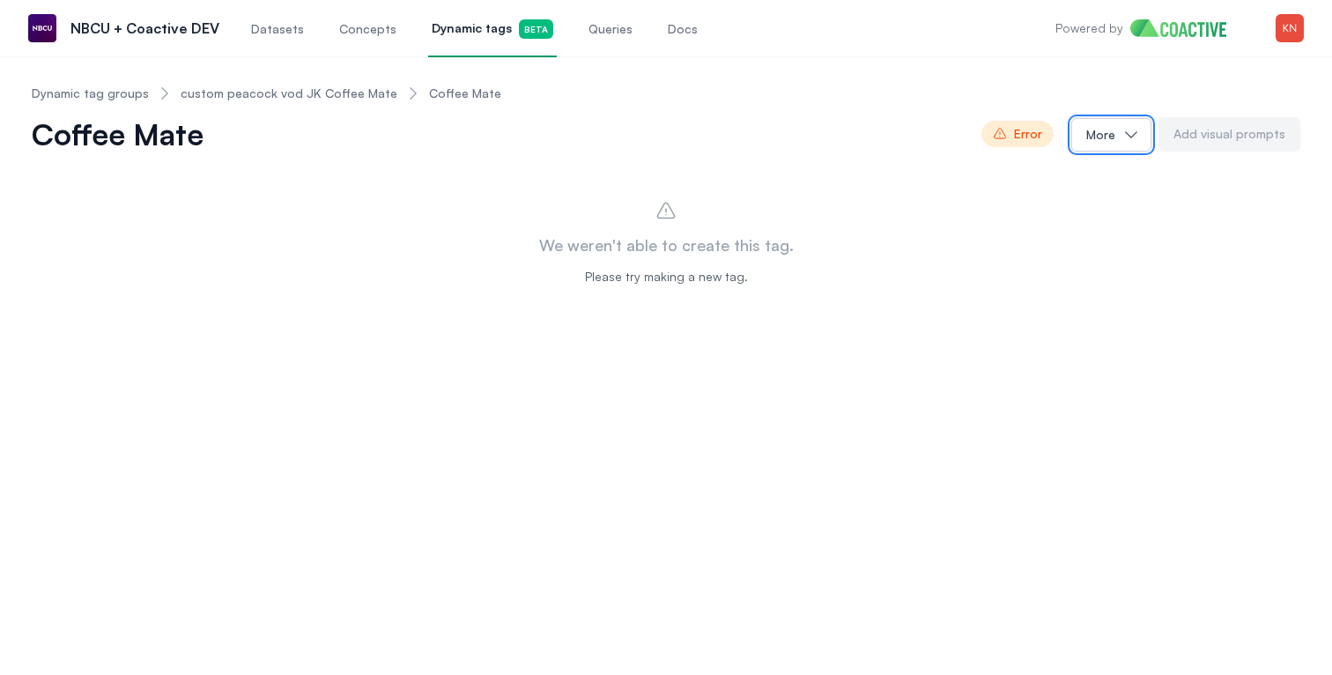
click at [1126, 135] on button "More" at bounding box center [1111, 134] width 80 height 33
click at [795, 129] on div "Coffee Mate Error More Delete tag Add visual prompts" at bounding box center [666, 133] width 1269 height 35
click at [350, 96] on link "custom peacock vod JK Coffee Mate" at bounding box center [289, 94] width 217 height 18
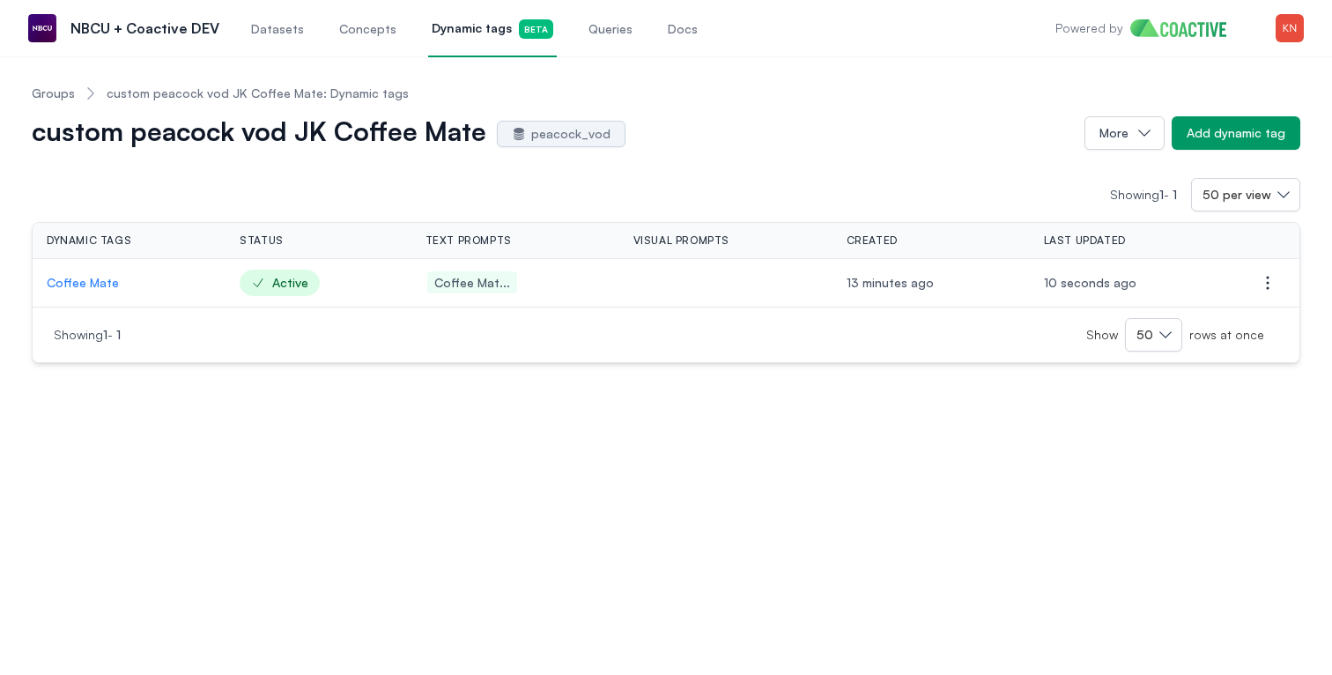
click at [270, 31] on span "Datasets" at bounding box center [277, 29] width 53 height 18
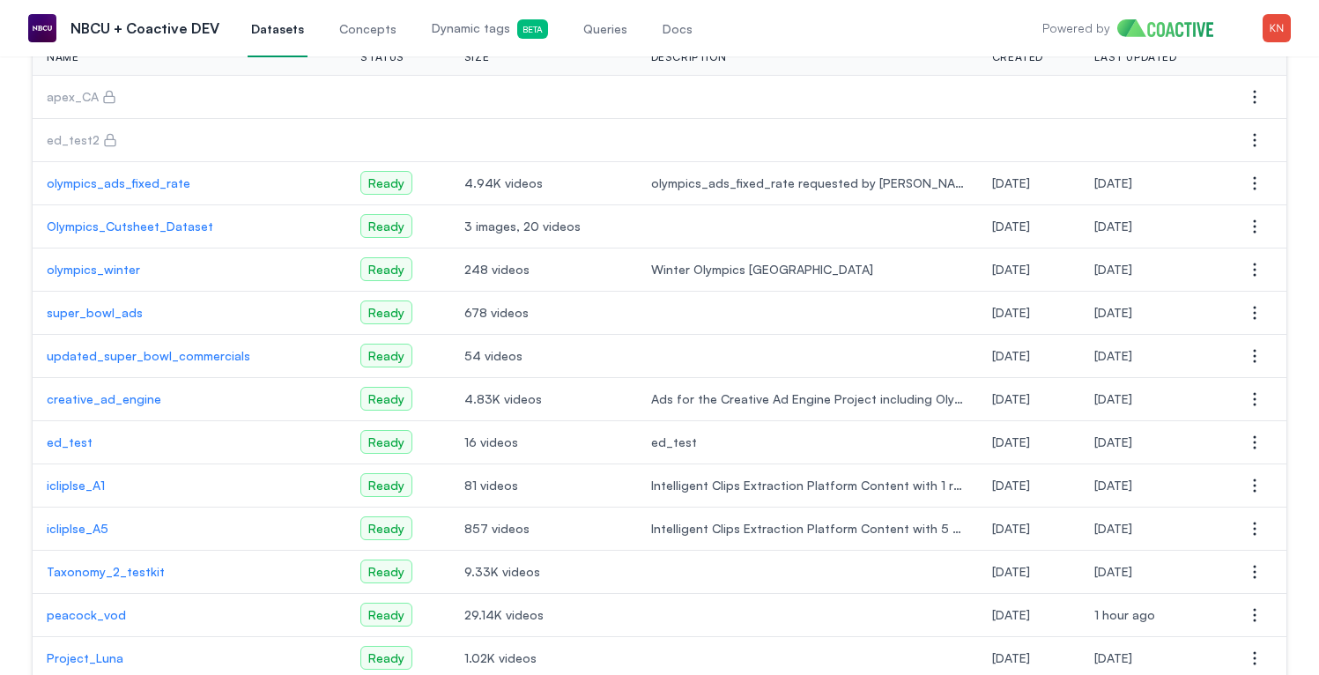
scroll to position [197, 0]
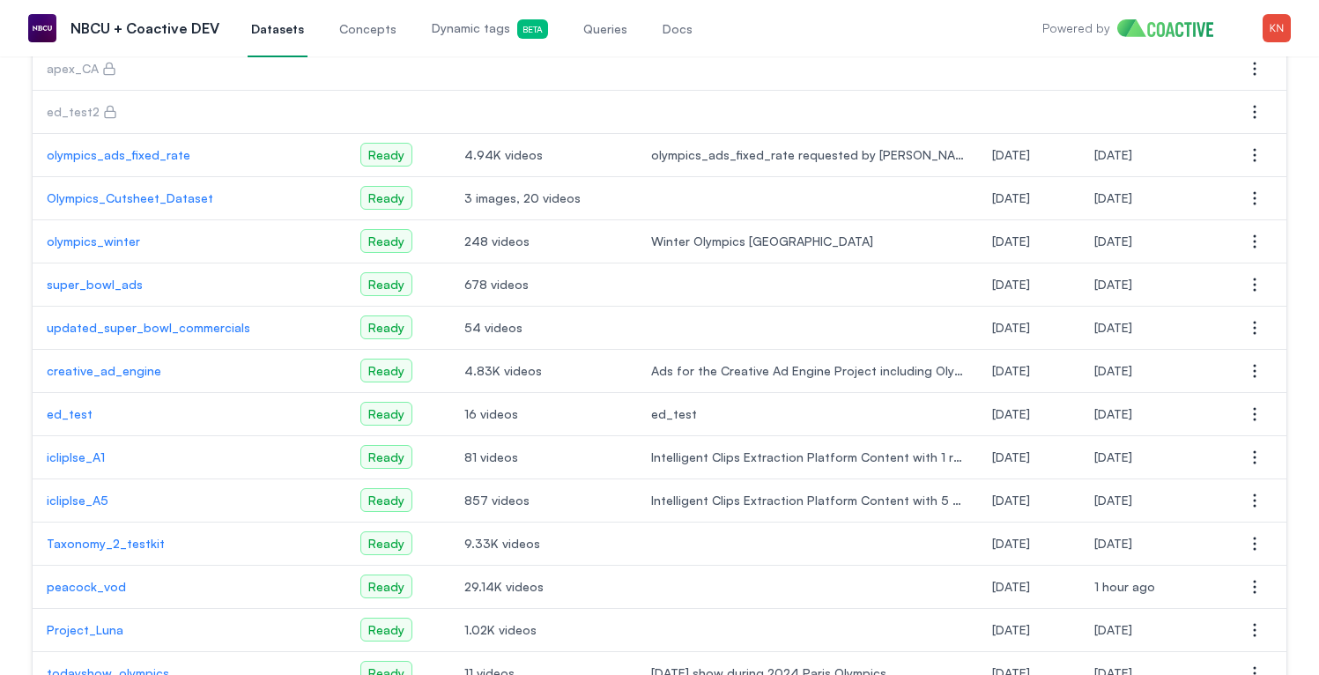
click at [144, 368] on p "creative_ad_engine" at bounding box center [189, 371] width 285 height 18
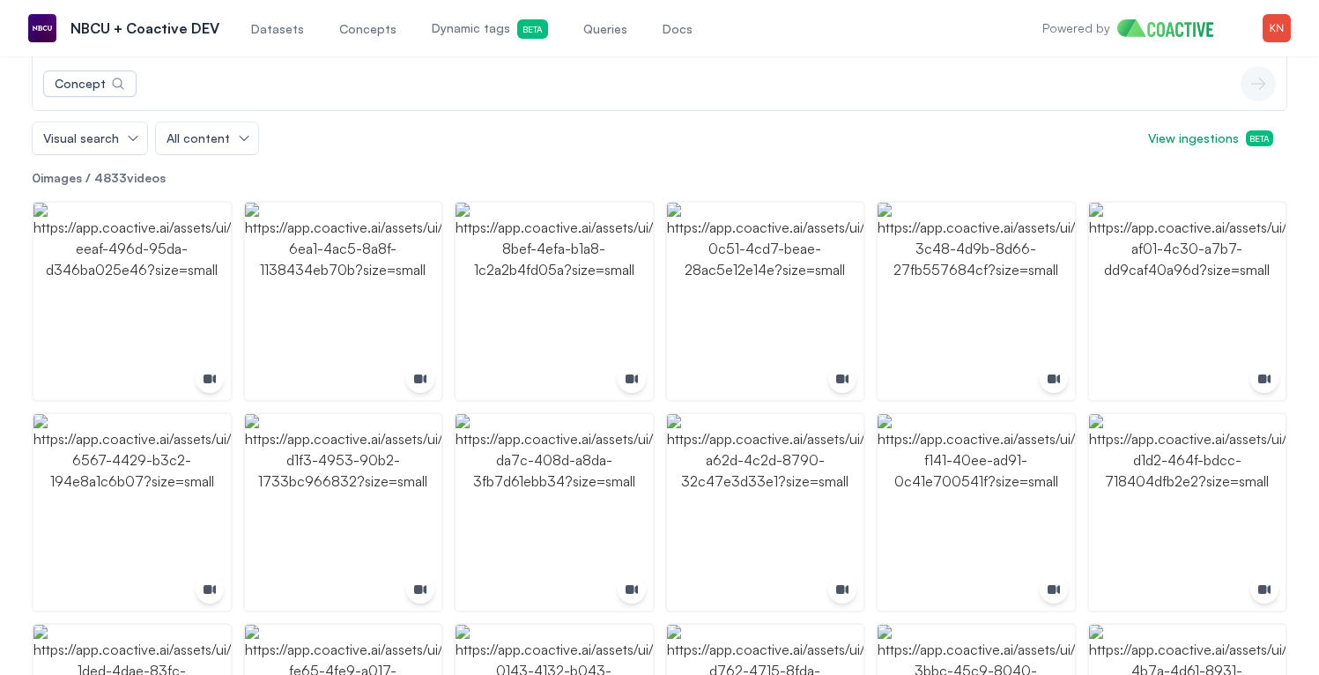
click at [596, 31] on span "Queries" at bounding box center [605, 29] width 44 height 18
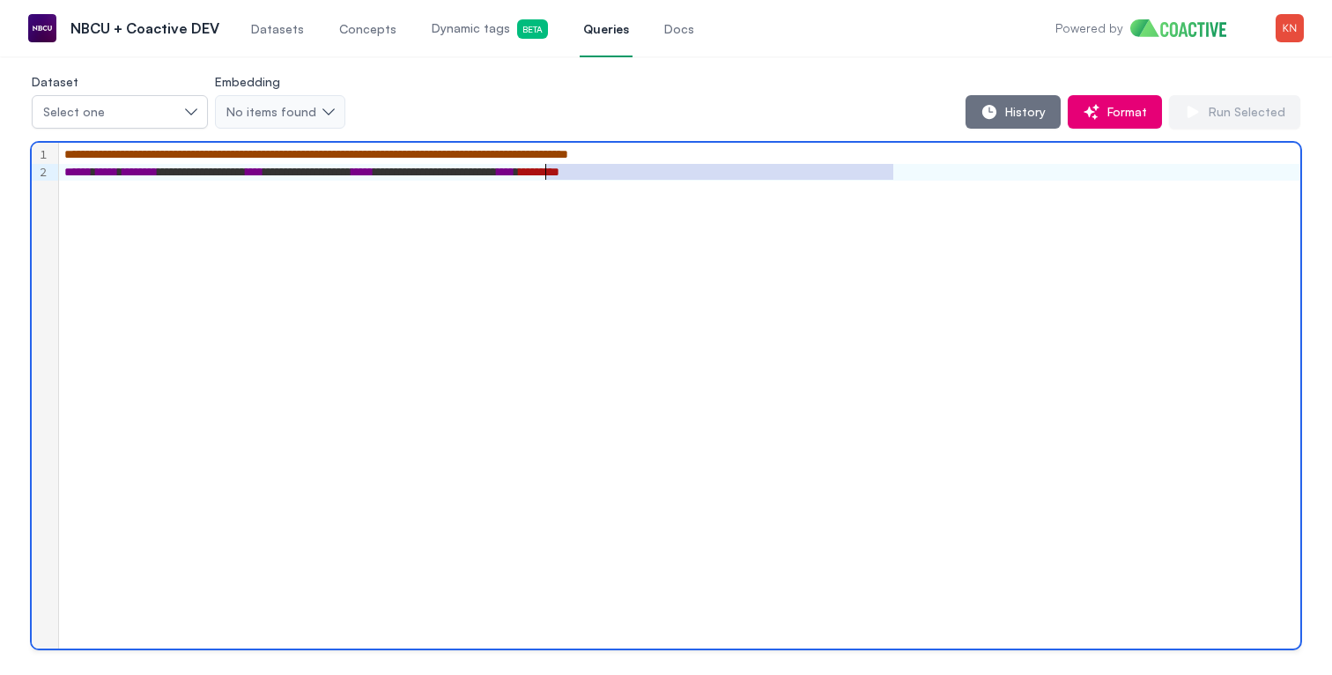
drag, startPoint x: 907, startPoint y: 166, endPoint x: 549, endPoint y: 171, distance: 358.6
click at [549, 171] on div "**********" at bounding box center [679, 173] width 1241 height 18
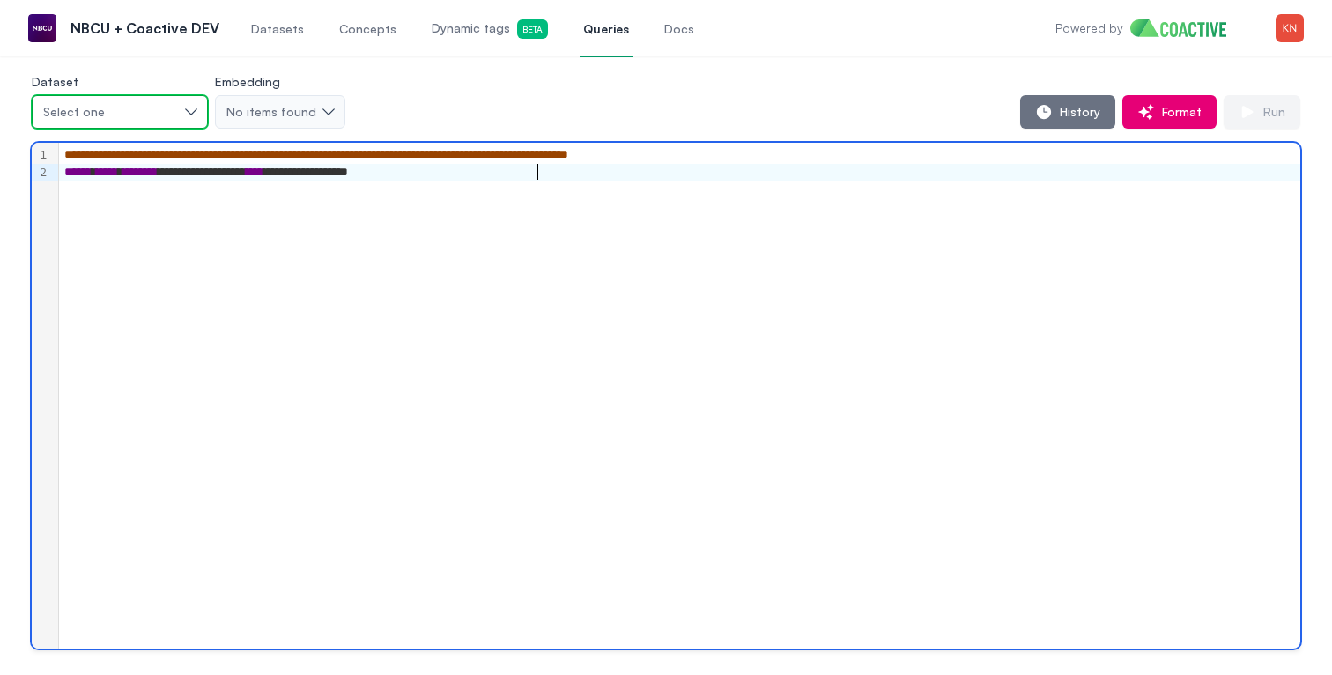
click at [194, 109] on button "Select one" at bounding box center [120, 111] width 176 height 33
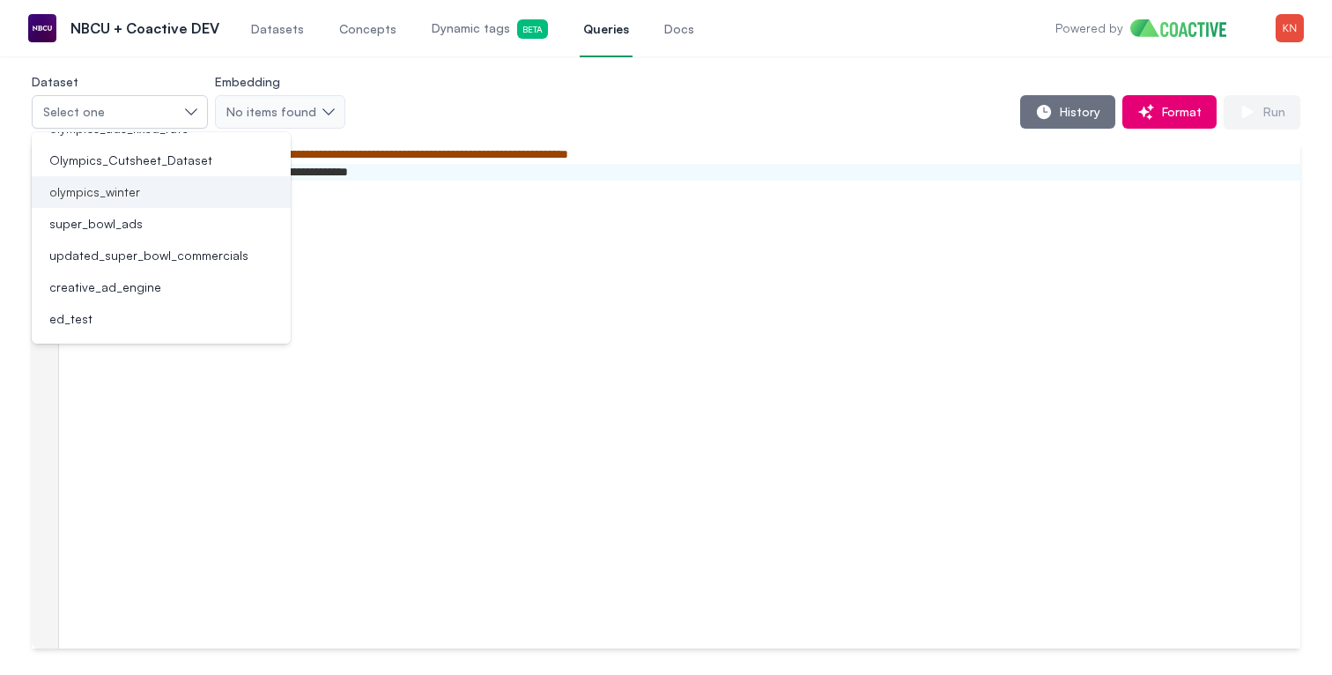
scroll to position [74, 0]
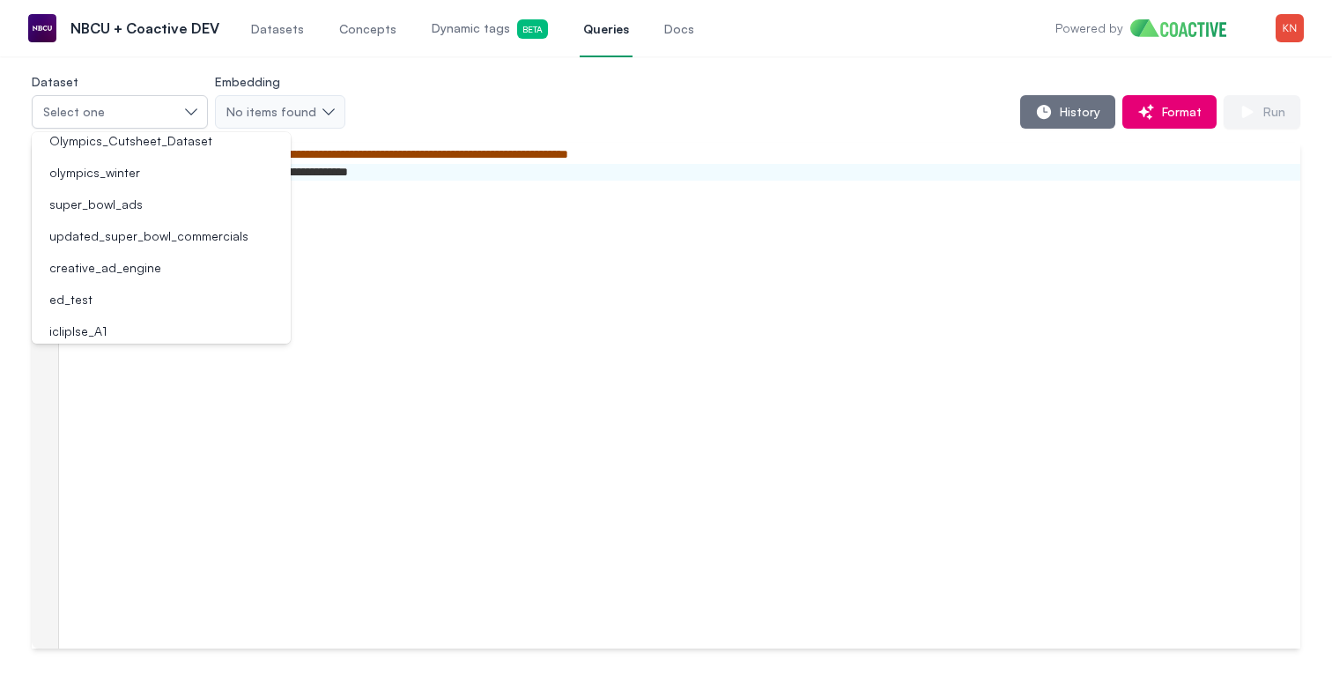
click at [147, 262] on span "creative_ad_engine" at bounding box center [105, 268] width 112 height 18
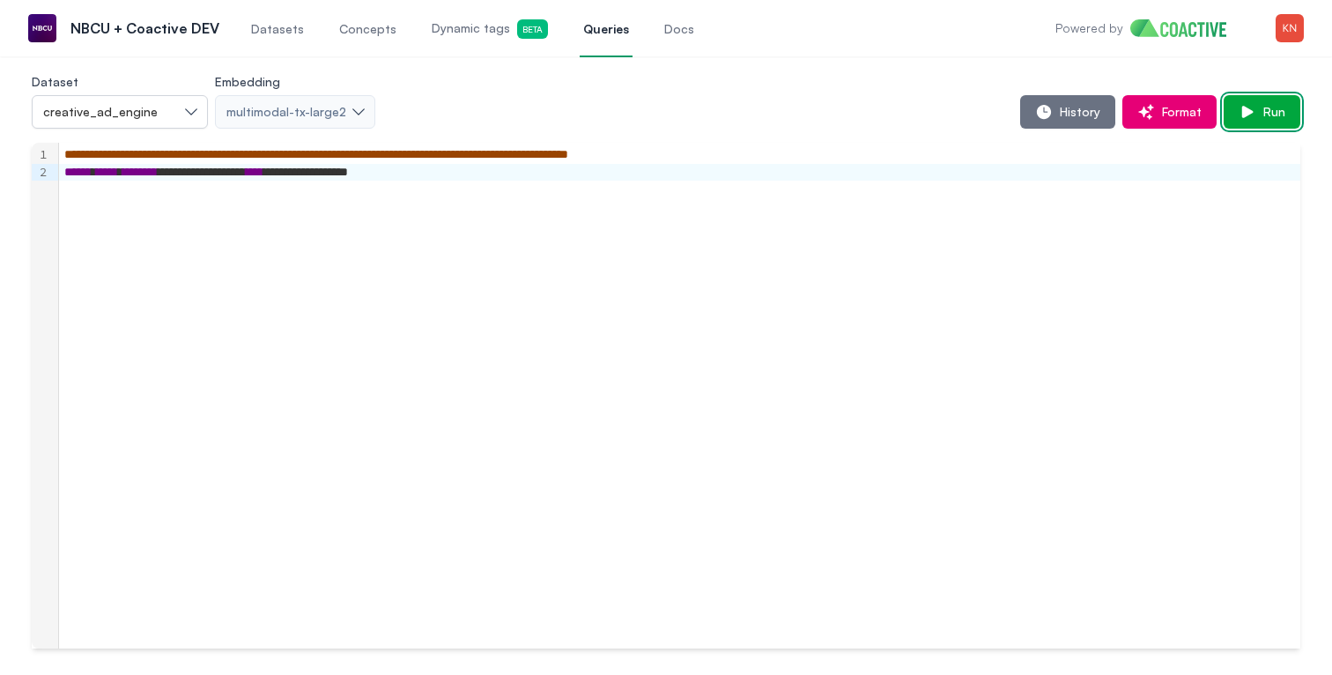
click at [1229, 107] on button "Run" at bounding box center [1262, 111] width 77 height 33
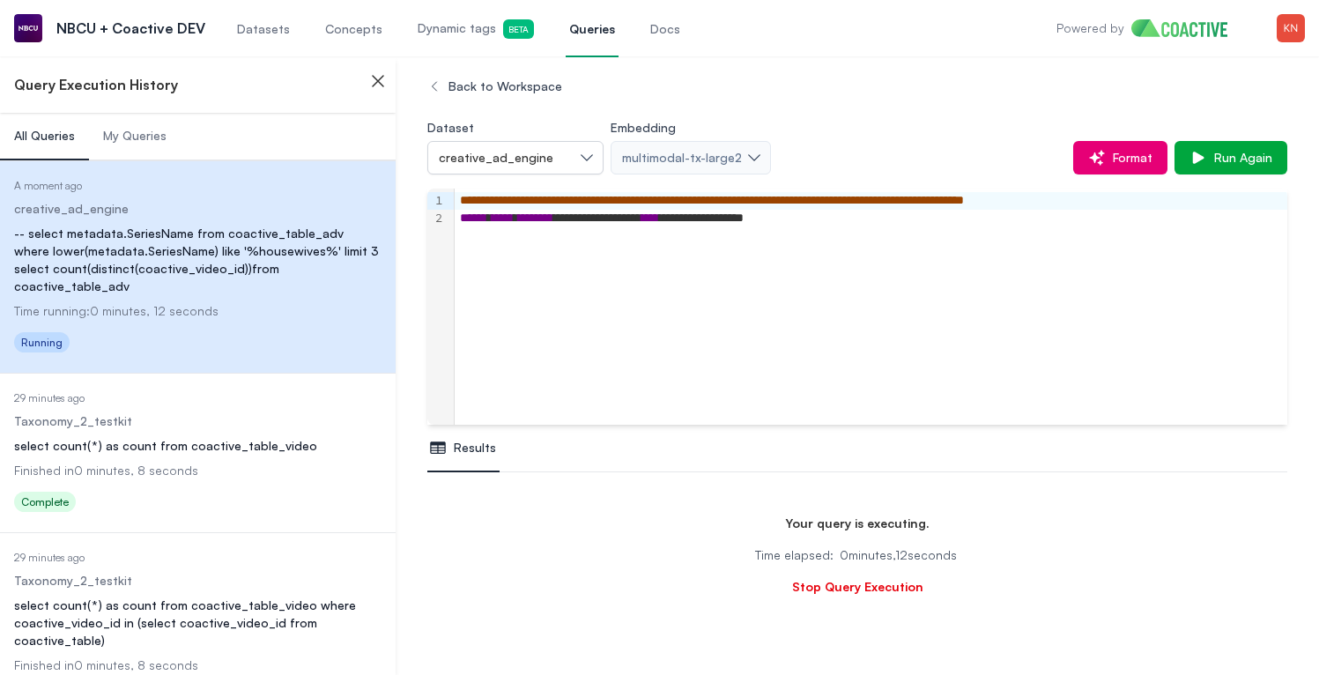
scroll to position [5, 0]
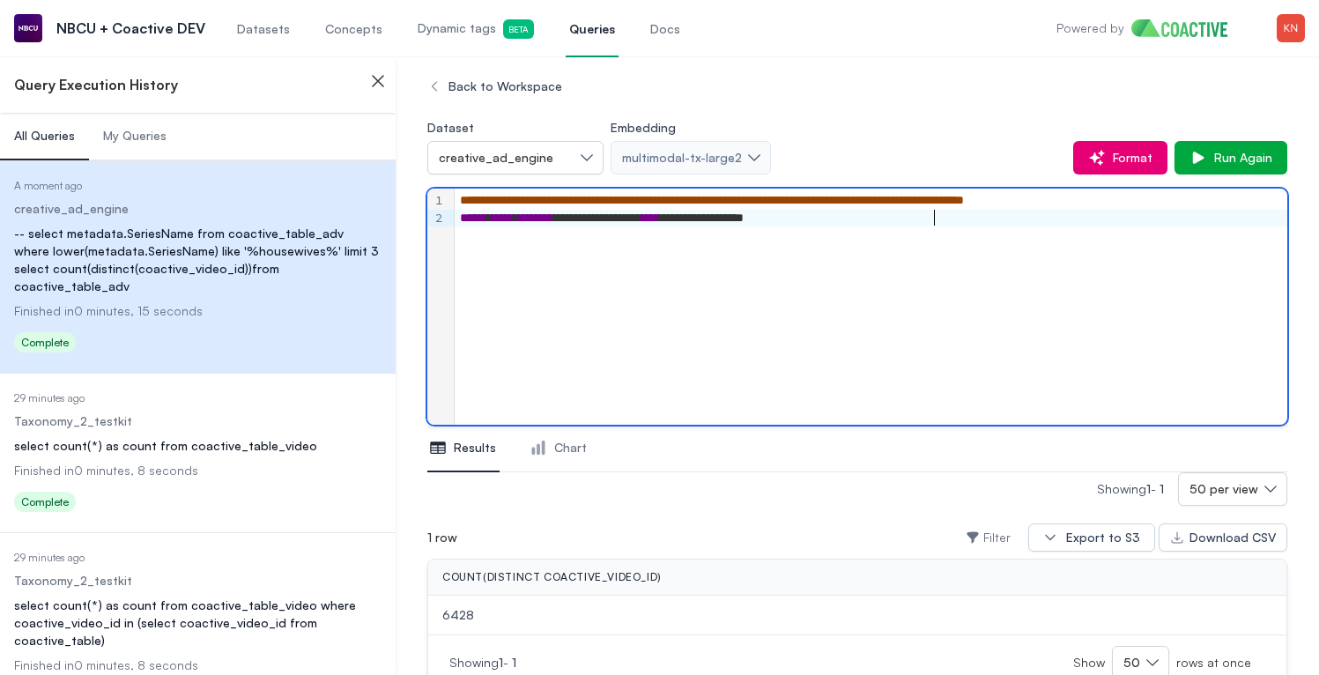
click at [951, 215] on div "**********" at bounding box center [880, 219] width 851 height 18
drag, startPoint x: 516, startPoint y: 226, endPoint x: 768, endPoint y: 223, distance: 252.0
click at [768, 223] on div "**********" at bounding box center [880, 219] width 851 height 18
click at [659, 223] on span "****" at bounding box center [650, 217] width 18 height 12
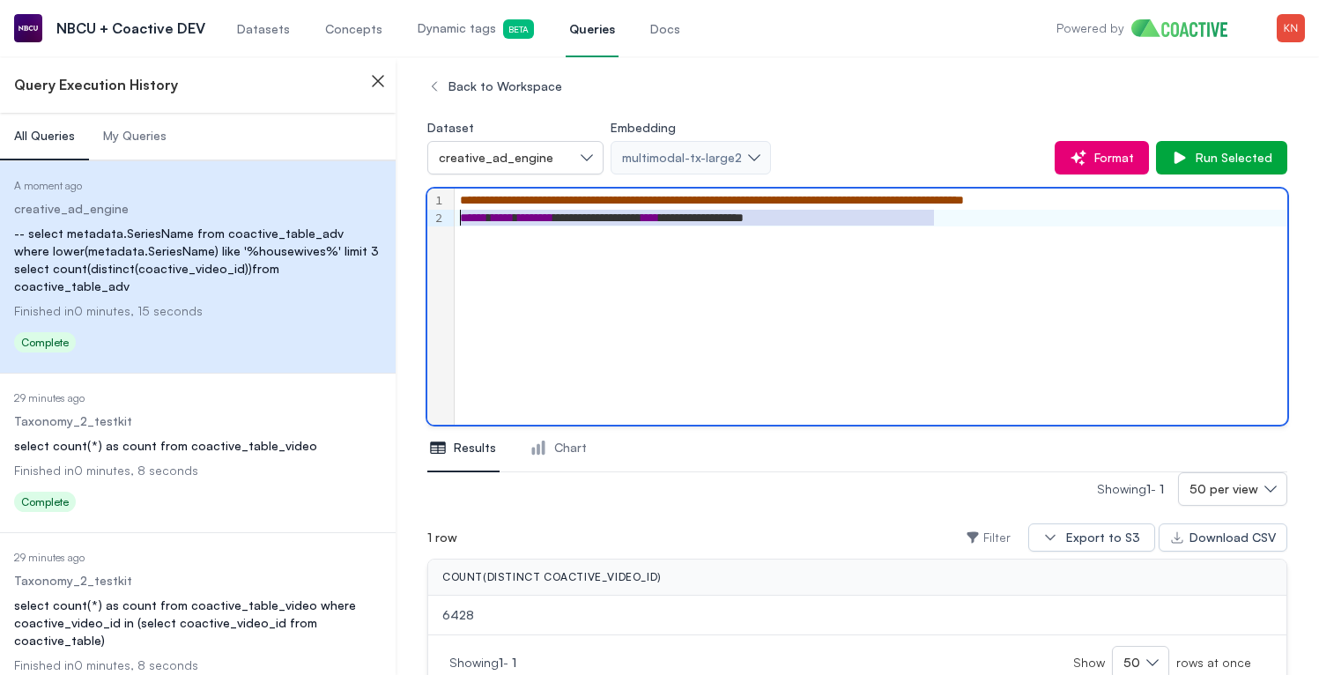
drag, startPoint x: 936, startPoint y: 223, endPoint x: 463, endPoint y: 223, distance: 472.2
click at [463, 223] on div "**********" at bounding box center [880, 219] width 851 height 18
click at [904, 297] on div "**********" at bounding box center [880, 307] width 851 height 236
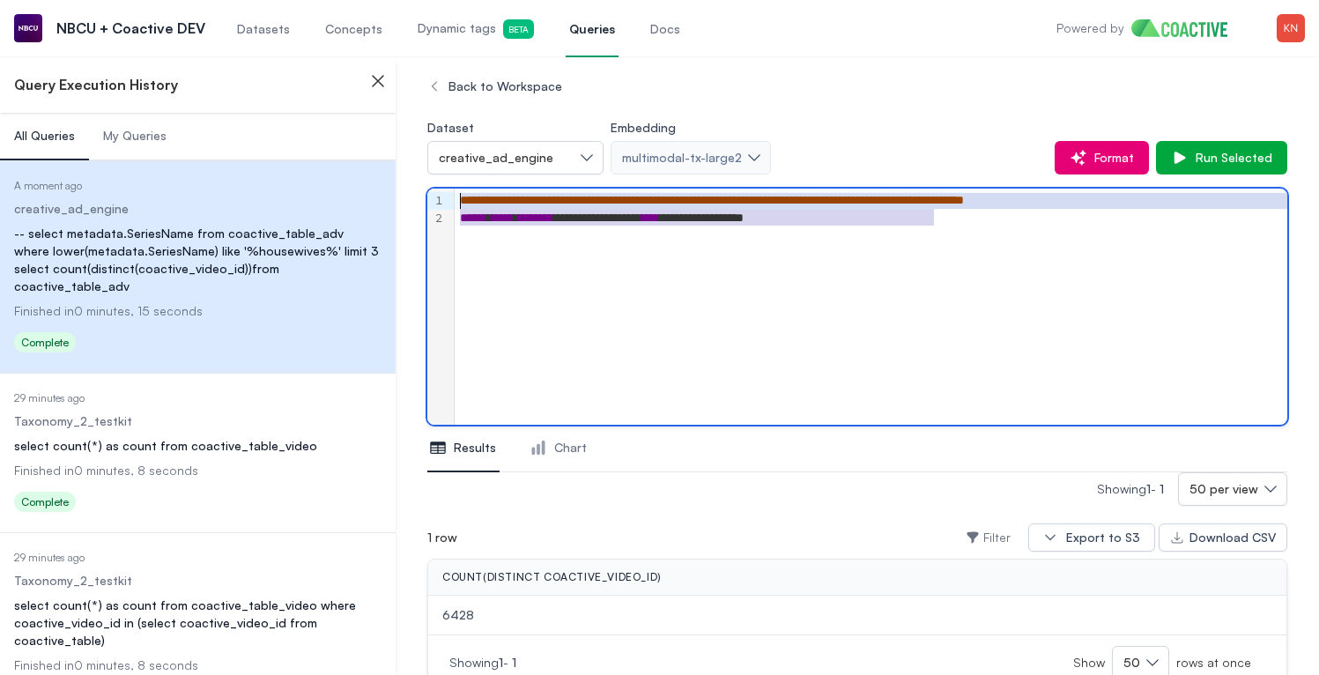
drag, startPoint x: 997, startPoint y: 259, endPoint x: 412, endPoint y: 170, distance: 591.7
click at [412, 170] on div "**********" at bounding box center [857, 394] width 923 height 677
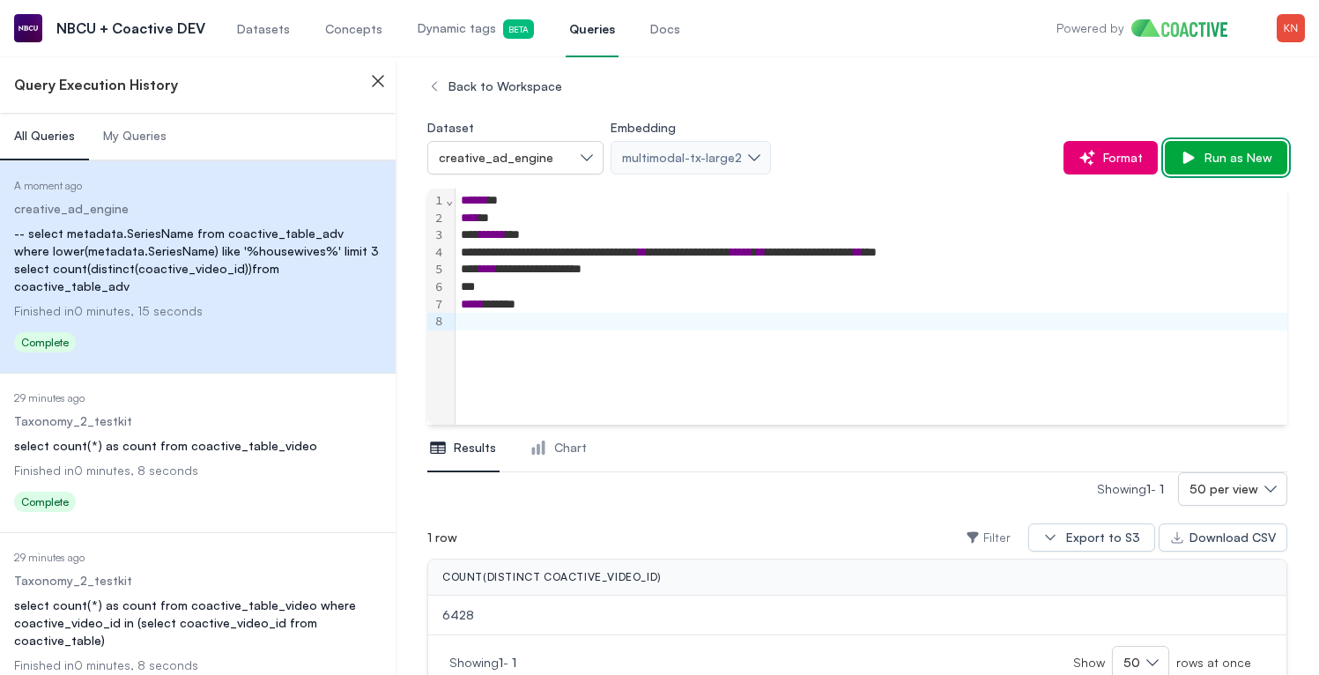
click at [1226, 145] on button "Run as New" at bounding box center [1226, 157] width 122 height 33
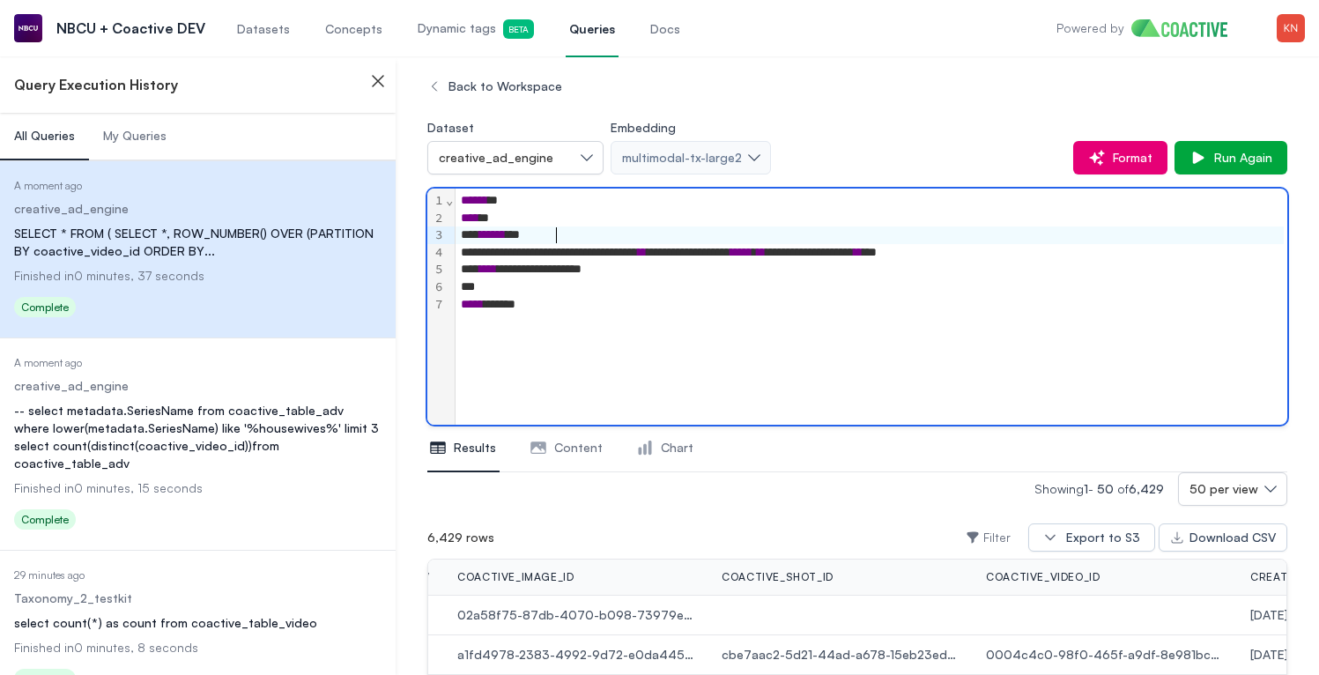
click at [919, 240] on div "****** **" at bounding box center [869, 235] width 828 height 18
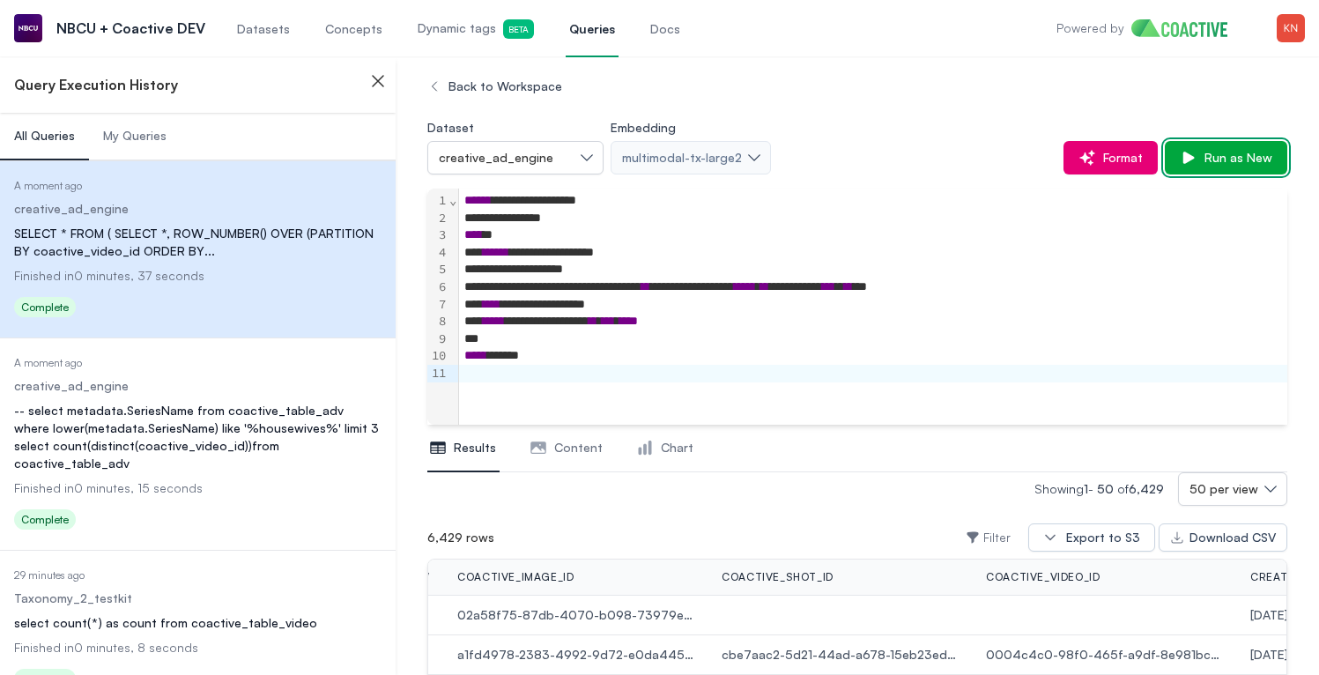
click at [1262, 152] on span "Run as New" at bounding box center [1234, 158] width 75 height 18
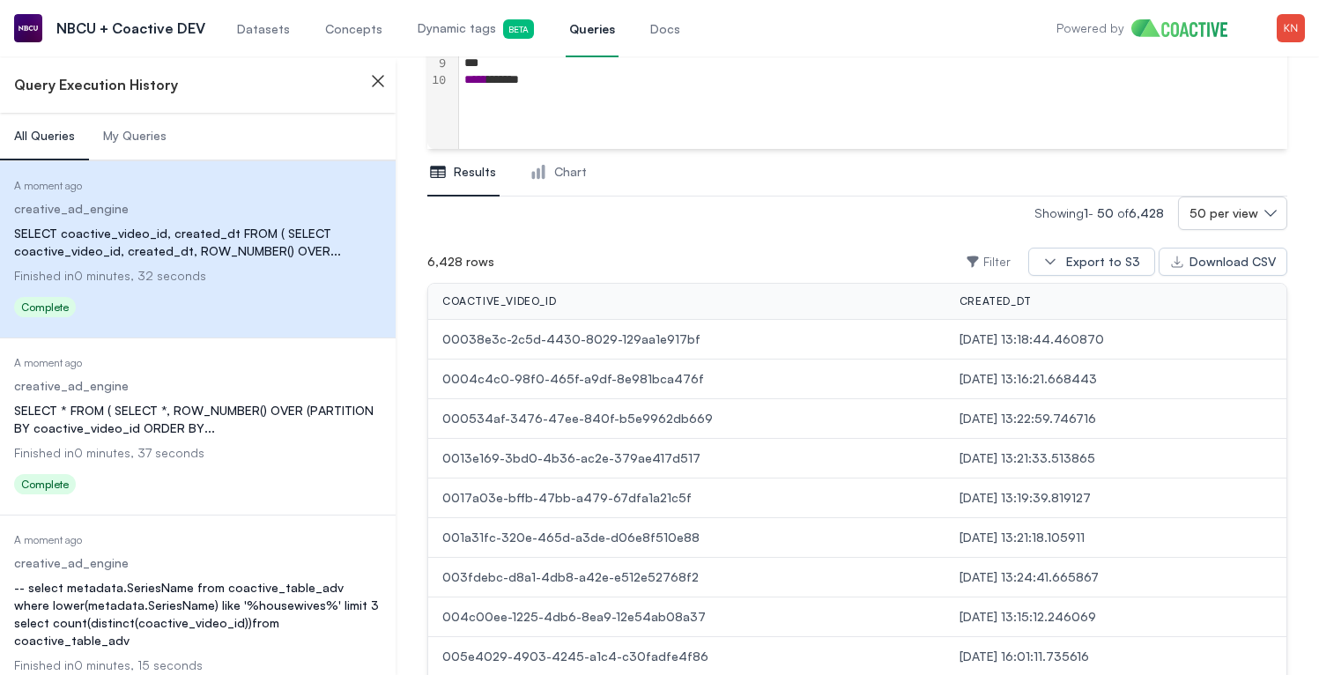
scroll to position [270, 0]
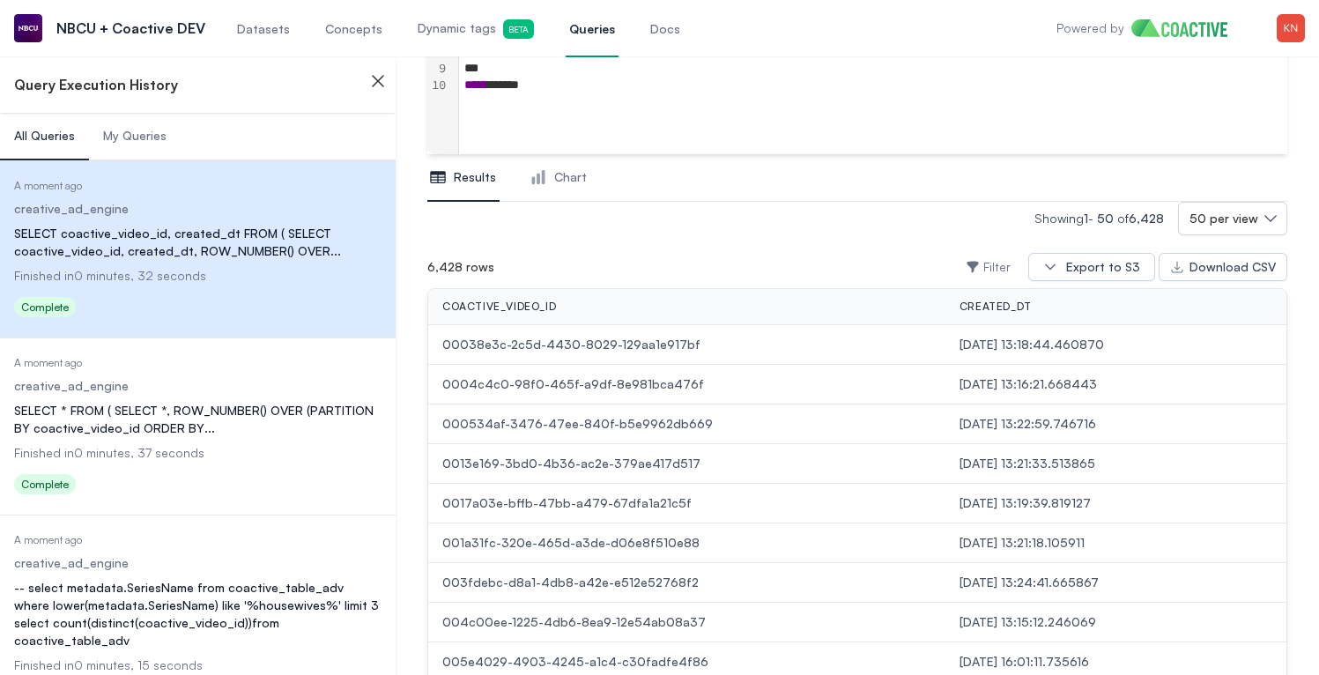
click at [988, 308] on span "created_dt" at bounding box center [995, 307] width 72 height 14
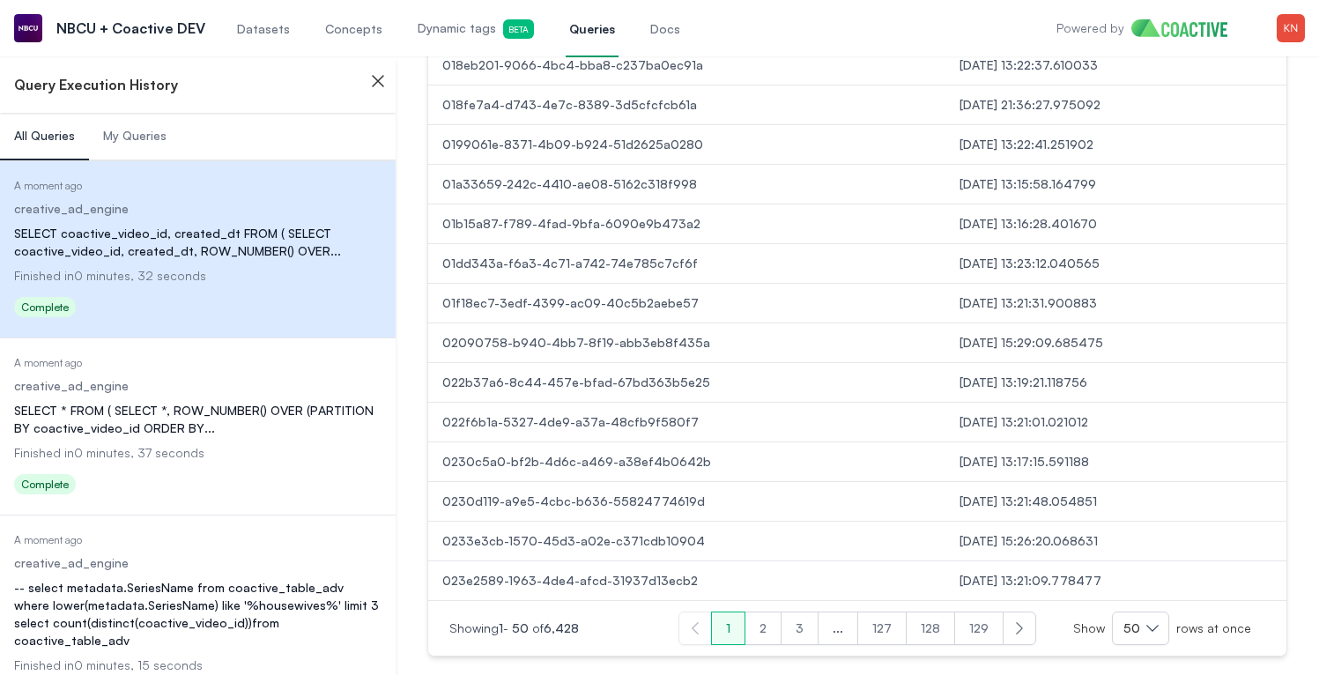
scroll to position [2000, 0]
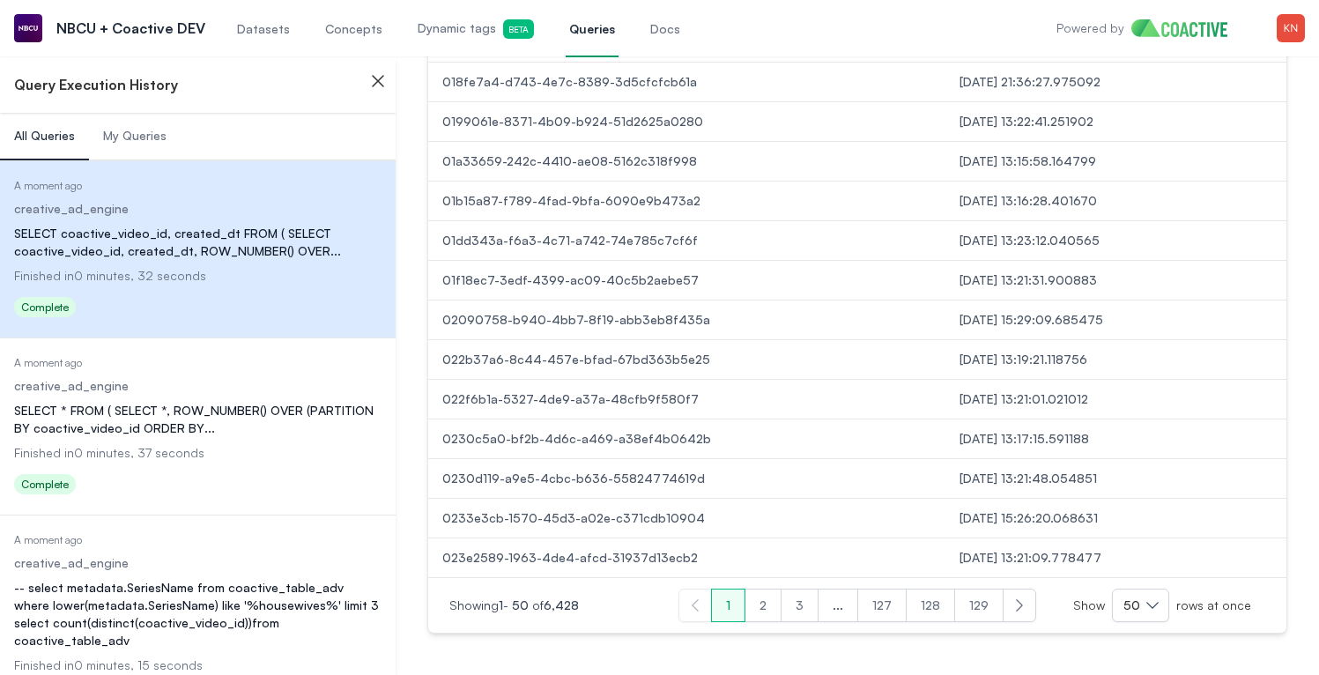
click at [981, 619] on button "129" at bounding box center [978, 604] width 49 height 33
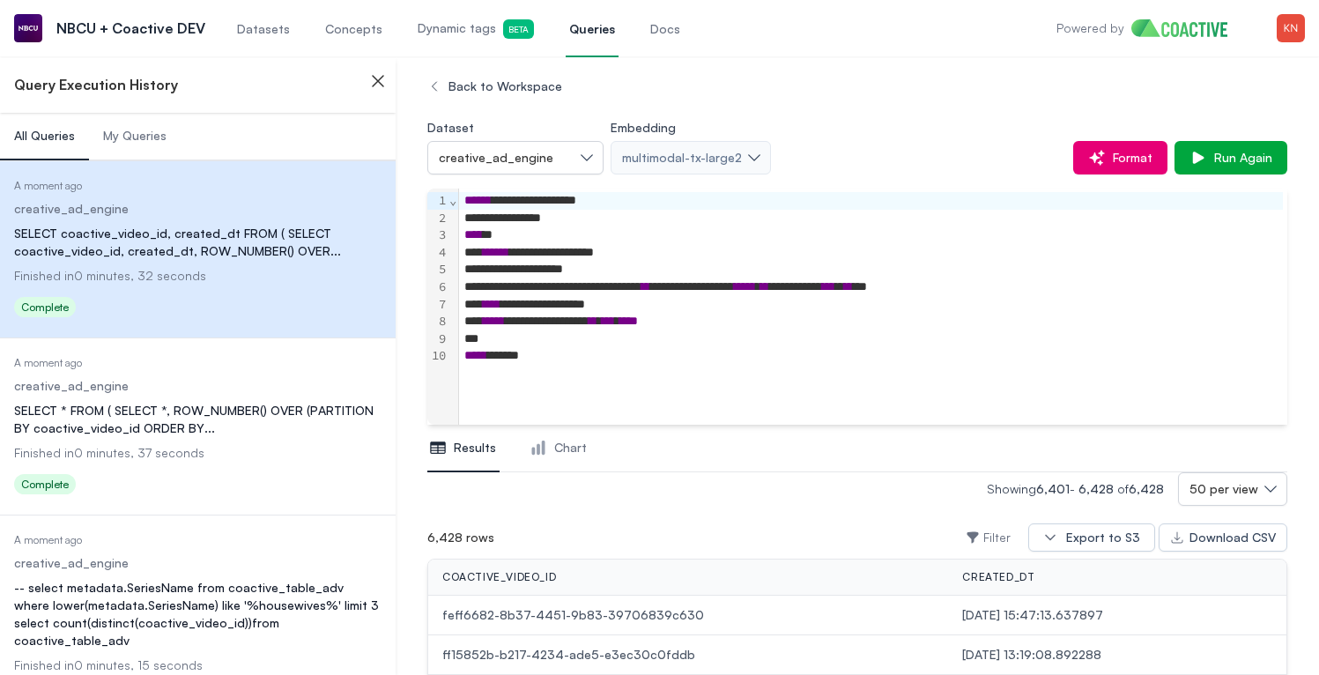
click at [620, 345] on div "***" at bounding box center [871, 339] width 824 height 18
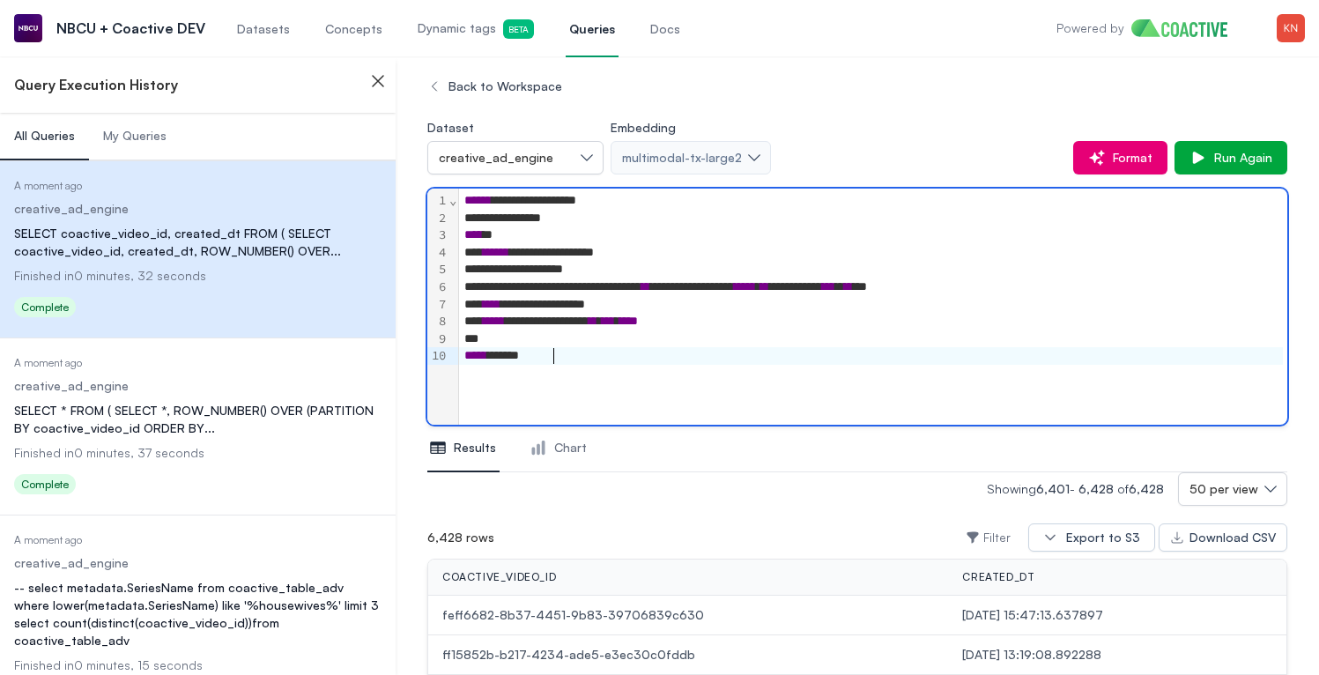
click at [614, 357] on div "***** **** *" at bounding box center [871, 356] width 824 height 18
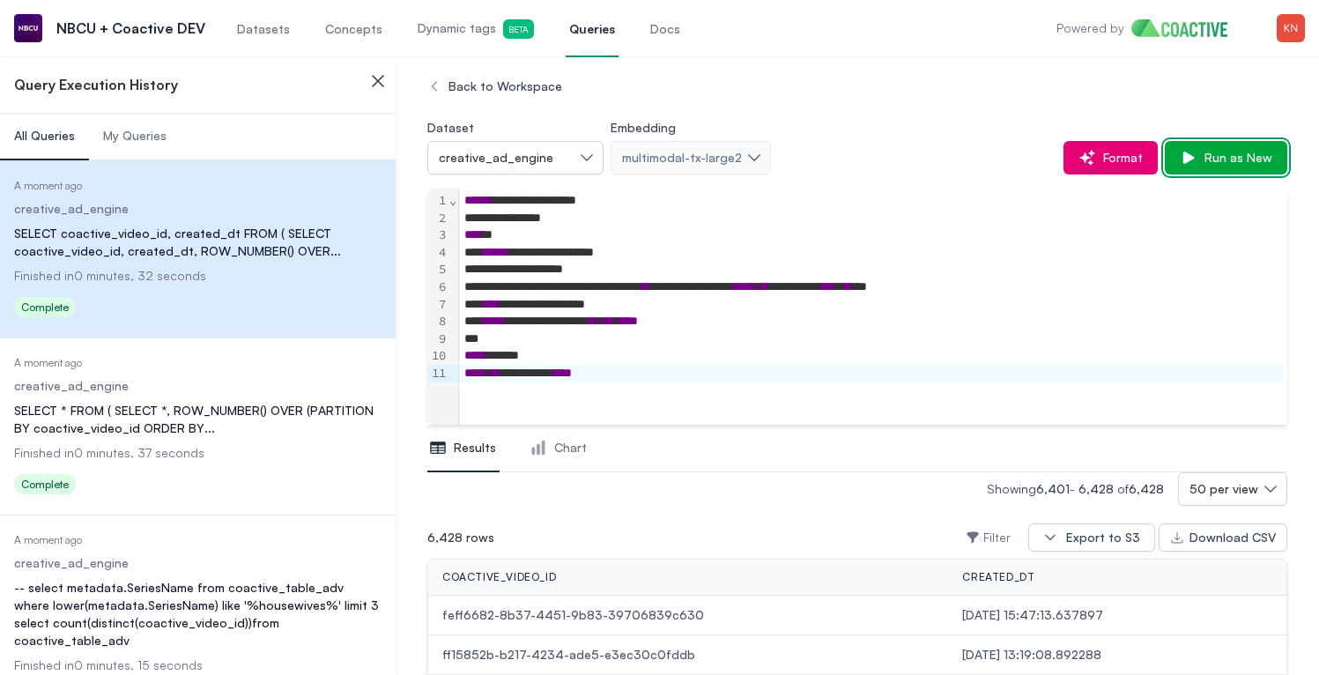
click at [1179, 167] on button "Run as New" at bounding box center [1226, 157] width 122 height 33
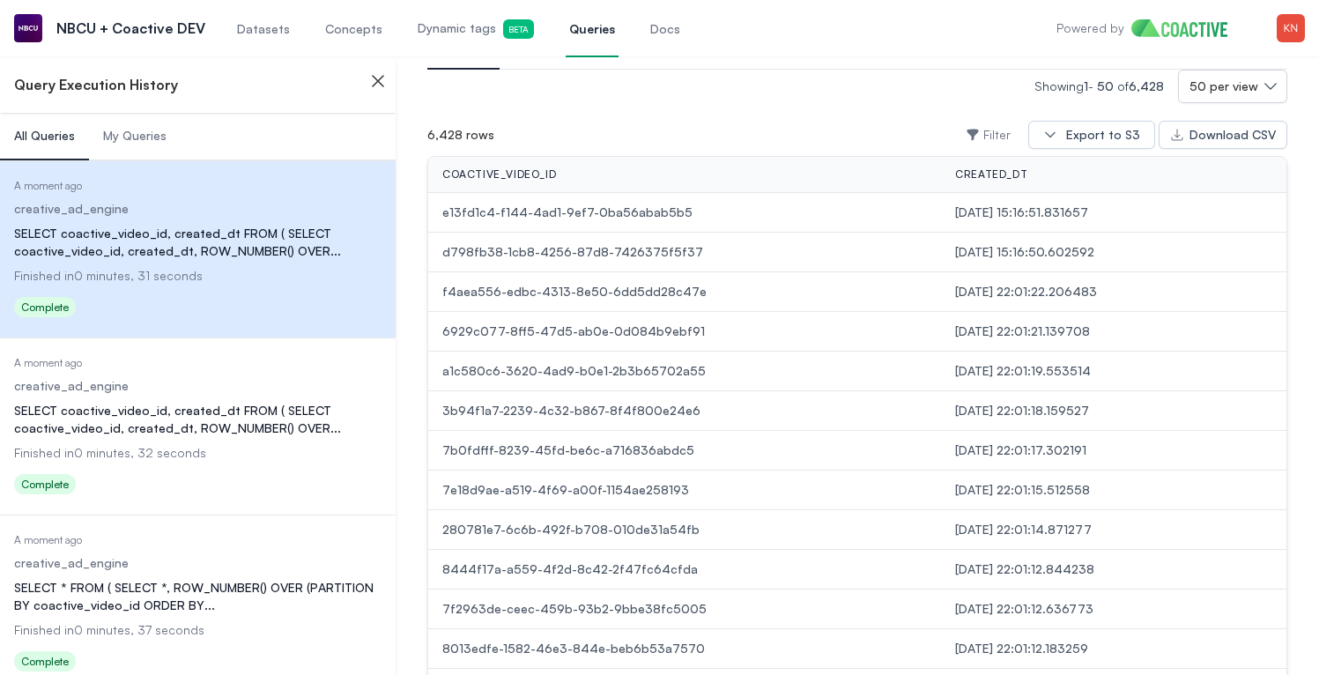
scroll to position [412, 0]
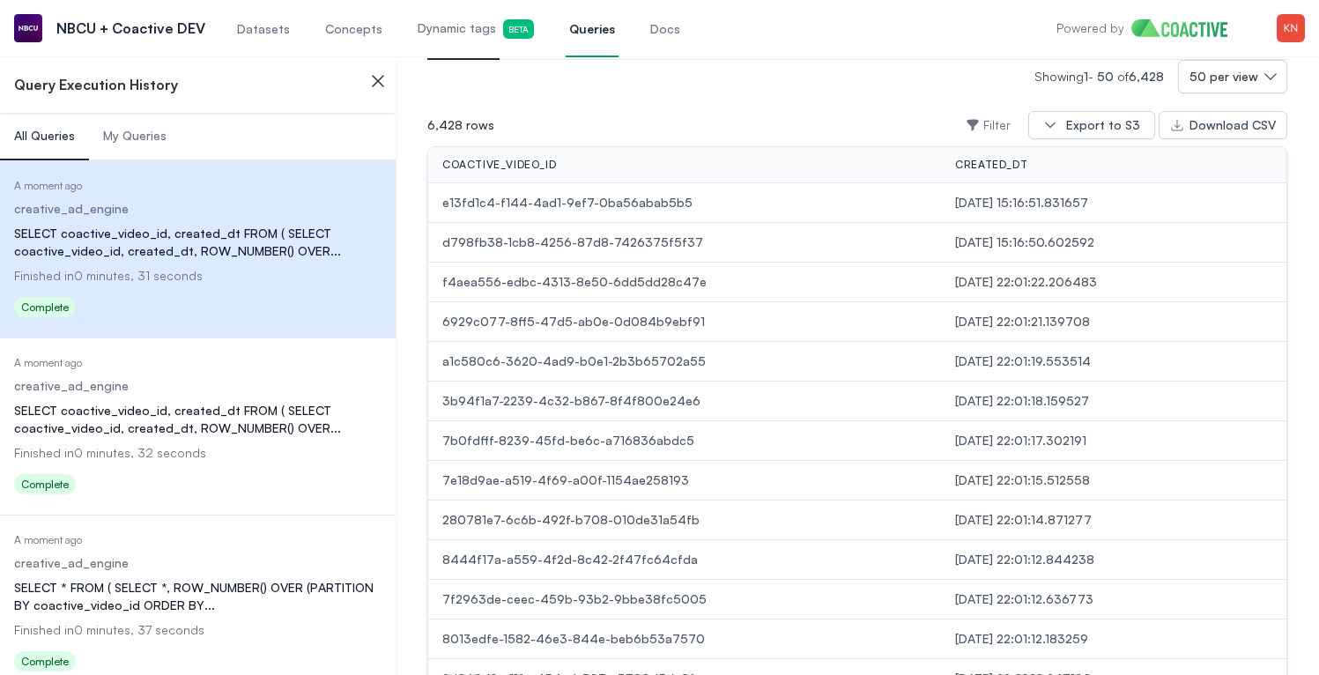
drag, startPoint x: 1132, startPoint y: 524, endPoint x: 604, endPoint y: 258, distance: 590.9
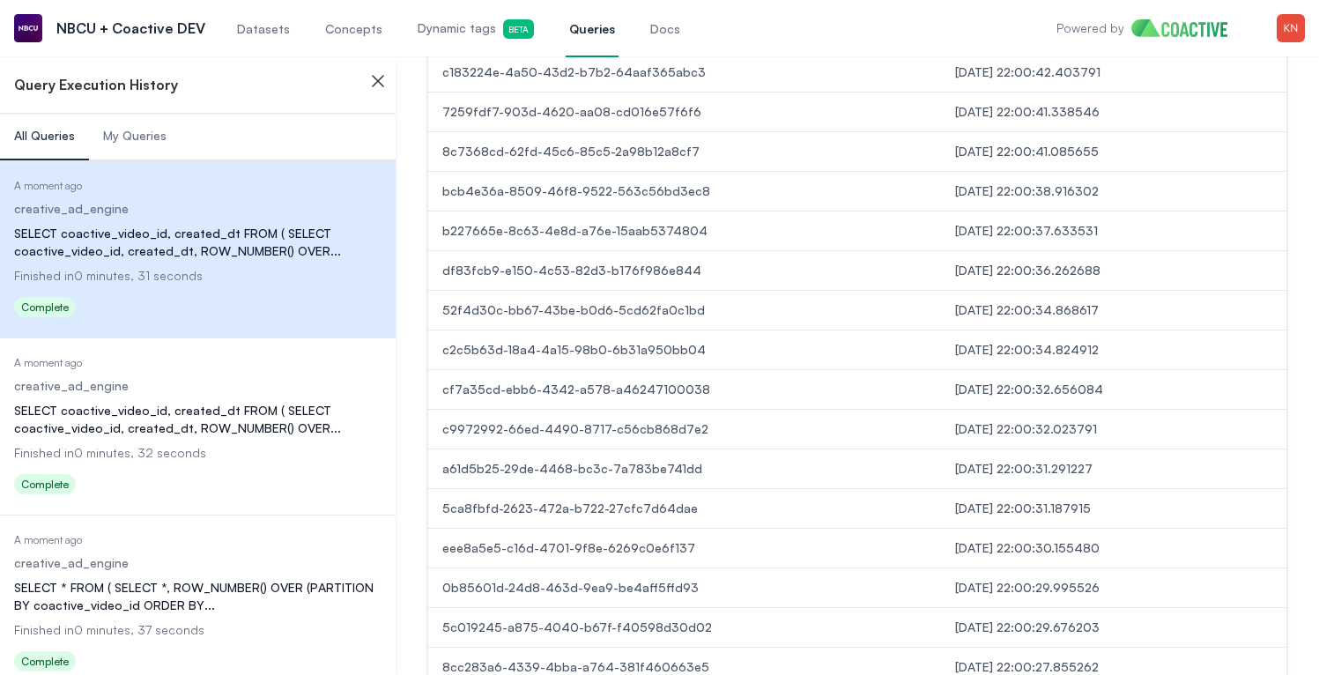
scroll to position [2000, 0]
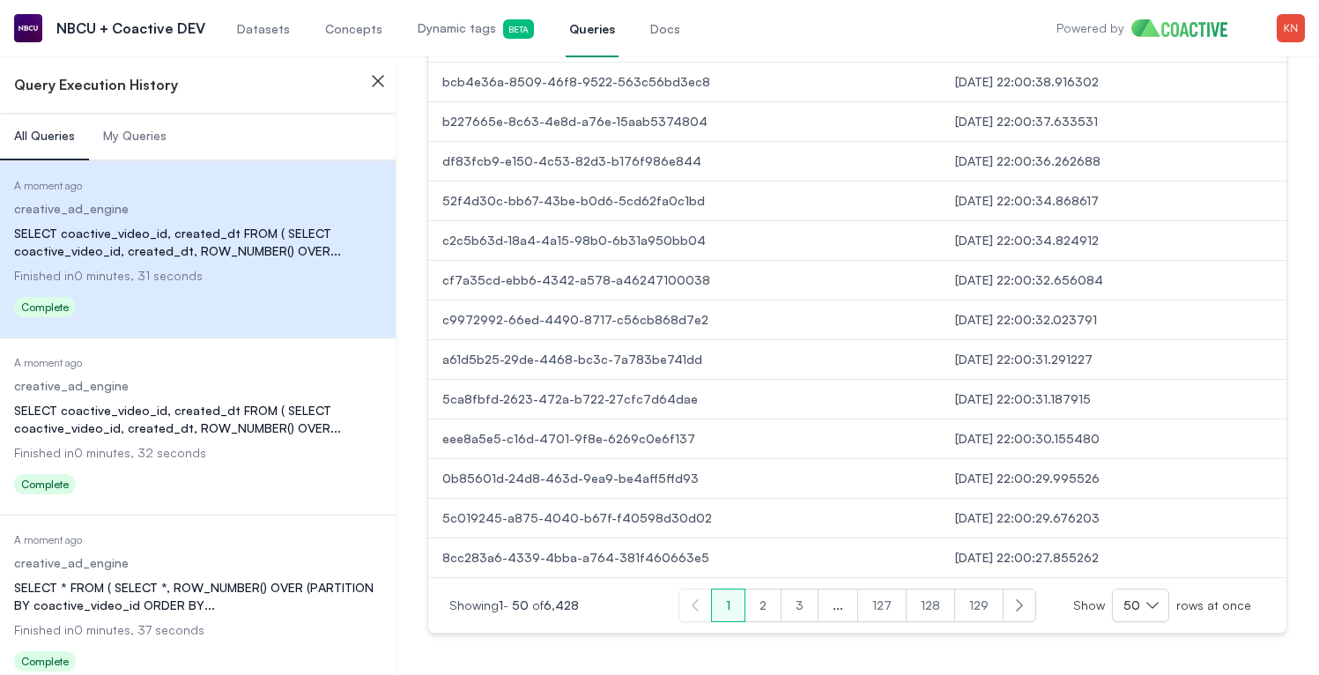
click at [762, 596] on button "2" at bounding box center [762, 604] width 37 height 33
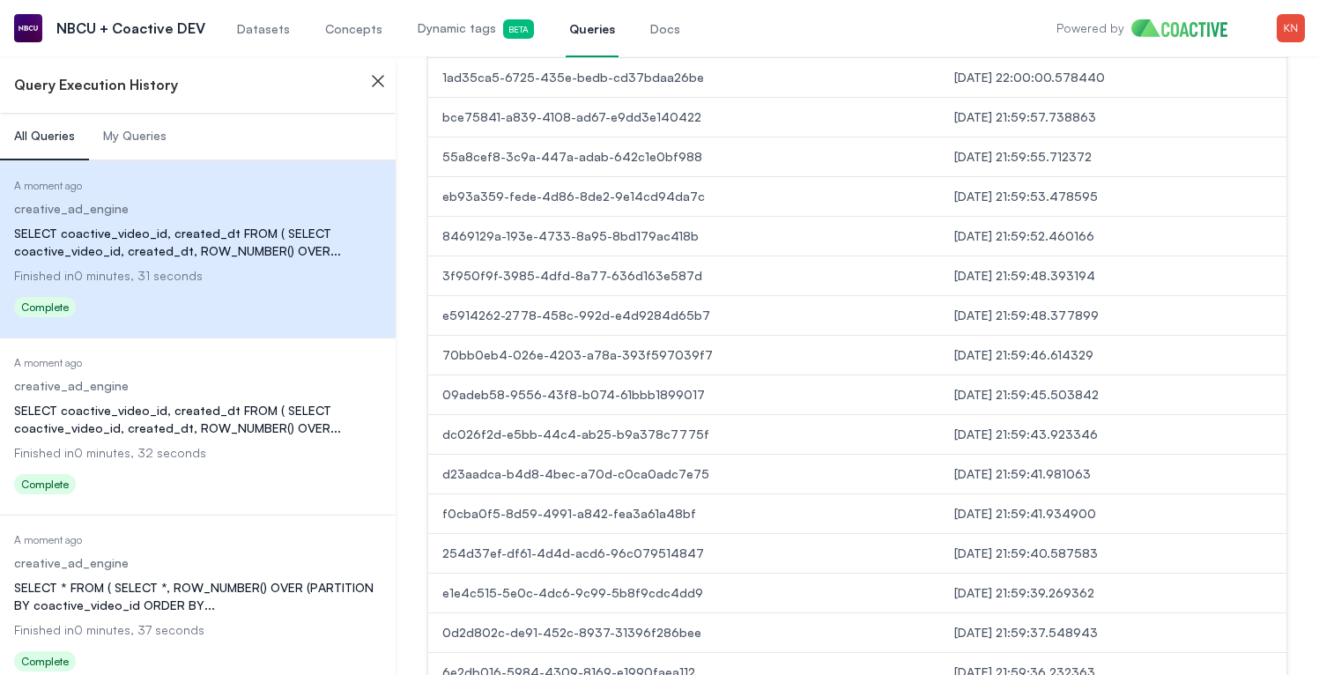
scroll to position [2000, 0]
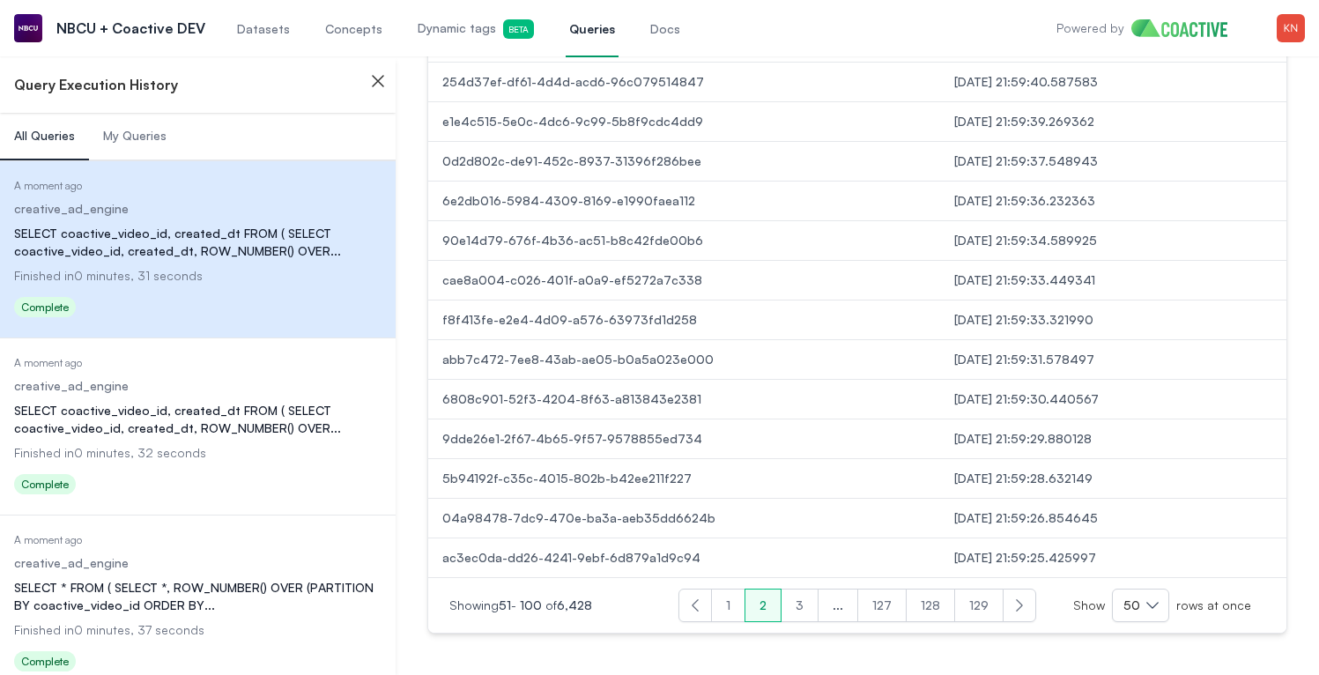
click at [810, 602] on button "3" at bounding box center [800, 604] width 38 height 33
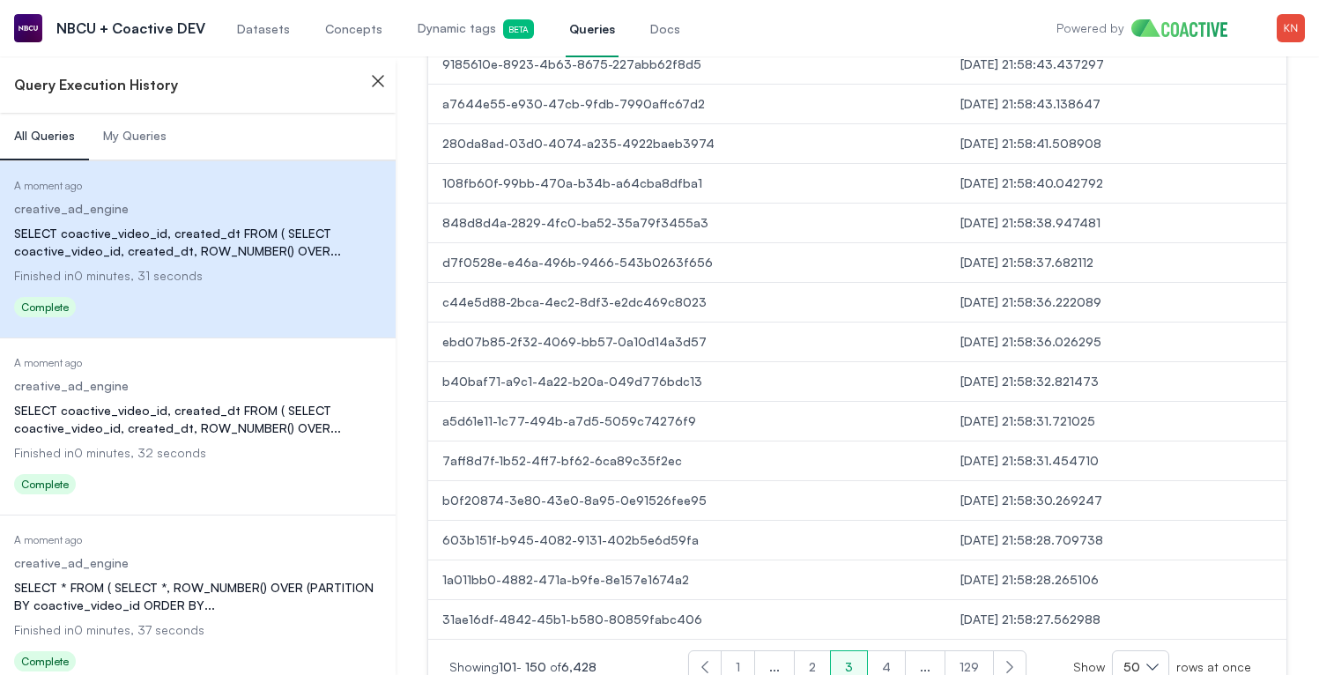
scroll to position [2000, 0]
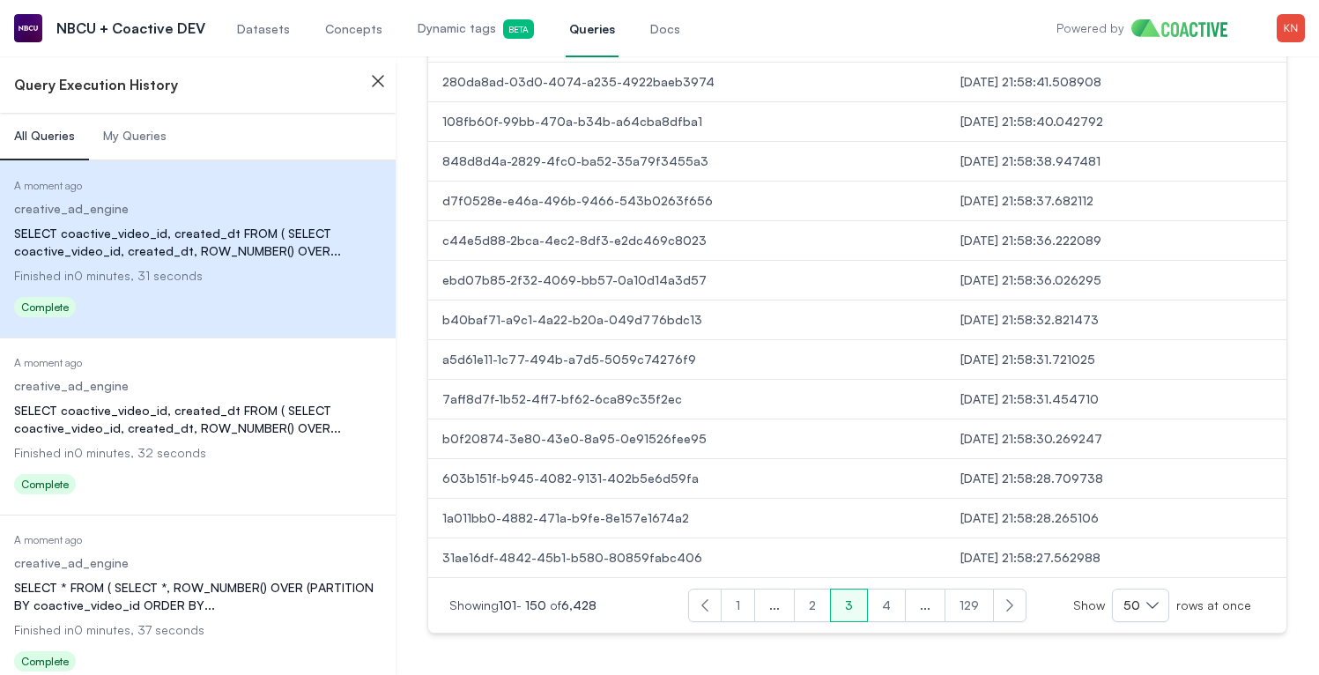
click at [891, 603] on button "4" at bounding box center [886, 604] width 39 height 33
click at [891, 600] on button "5" at bounding box center [888, 604] width 38 height 33
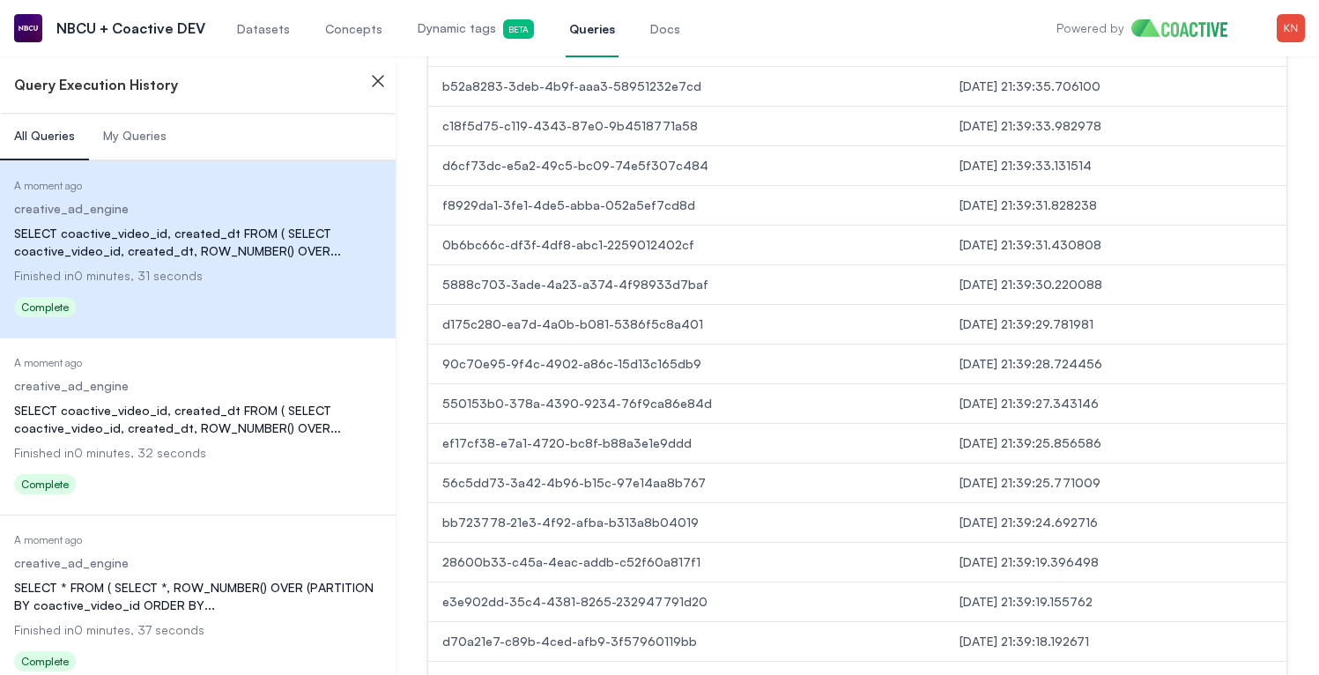
scroll to position [2000, 0]
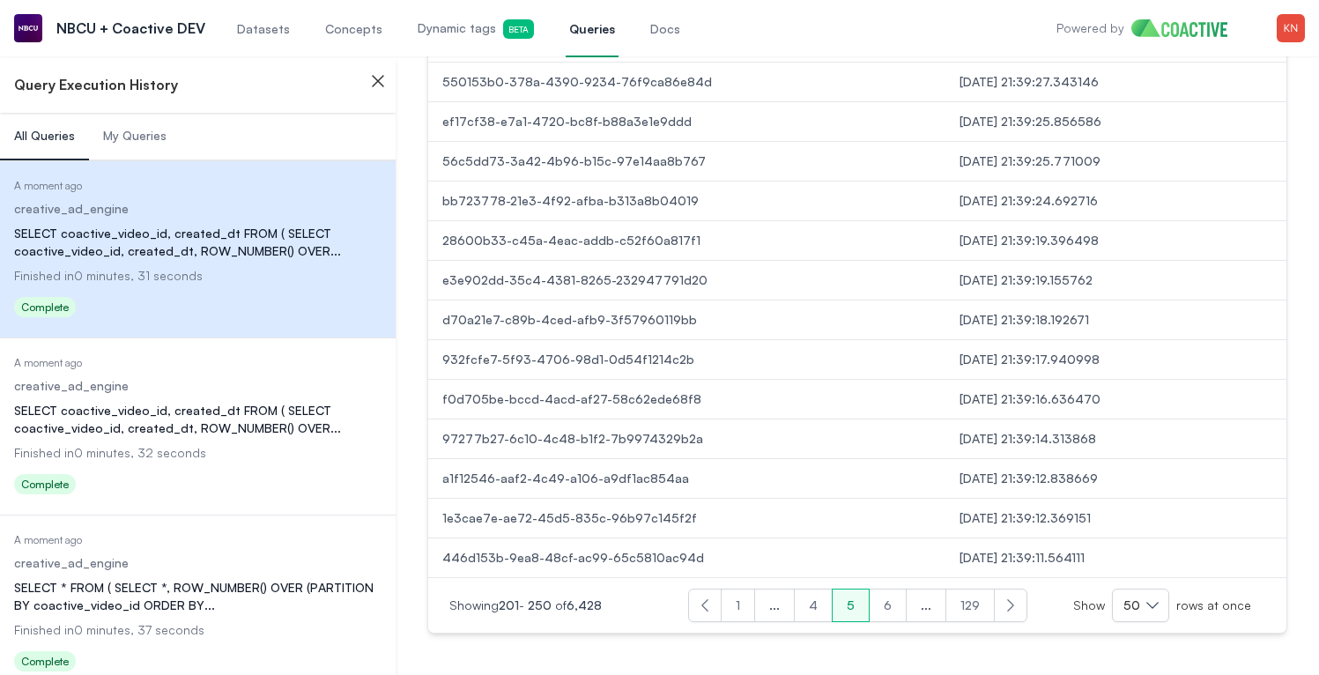
click at [887, 604] on button "6" at bounding box center [888, 604] width 38 height 33
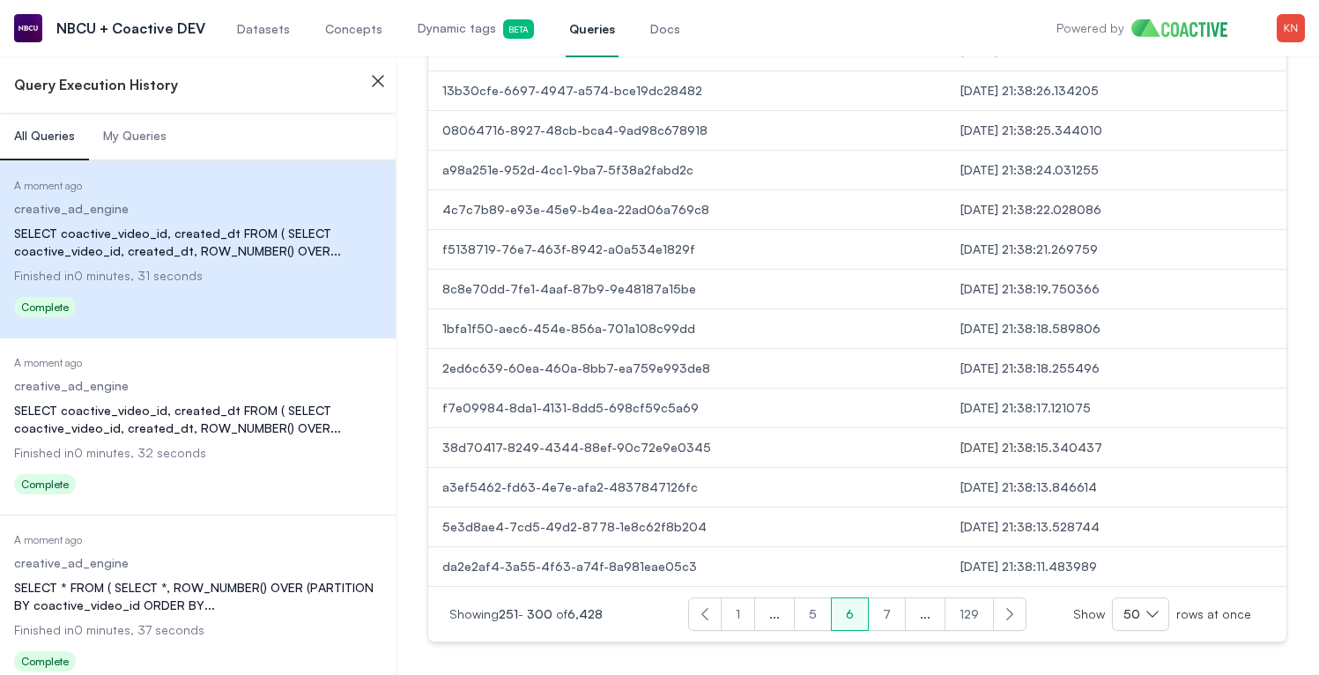
scroll to position [2000, 0]
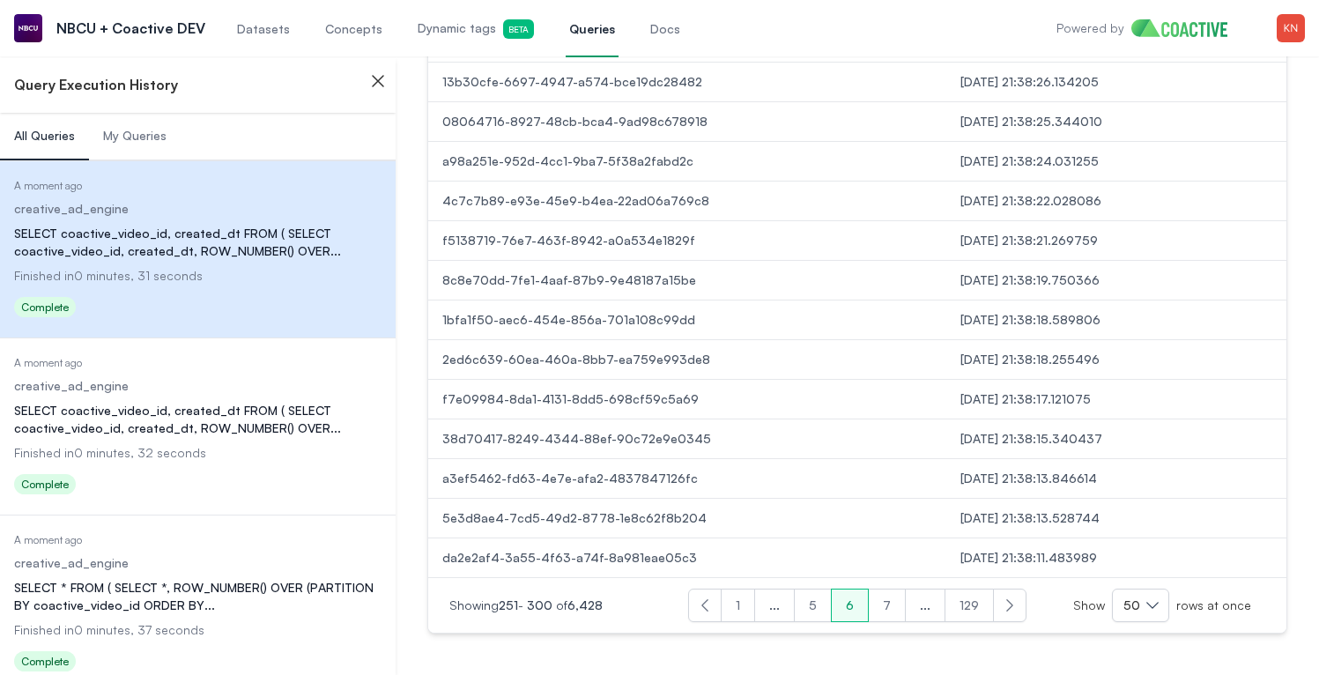
click at [891, 603] on button "7" at bounding box center [887, 604] width 38 height 33
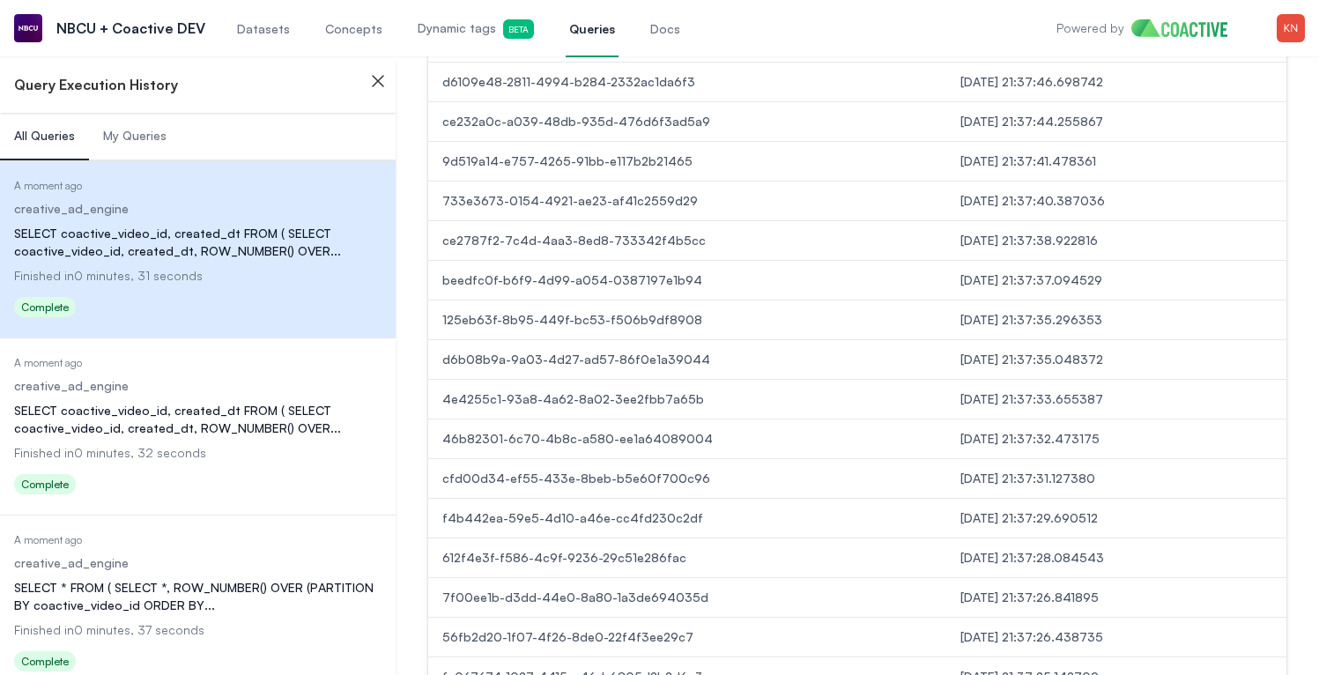
scroll to position [2000, 0]
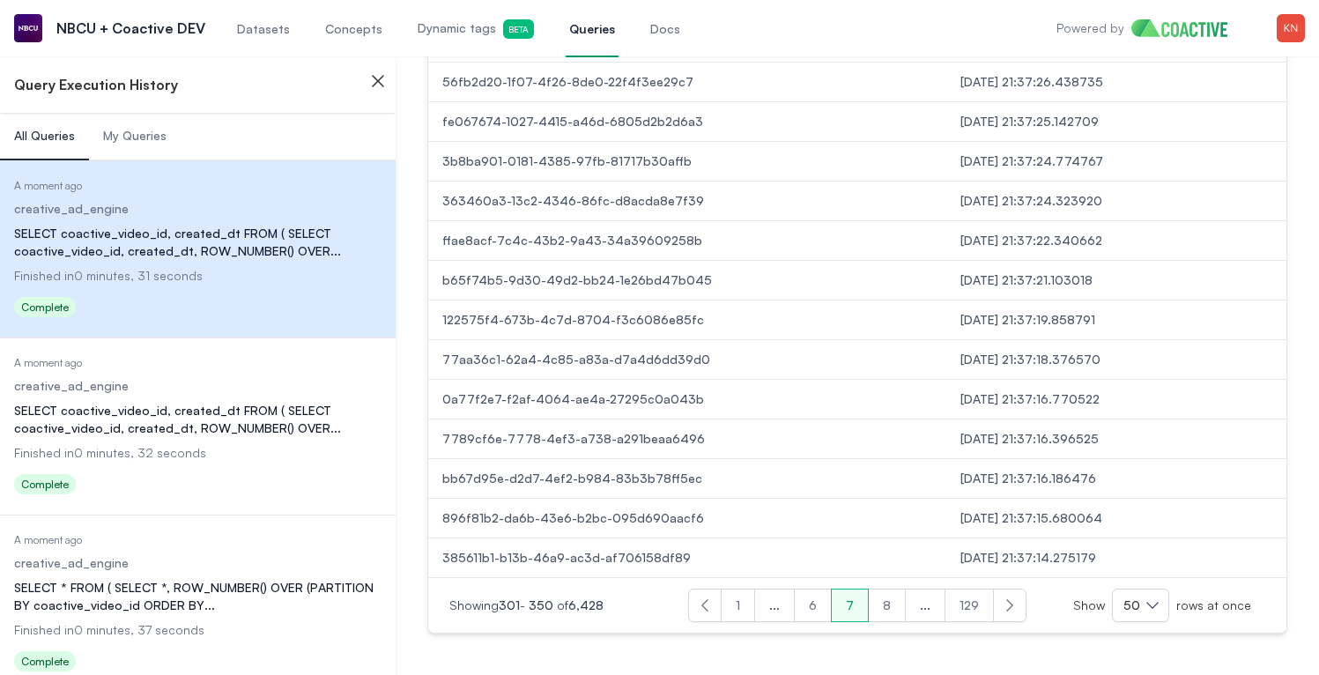
click at [890, 603] on button "8" at bounding box center [887, 604] width 38 height 33
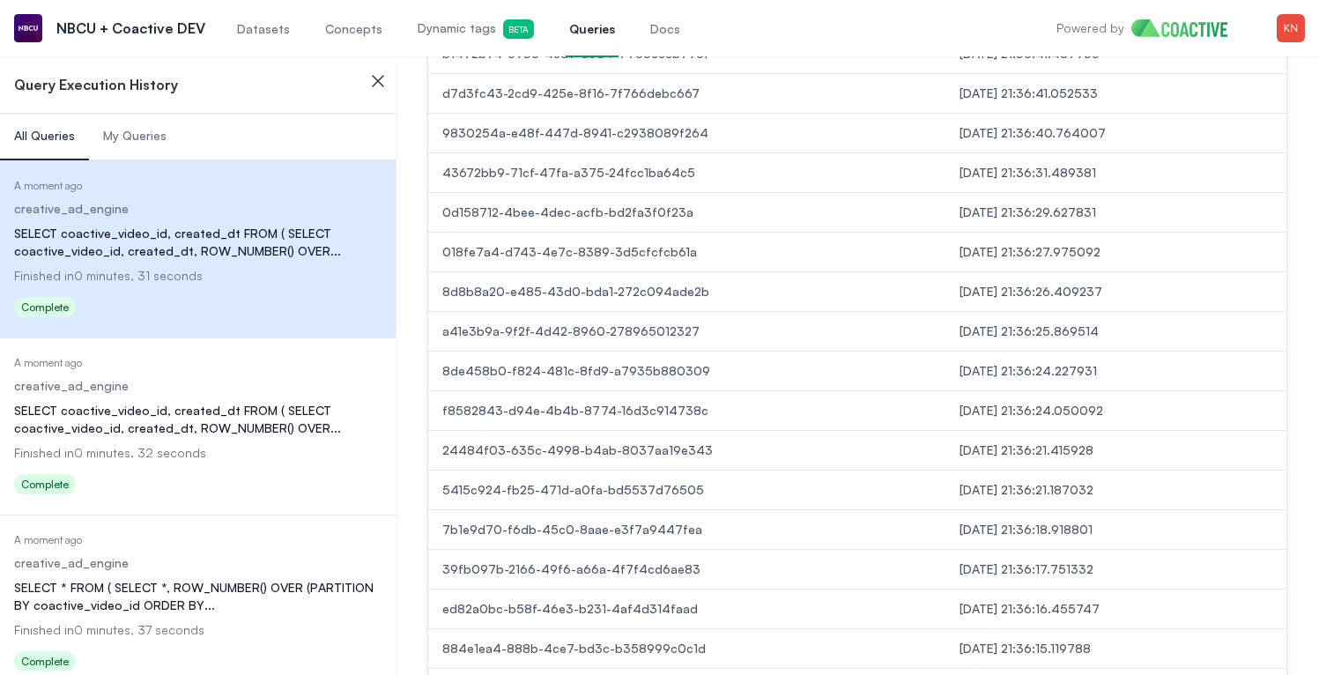
scroll to position [2000, 0]
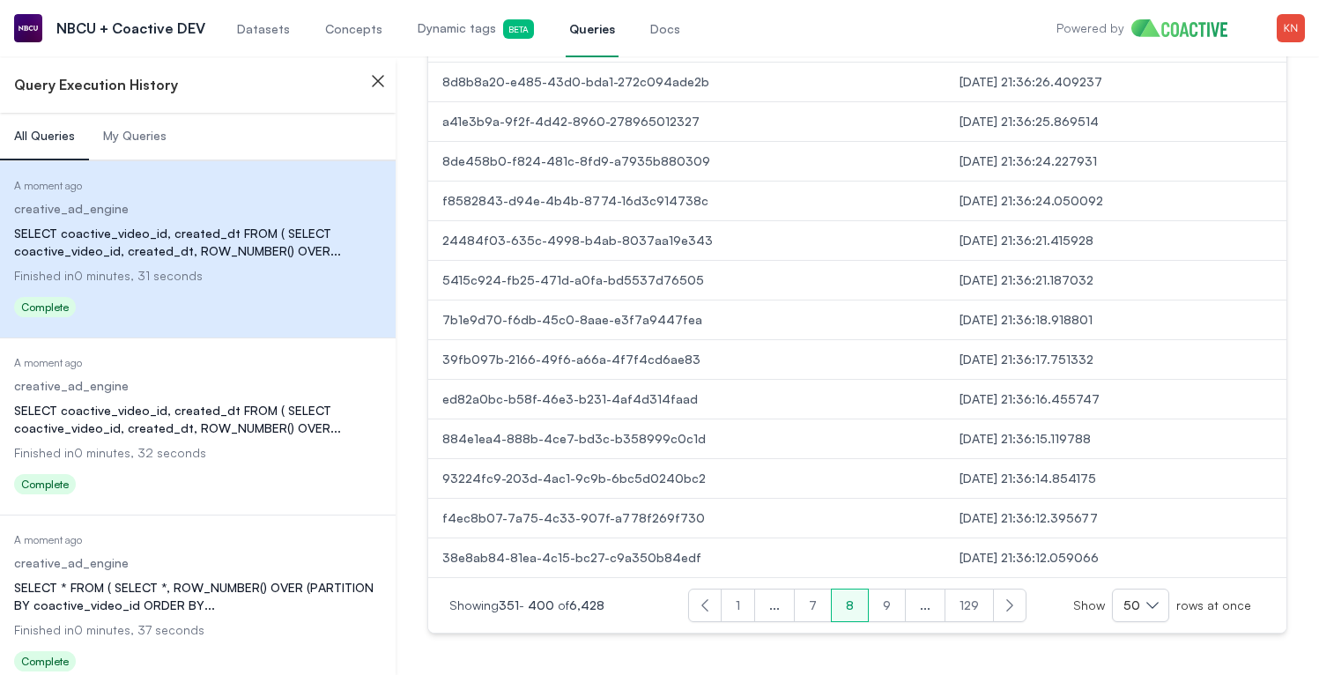
click at [893, 596] on button "9" at bounding box center [887, 604] width 38 height 33
click at [893, 596] on button "10" at bounding box center [886, 604] width 43 height 33
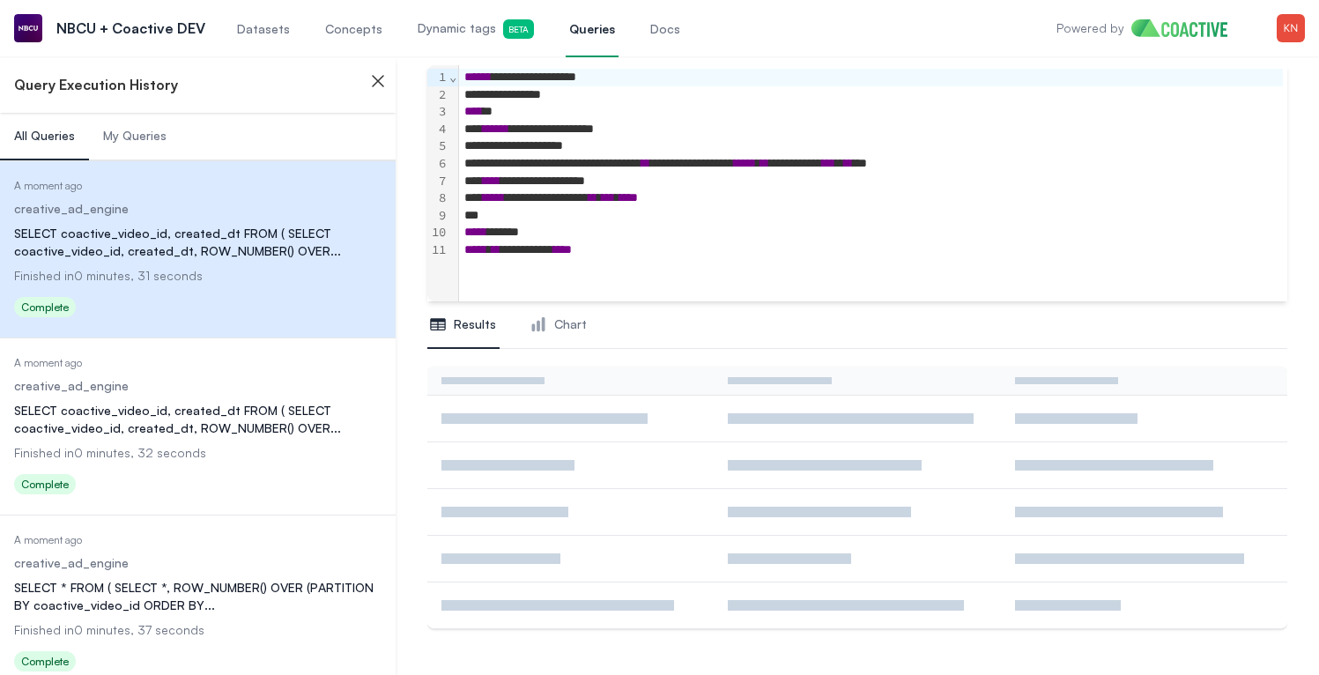
scroll to position [122, 0]
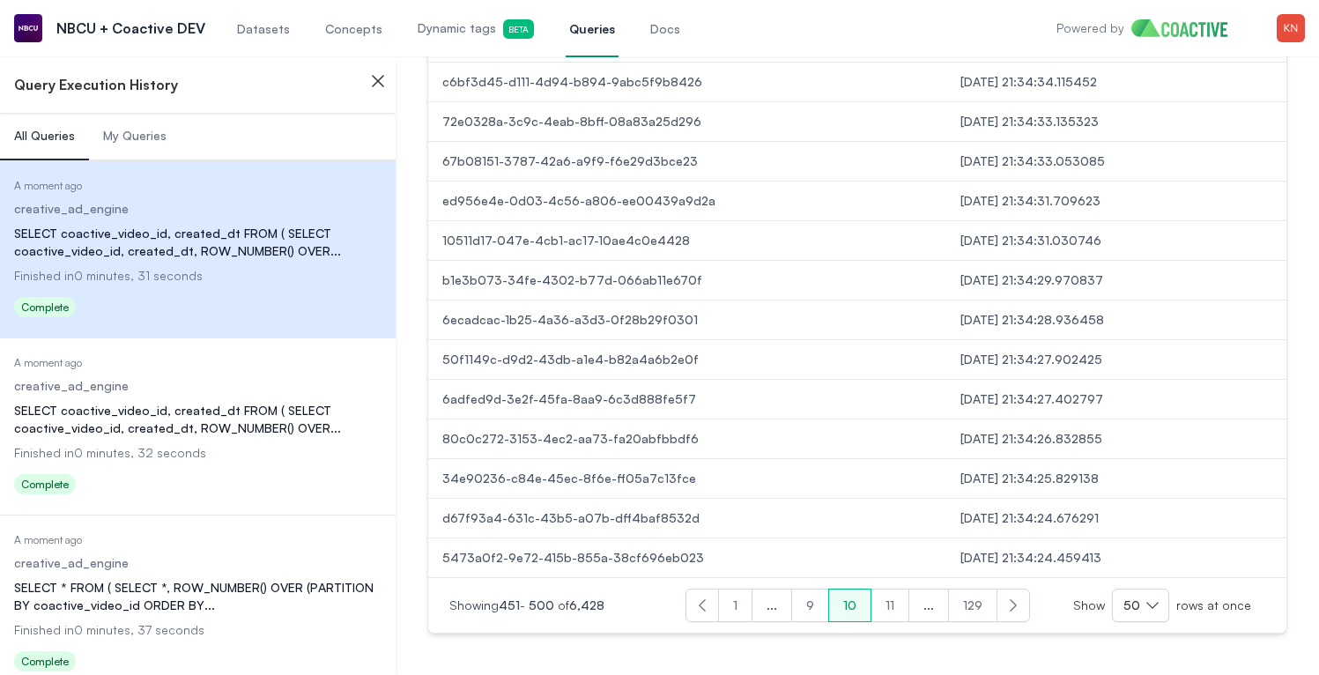
click at [893, 596] on button "11" at bounding box center [889, 604] width 39 height 33
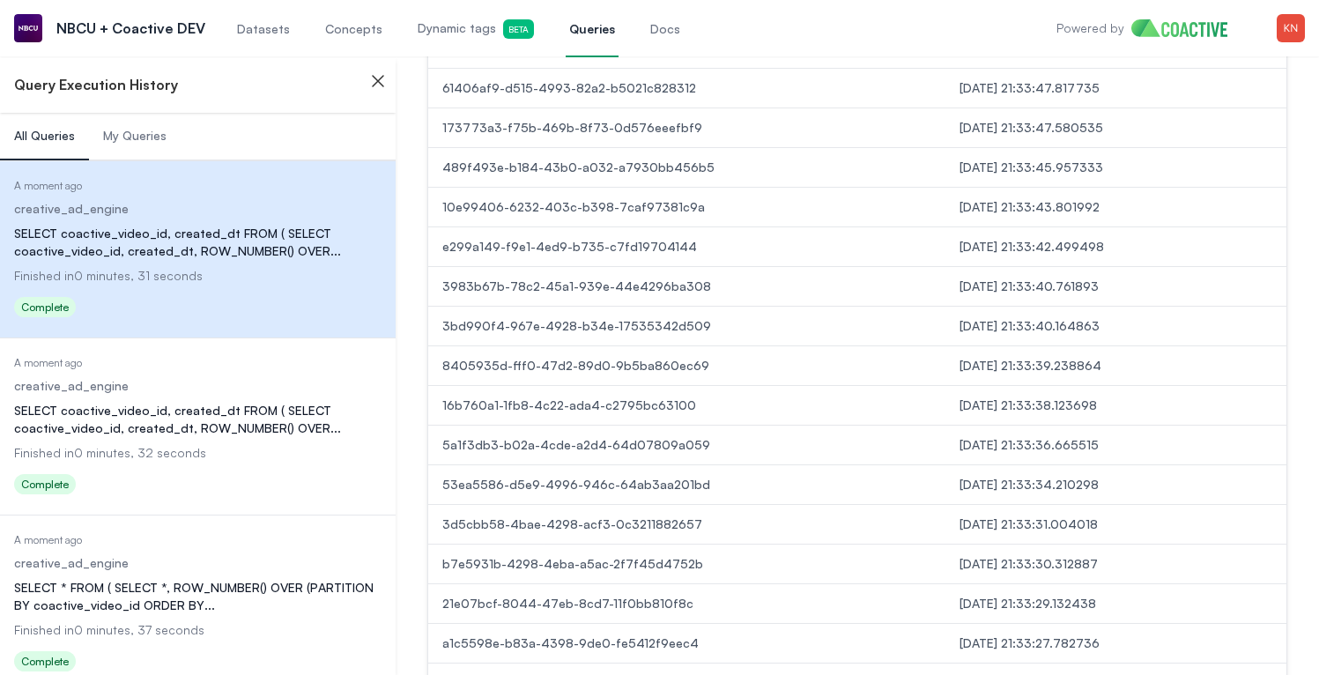
scroll to position [2000, 0]
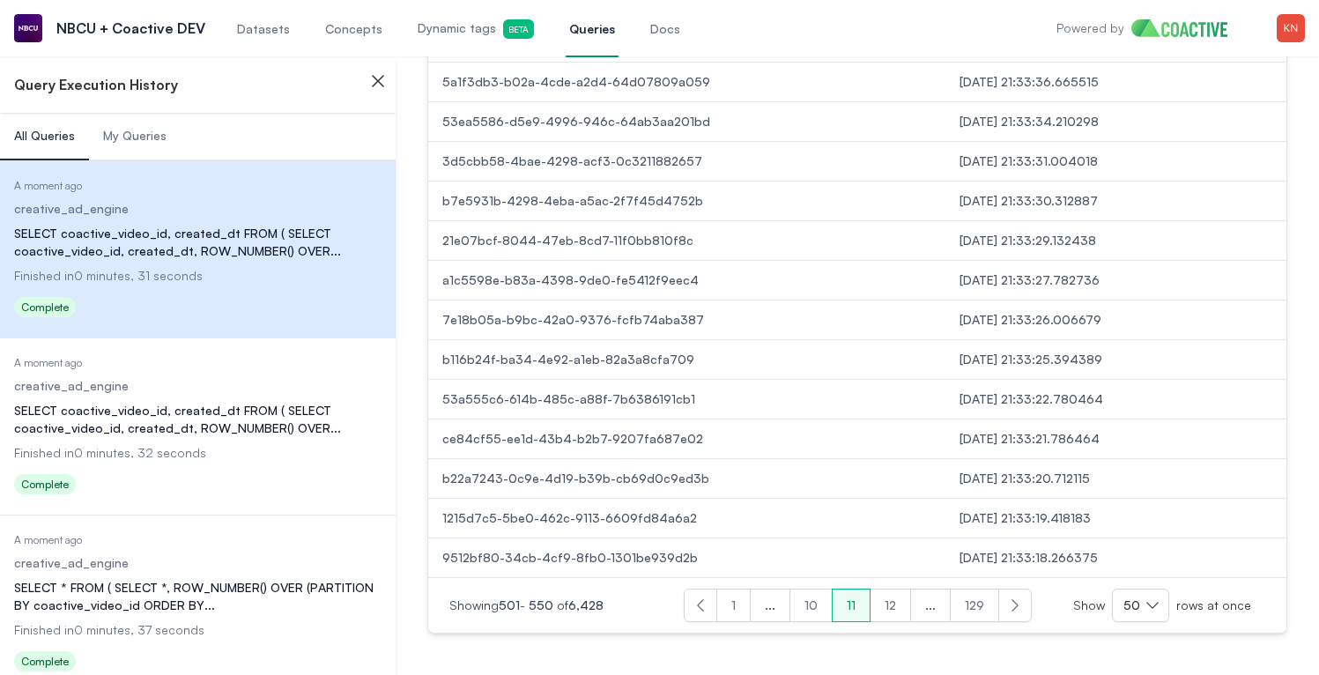
click at [982, 621] on div "Previous Next Showing 501 - 550 of 6,428 Previous 1 ... 10 11 12 ... 129 Next S…" at bounding box center [857, 604] width 858 height 55
click at [981, 614] on button "129" at bounding box center [974, 604] width 49 height 33
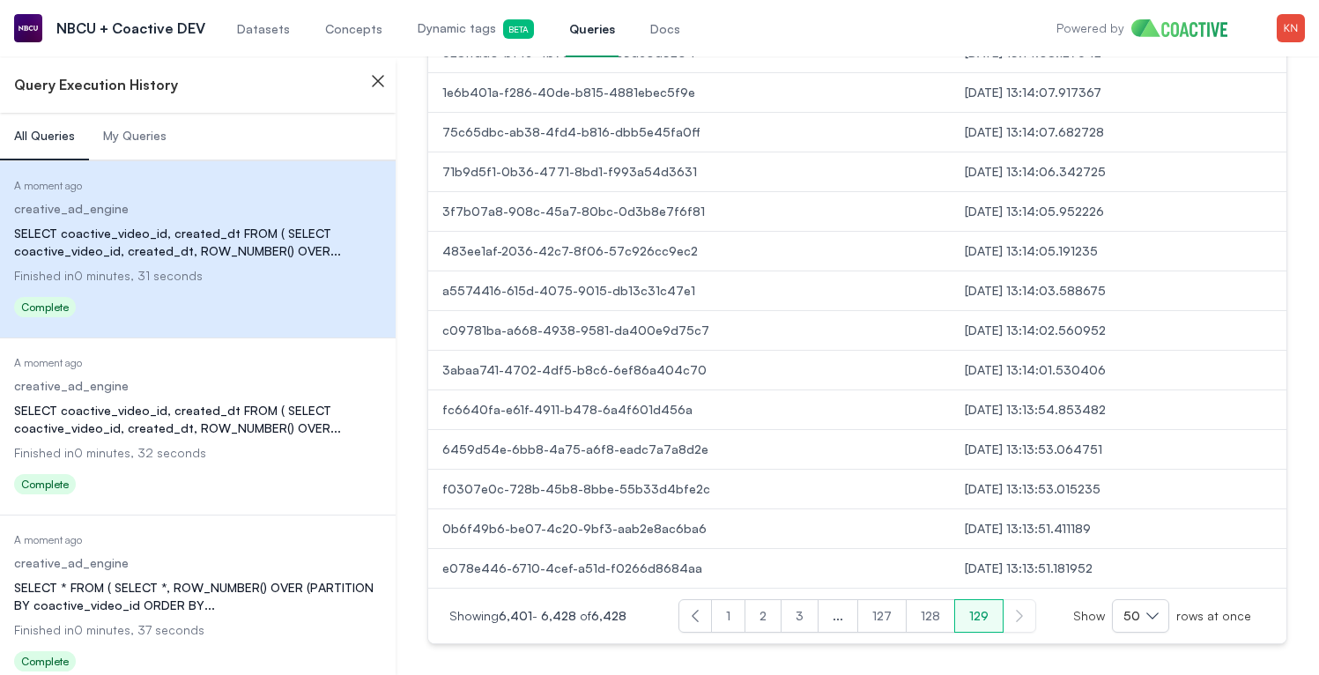
scroll to position [1128, 0]
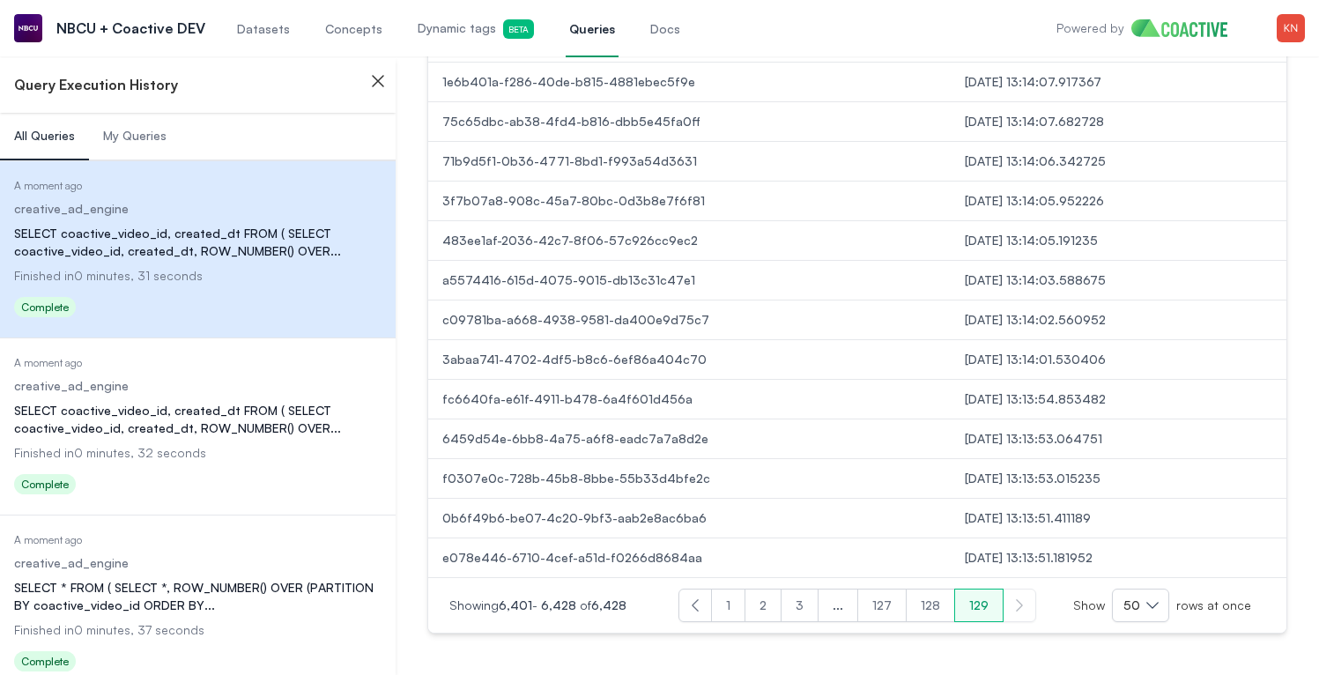
click at [869, 601] on button "127" at bounding box center [881, 604] width 49 height 33
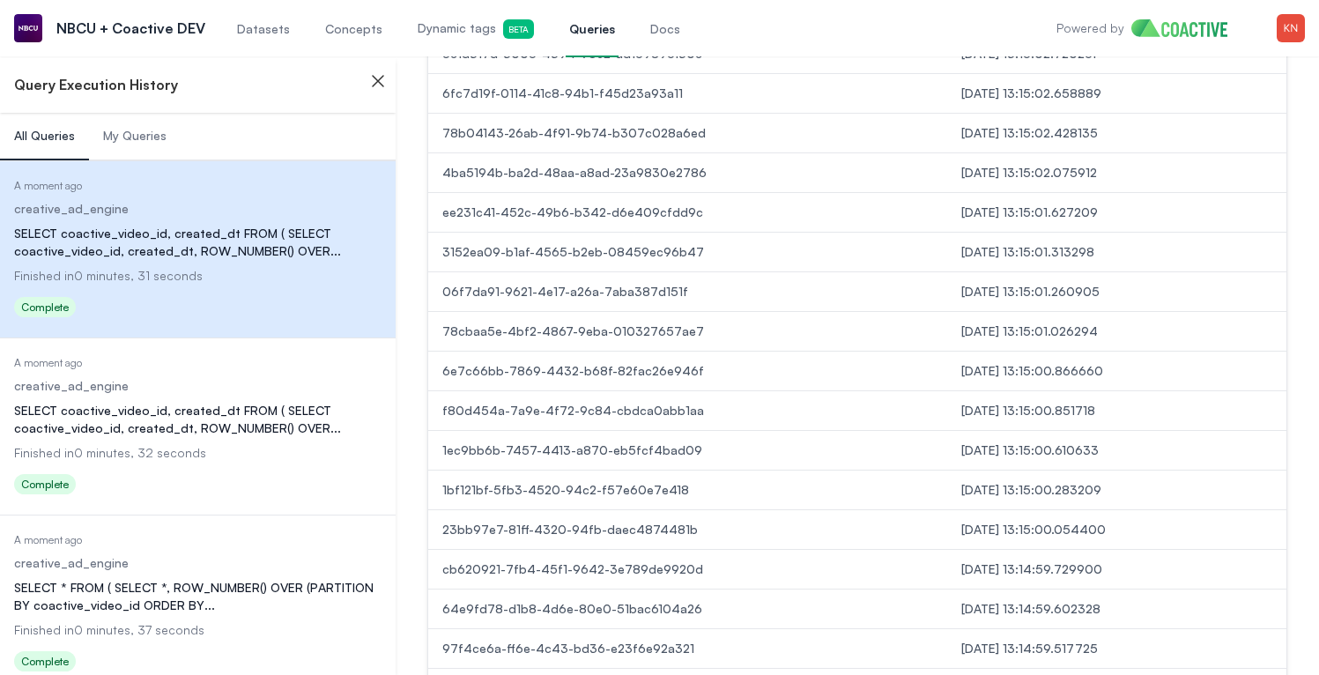
scroll to position [2000, 0]
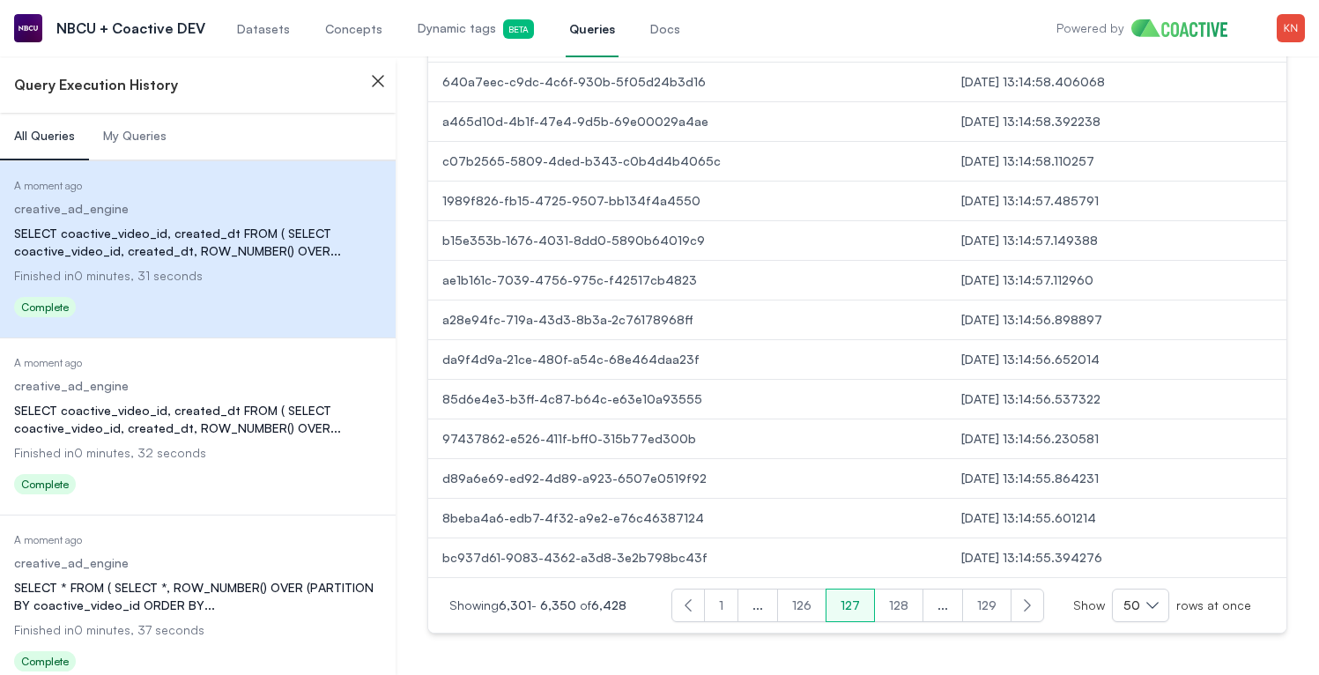
click at [704, 601] on button "Previous" at bounding box center [687, 604] width 33 height 33
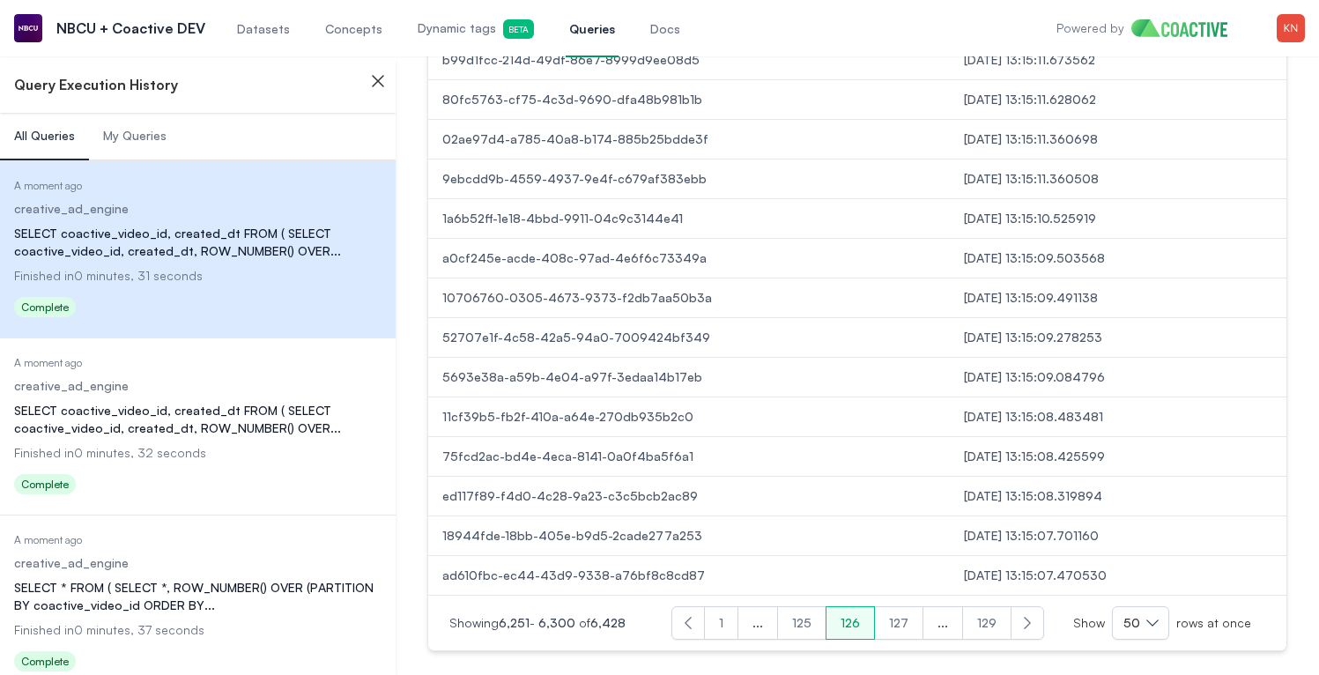
scroll to position [2000, 0]
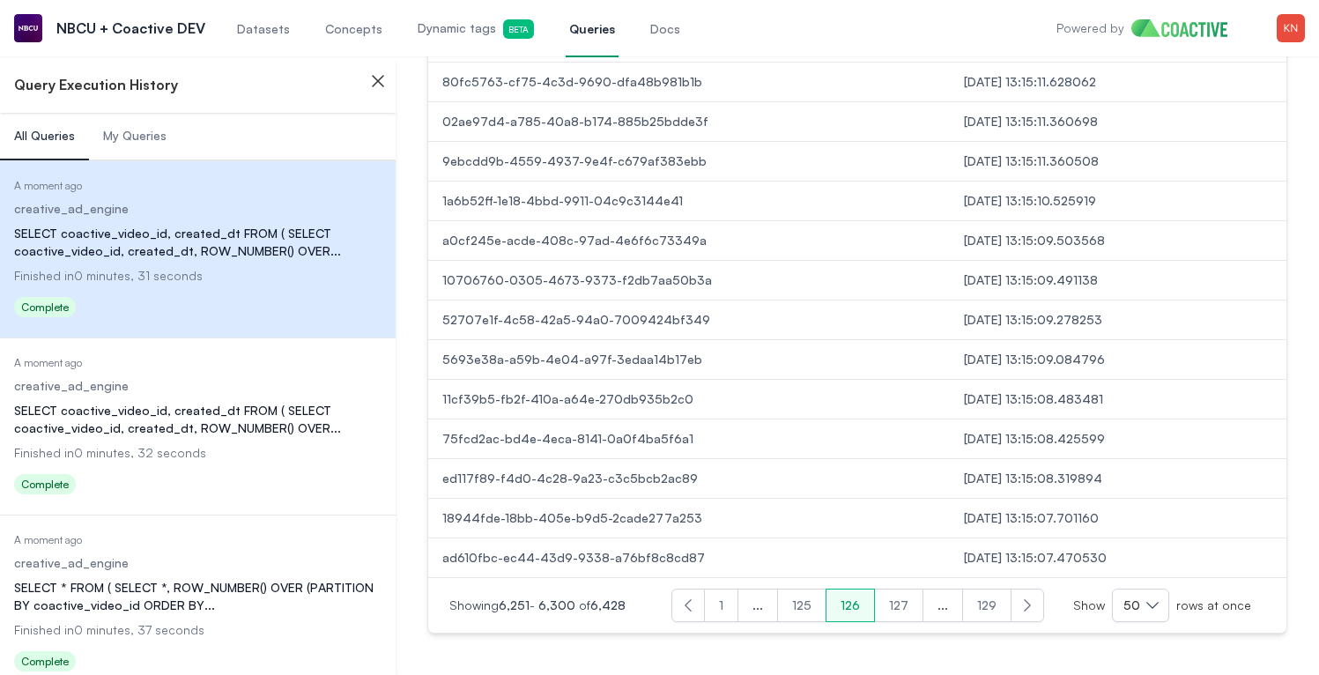
click at [735, 602] on button "1" at bounding box center [721, 604] width 34 height 33
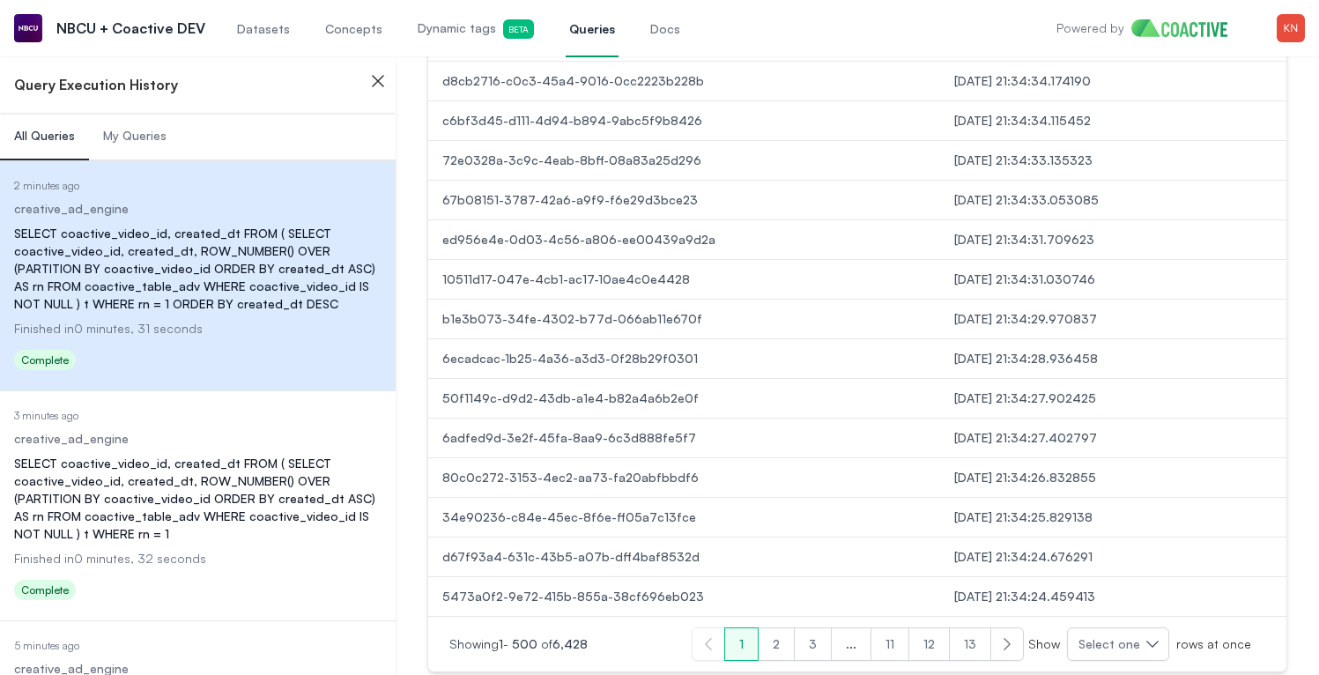
scroll to position [19838, 0]
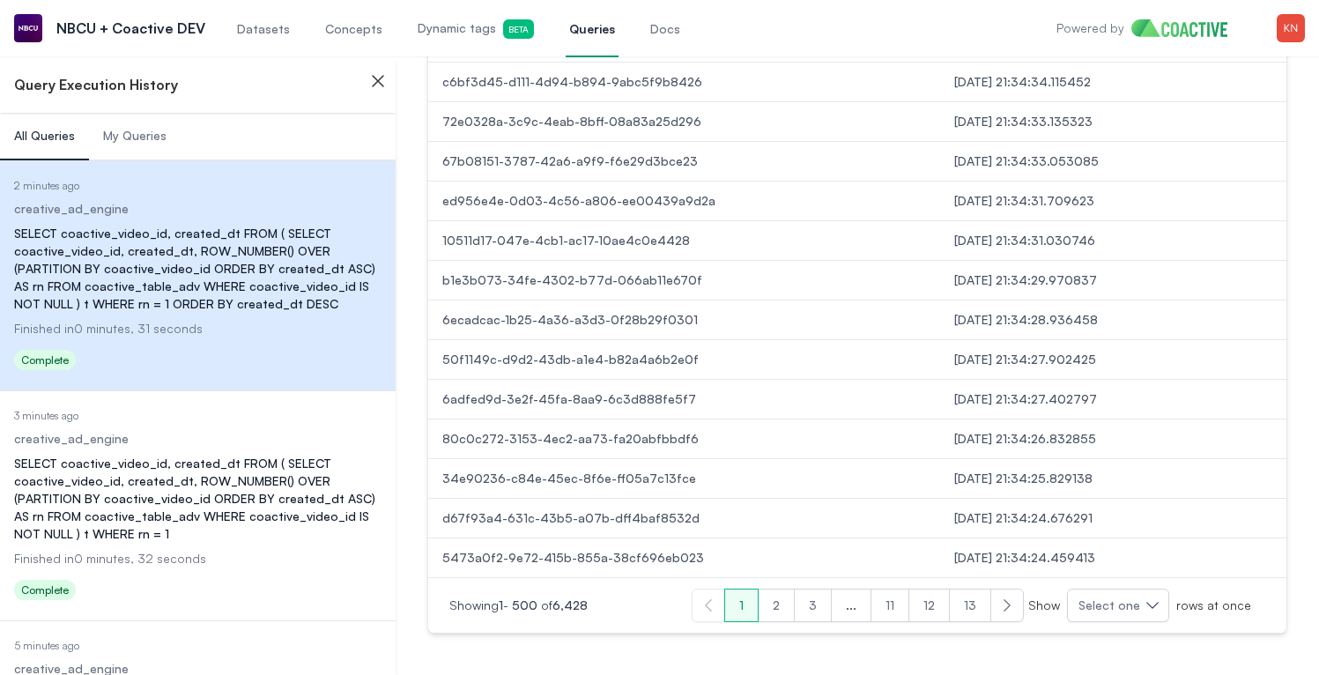
click at [783, 611] on button "2" at bounding box center [776, 604] width 37 height 33
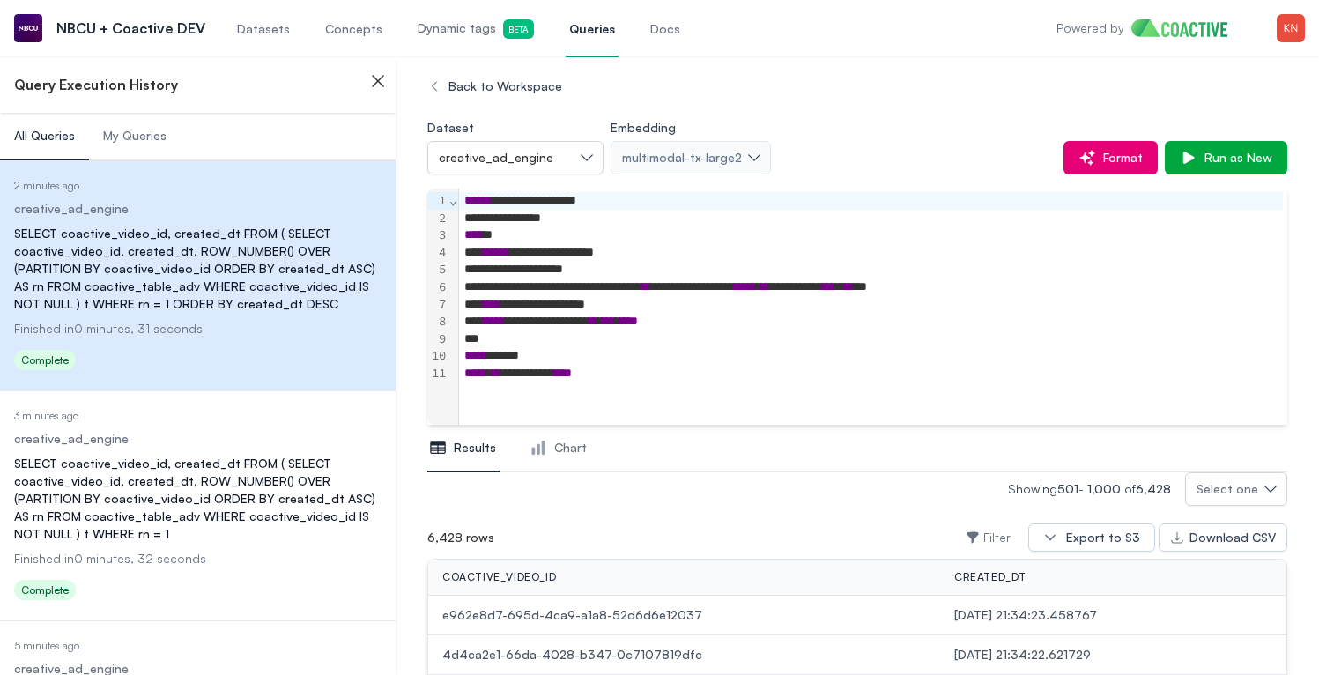
click at [845, 40] on div "Open main menu NBCU + Coactive DEV Datasets Concepts Dynamic tags Beta Queries …" at bounding box center [659, 28] width 1291 height 56
click at [429, 30] on span "Dynamic tags Beta" at bounding box center [476, 28] width 116 height 19
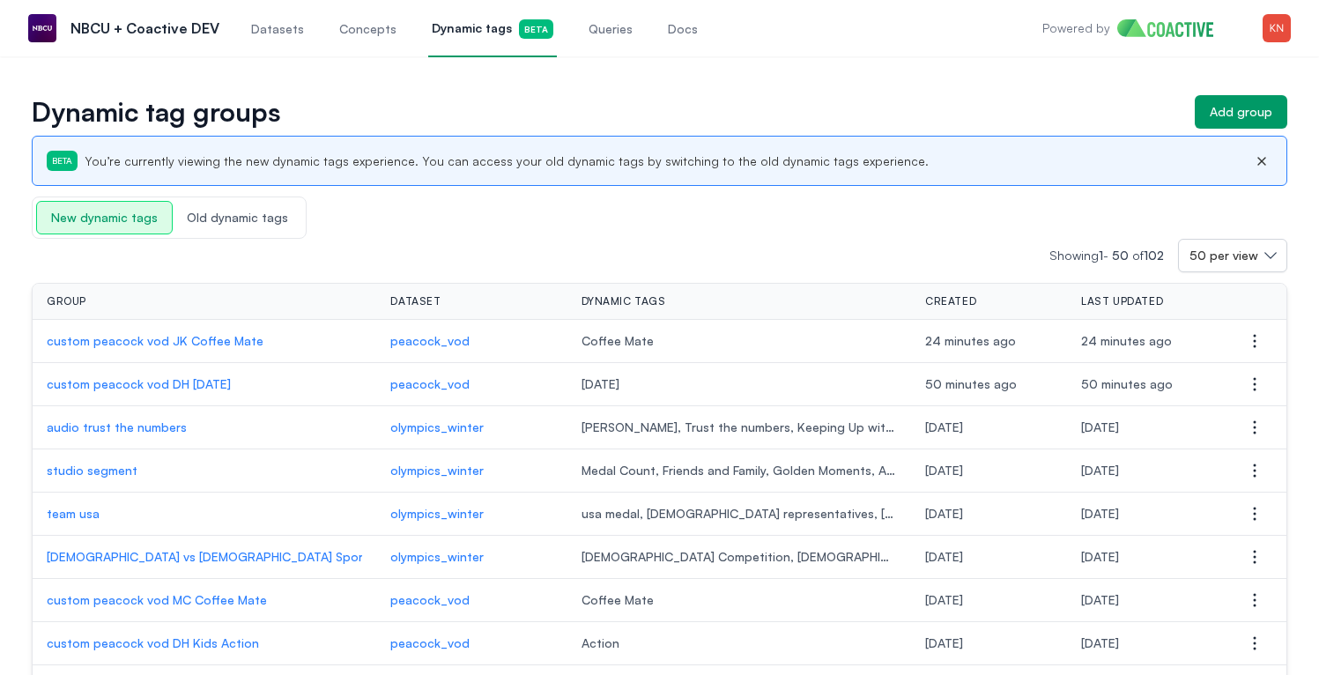
click at [197, 339] on p "custom peacock vod JK Coffee Mate" at bounding box center [204, 341] width 315 height 18
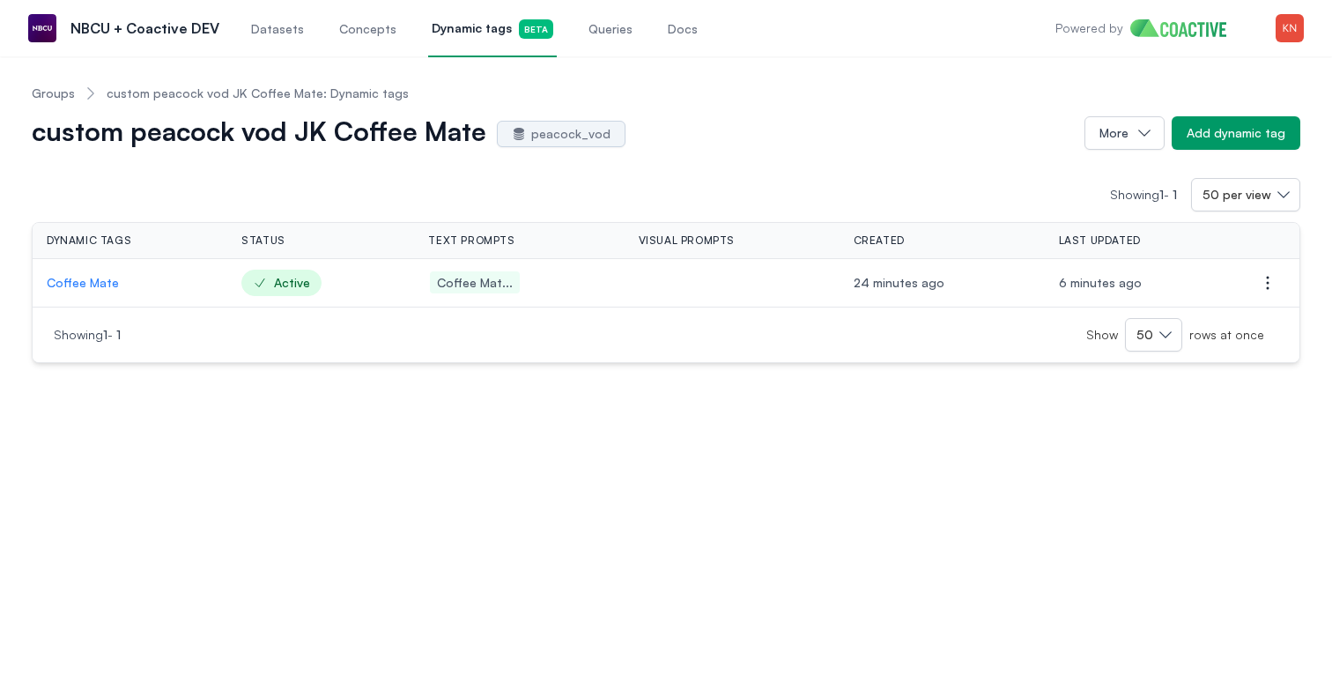
click at [104, 279] on p "Coffee Mate" at bounding box center [130, 283] width 166 height 18
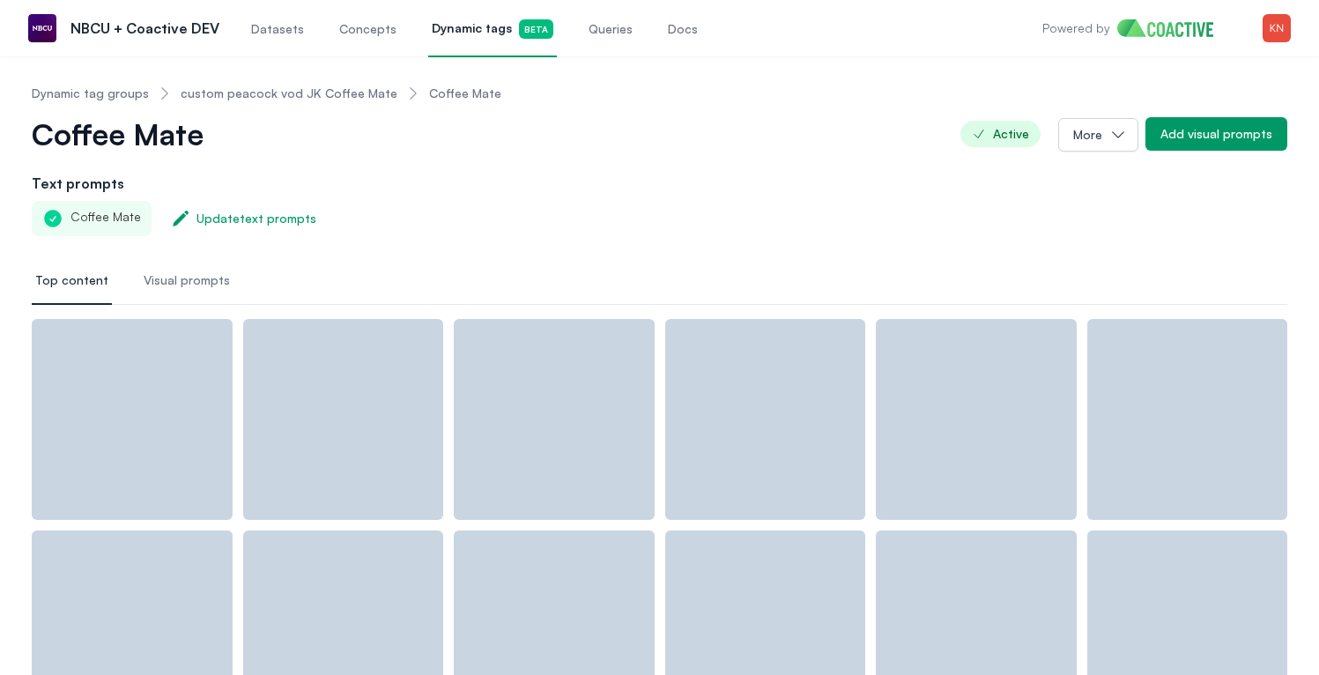
click at [208, 281] on span "Visual prompts" at bounding box center [187, 280] width 86 height 18
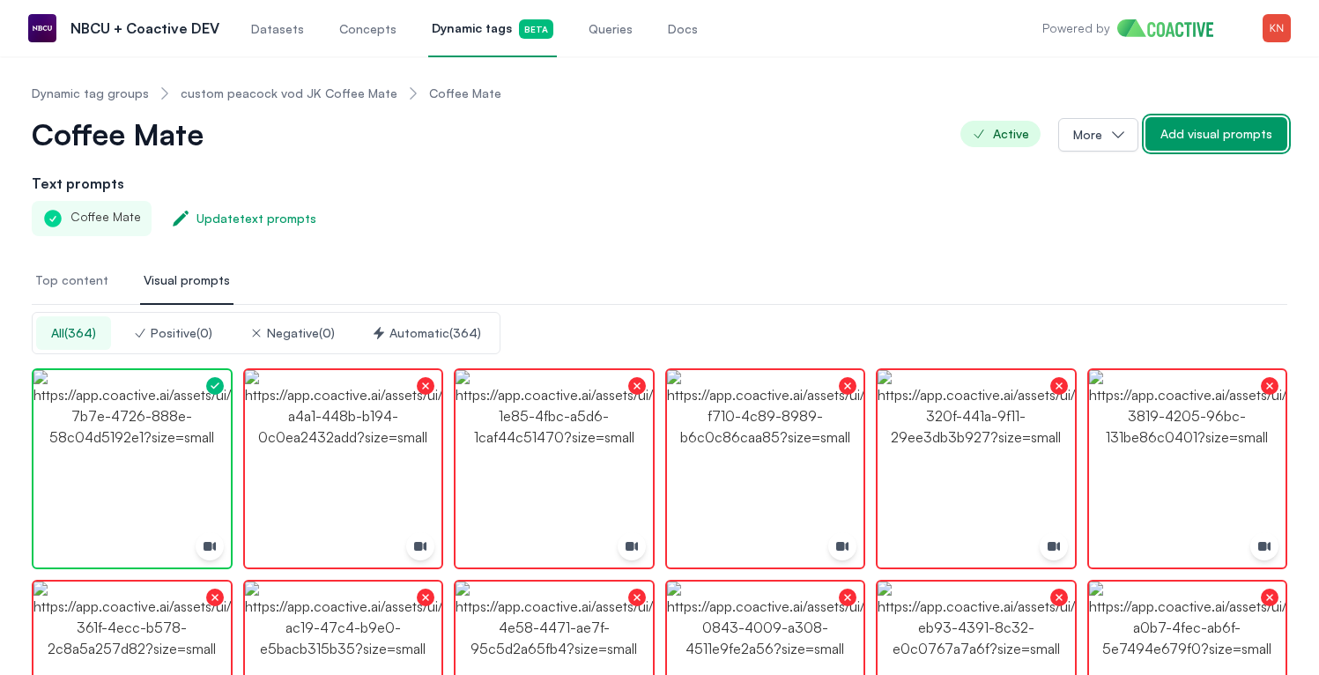
click at [1234, 145] on button "Add visual prompts" at bounding box center [1216, 133] width 142 height 33
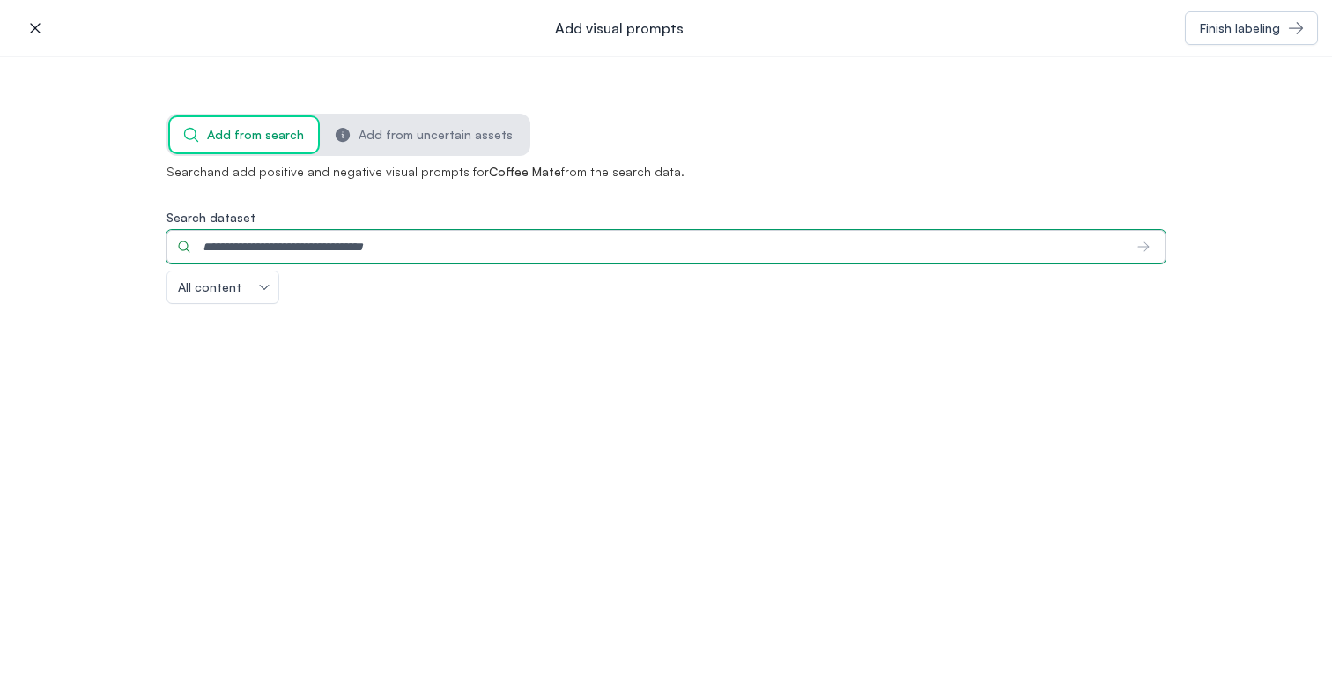
click at [622, 255] on input "Search dataset" at bounding box center [644, 246] width 957 height 33
type input "**********"
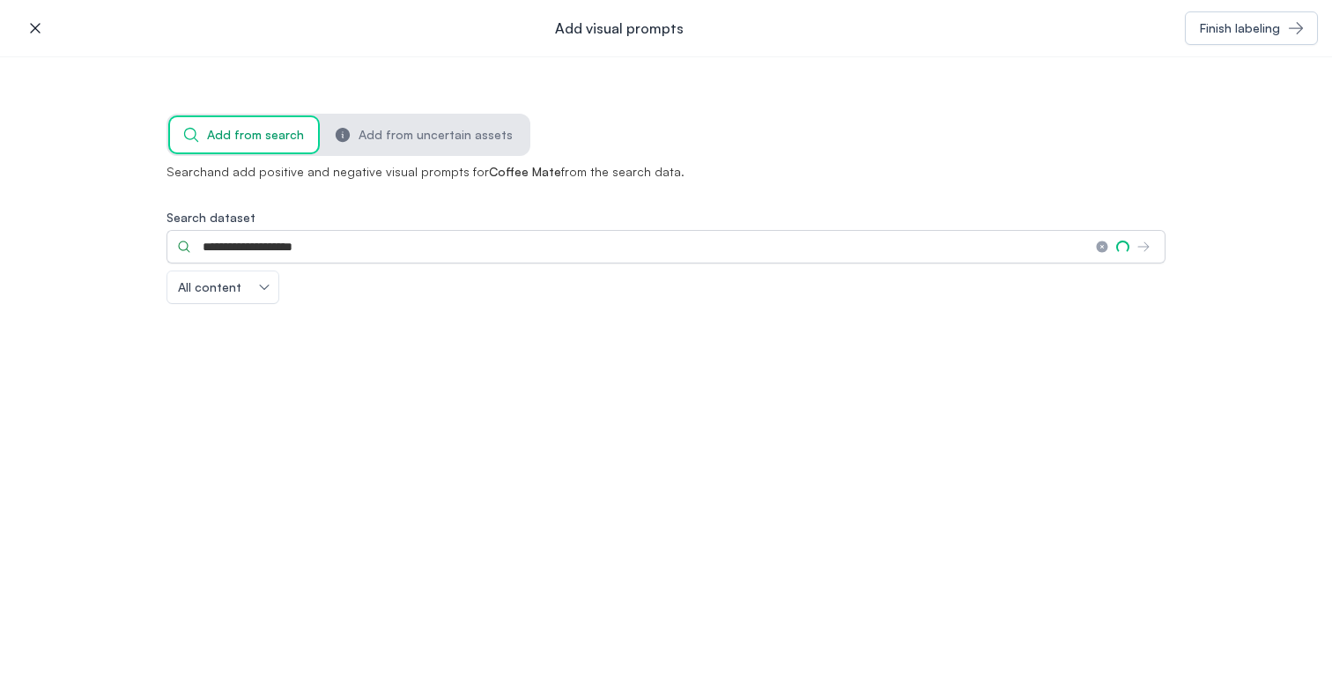
click at [826, 156] on div "**********" at bounding box center [665, 271] width 999 height 314
